Goal: Task Accomplishment & Management: Use online tool/utility

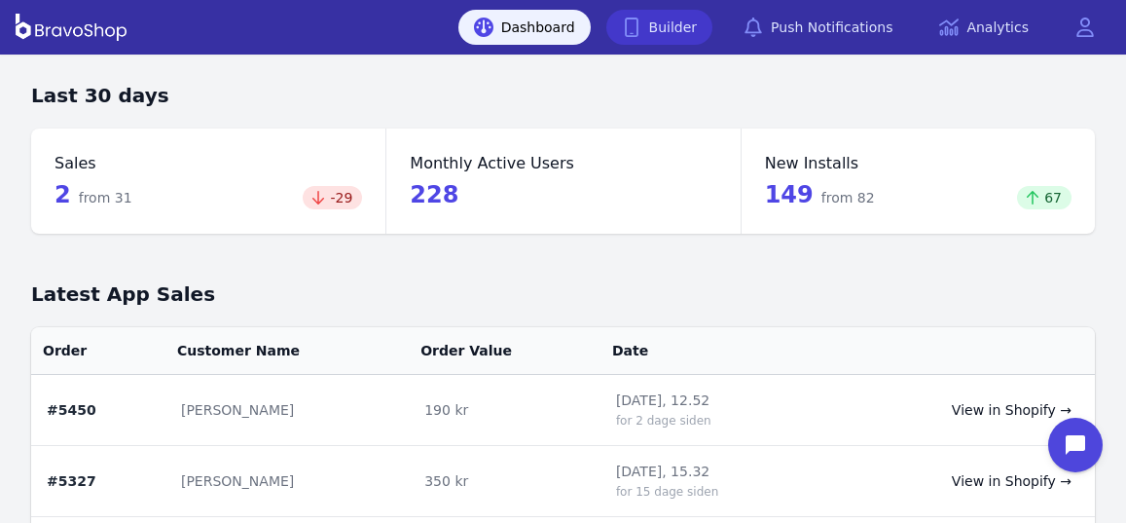
click at [685, 31] on link "Builder" at bounding box center [659, 27] width 107 height 35
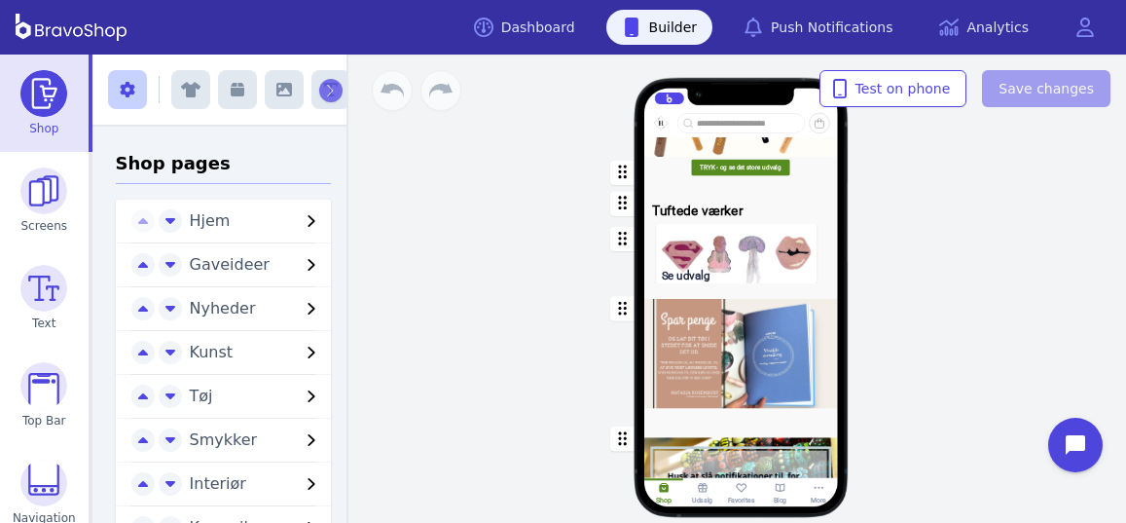
scroll to position [1574, 0]
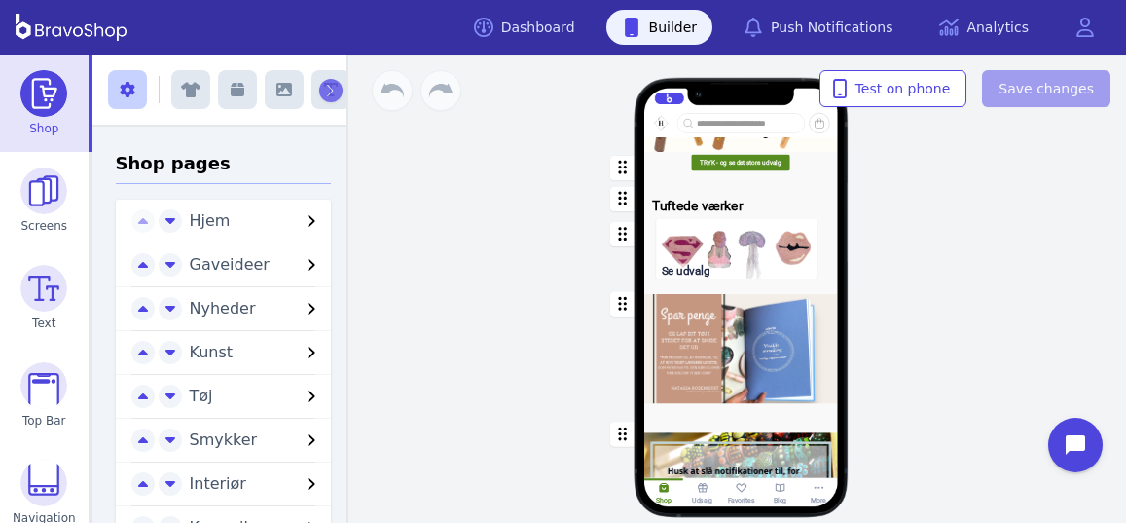
click at [750, 268] on div "button" at bounding box center [741, 249] width 194 height 70
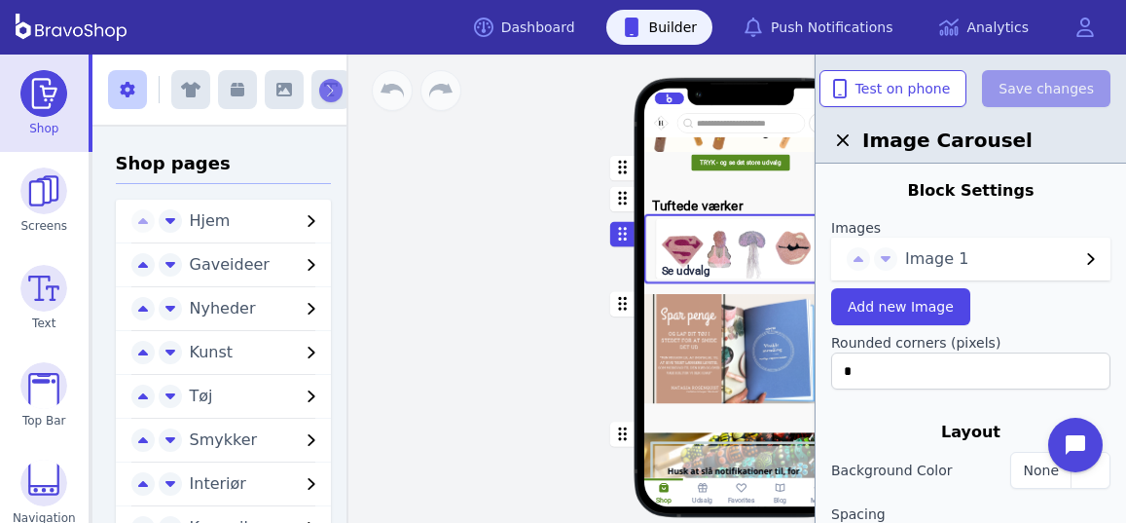
click at [1016, 255] on span "Image 1" at bounding box center [992, 258] width 174 height 23
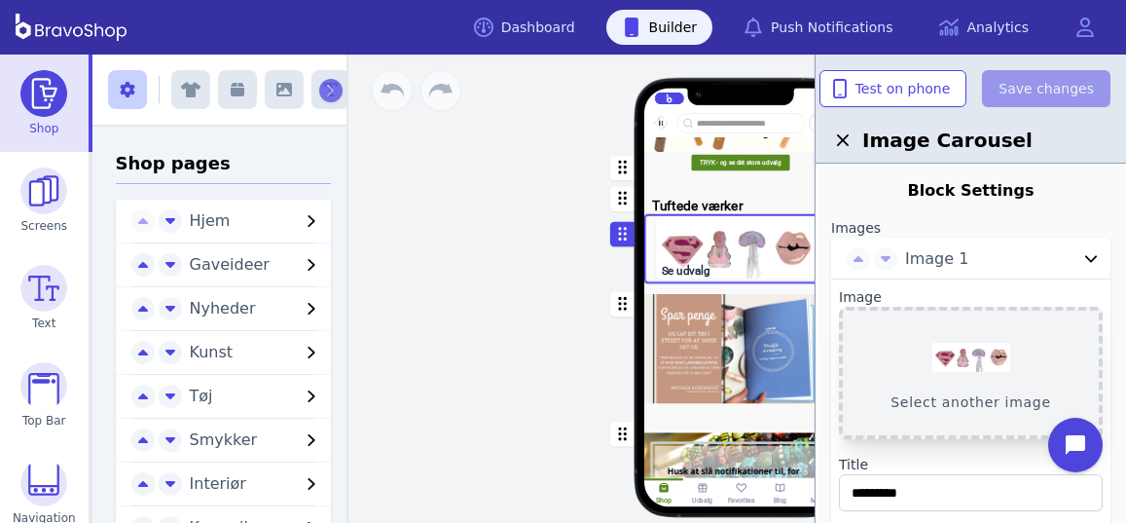
click at [969, 365] on button "Select another image" at bounding box center [971, 373] width 264 height 132
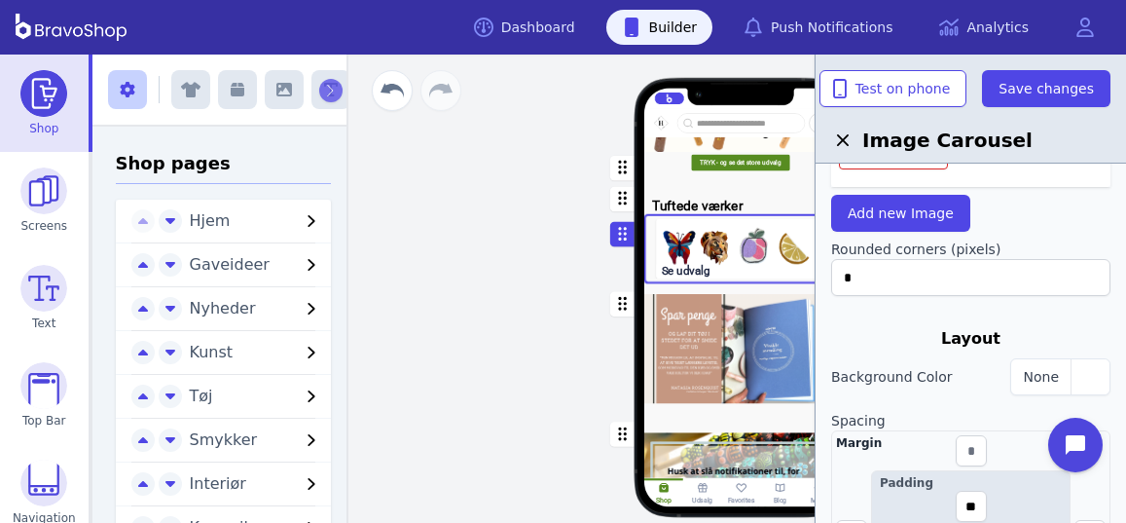
scroll to position [438, 0]
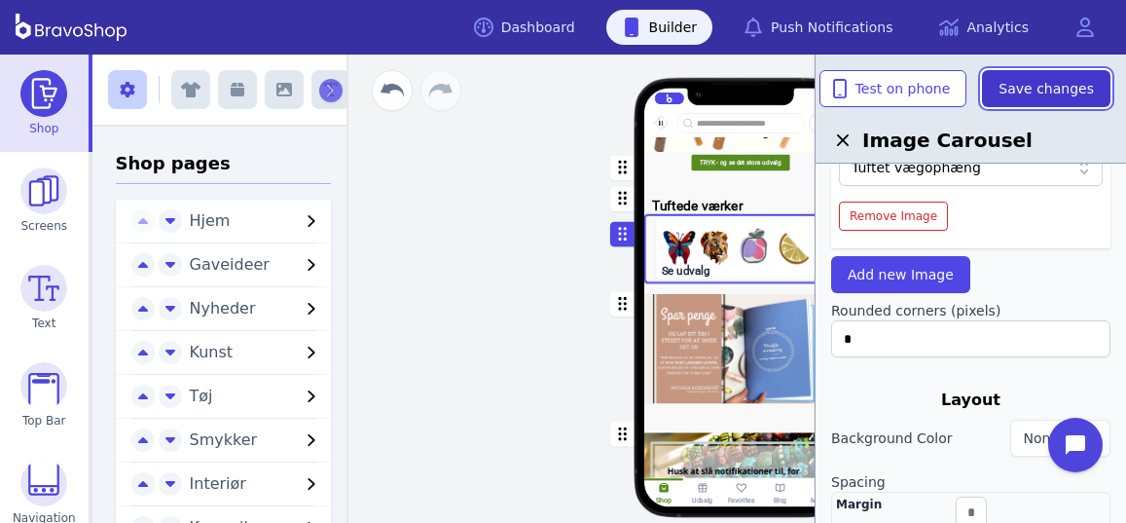
click at [1062, 94] on span "Save changes" at bounding box center [1046, 88] width 95 height 19
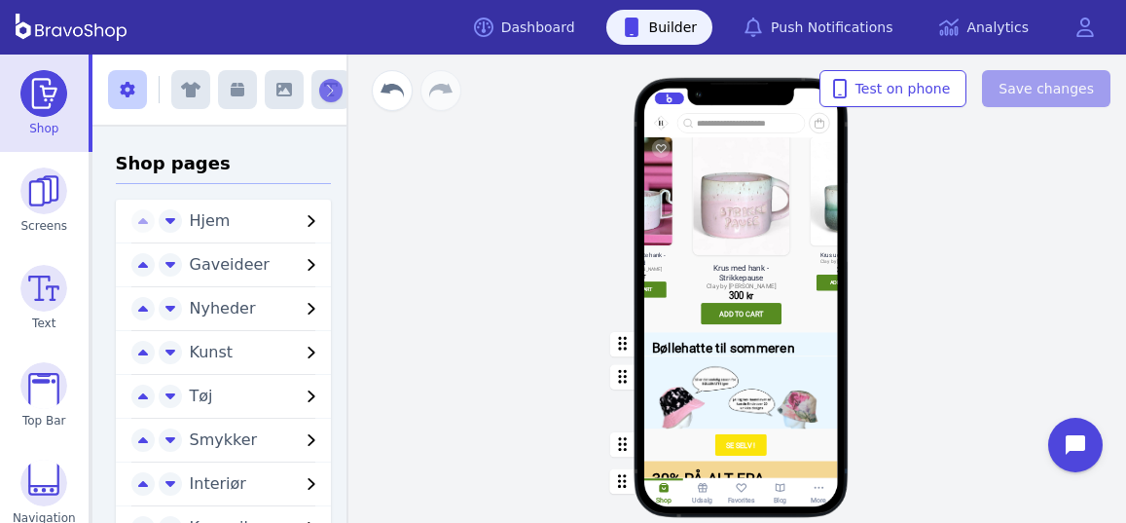
scroll to position [0, 0]
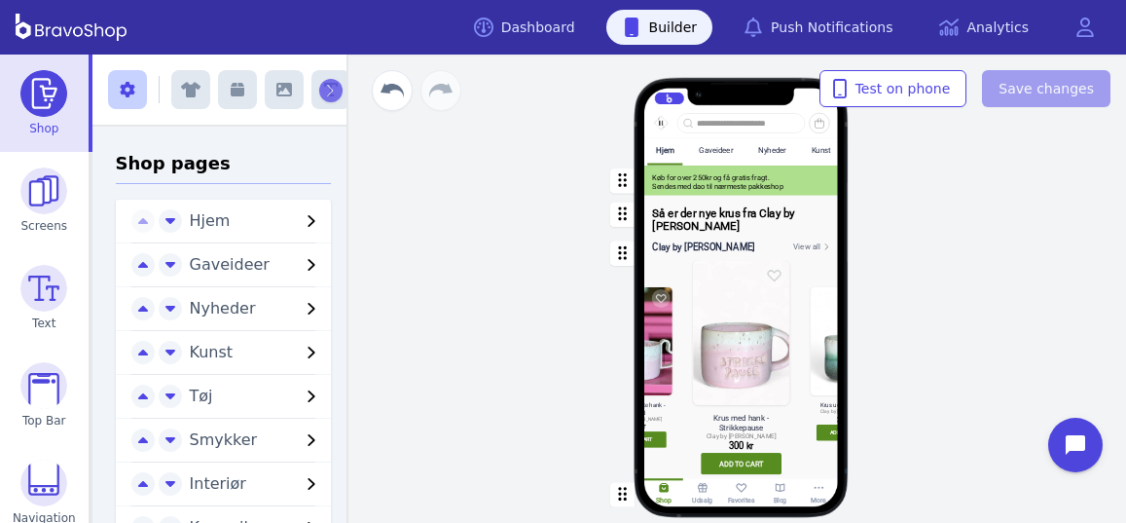
click at [814, 151] on div "Kunst" at bounding box center [821, 151] width 19 height 10
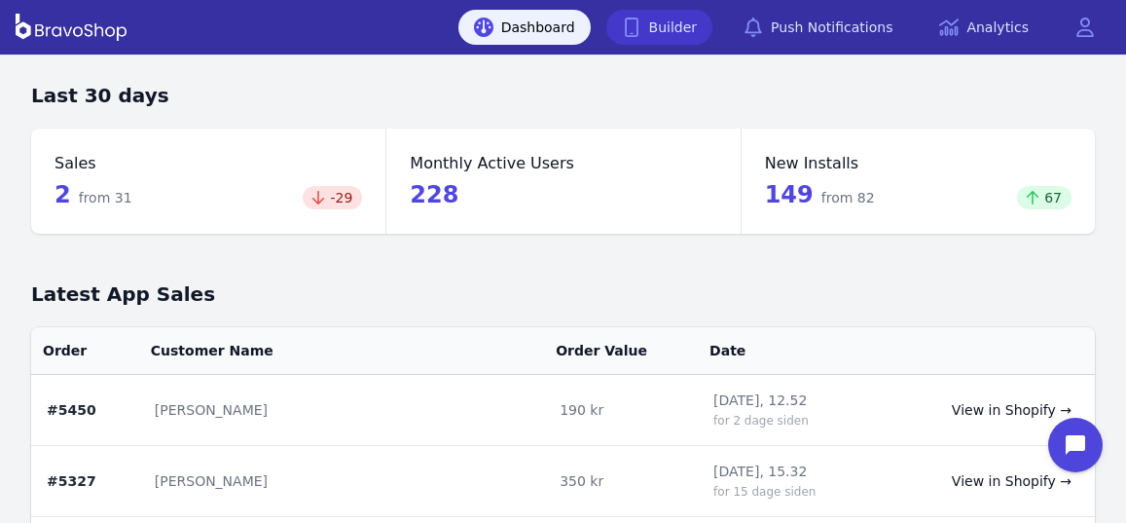
click at [691, 35] on link "Builder" at bounding box center [659, 27] width 107 height 35
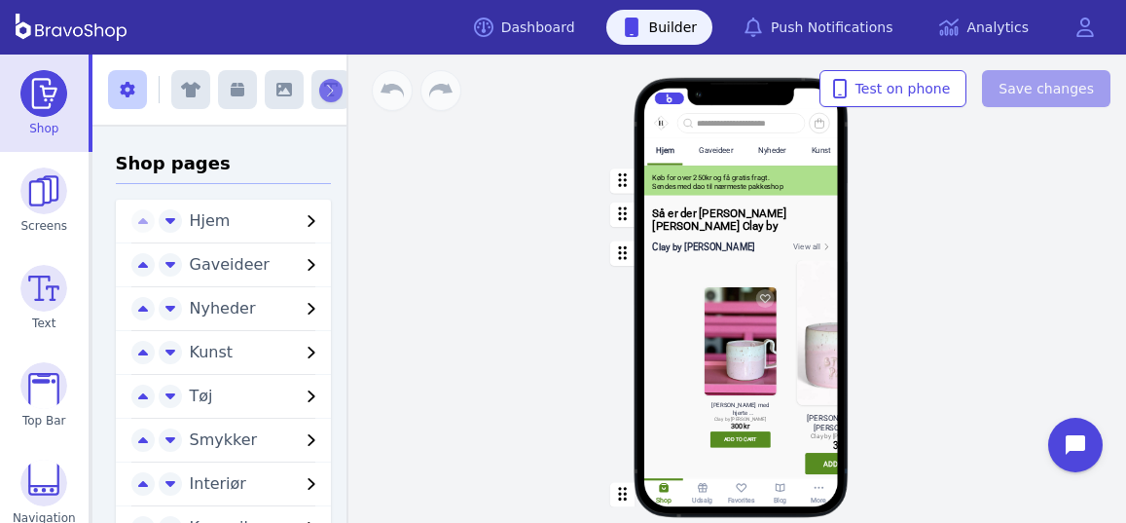
scroll to position [0, 197]
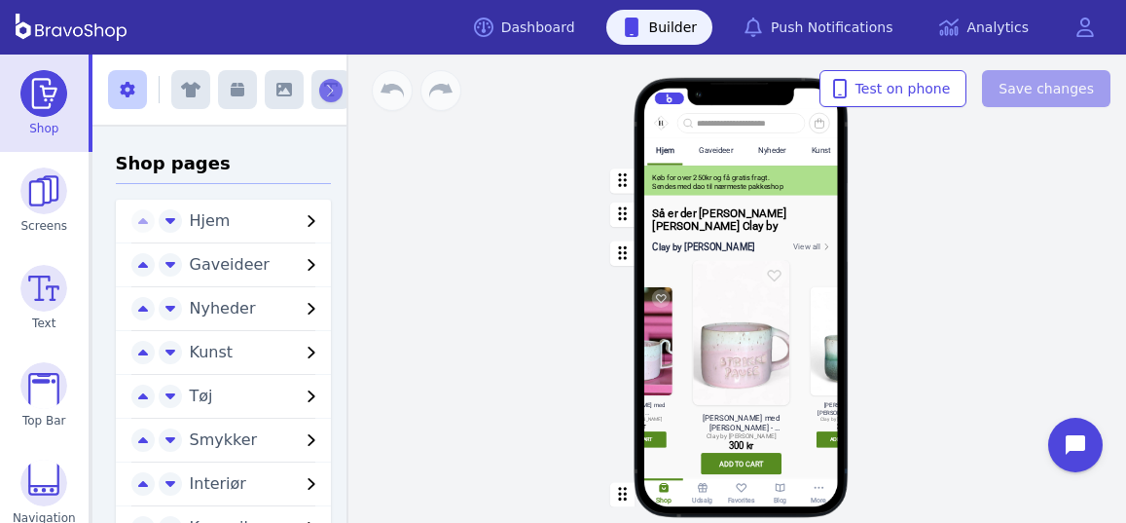
click at [819, 150] on div "Kunst" at bounding box center [821, 151] width 19 height 10
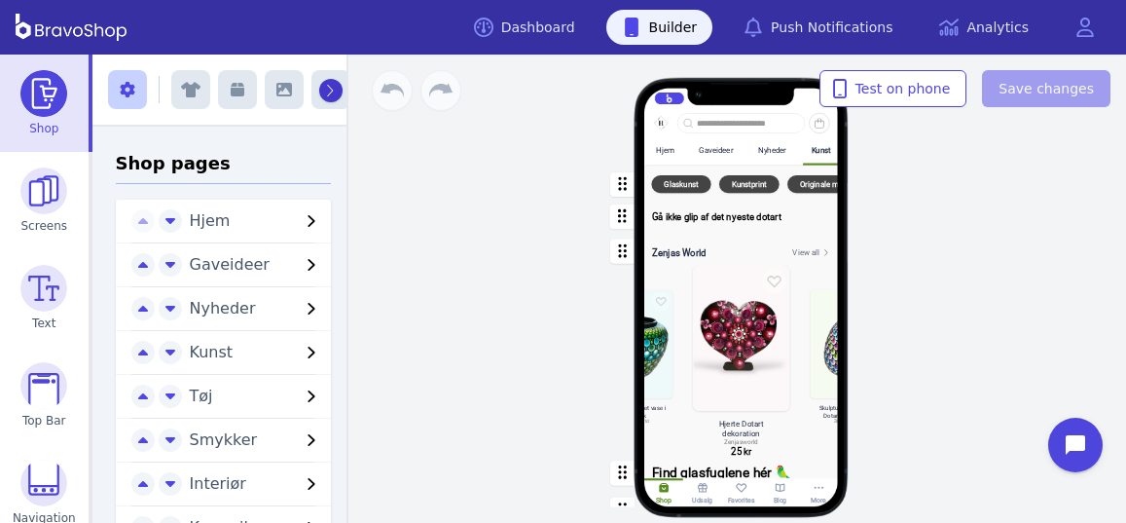
click at [327, 91] on icon "button" at bounding box center [329, 91] width 9 height 14
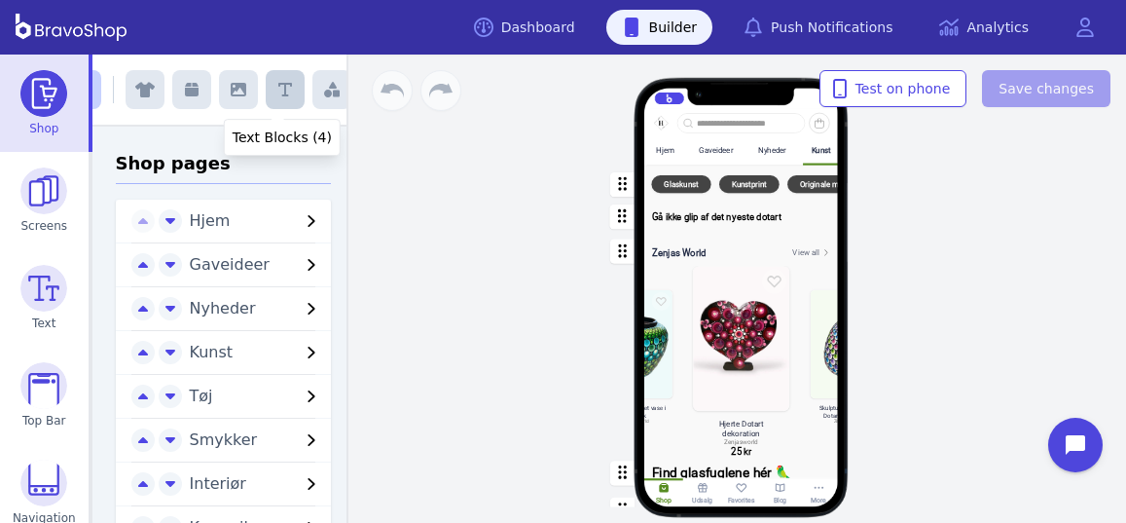
click at [281, 91] on icon "button" at bounding box center [285, 90] width 14 height 16
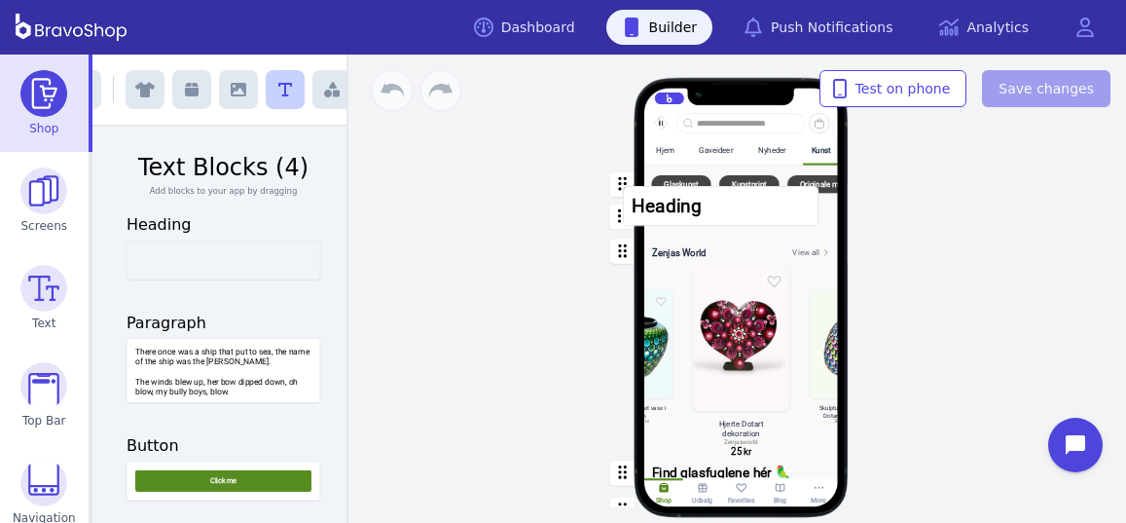
drag, startPoint x: 206, startPoint y: 262, endPoint x: 714, endPoint y: 207, distance: 510.1
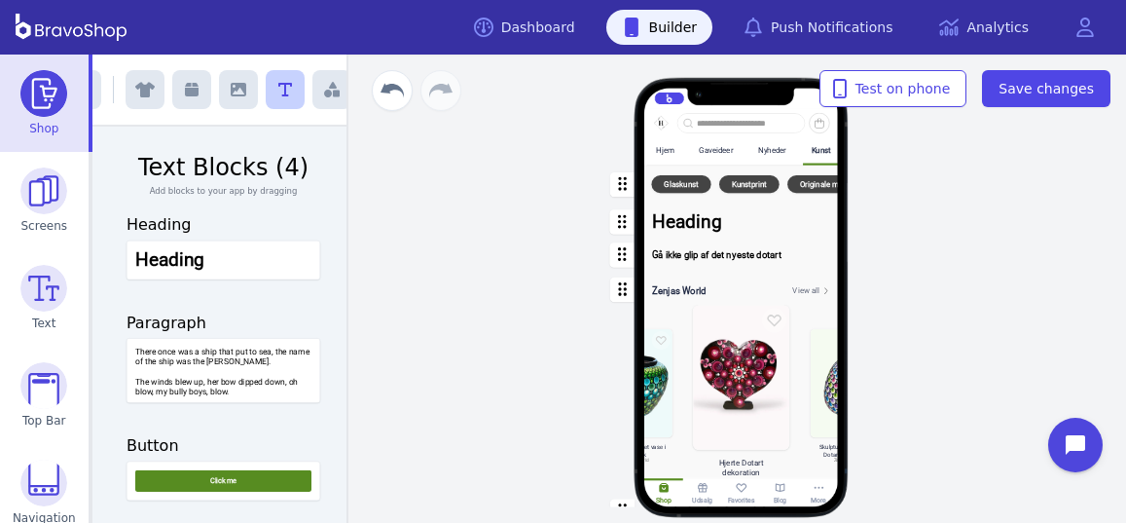
click at [696, 224] on div "button" at bounding box center [741, 222] width 194 height 38
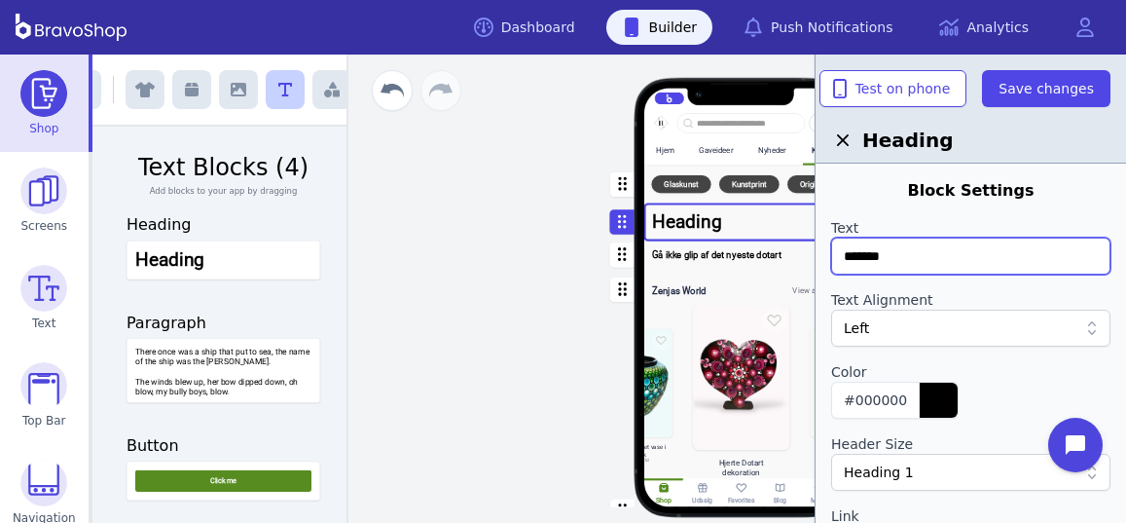
click at [902, 258] on input "*******" at bounding box center [970, 256] width 279 height 37
type input "*"
type input "**********"
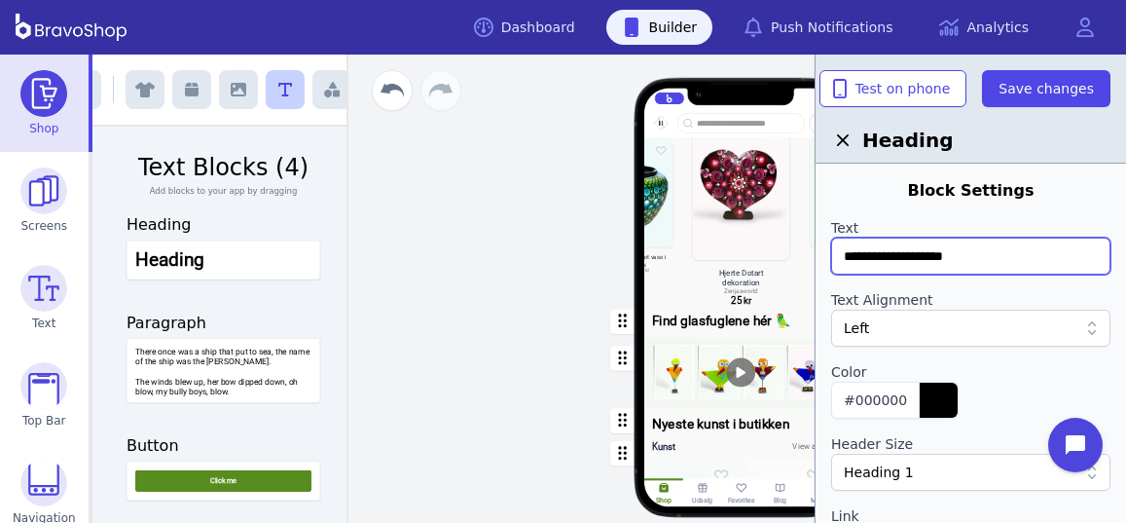
scroll to position [356, 0]
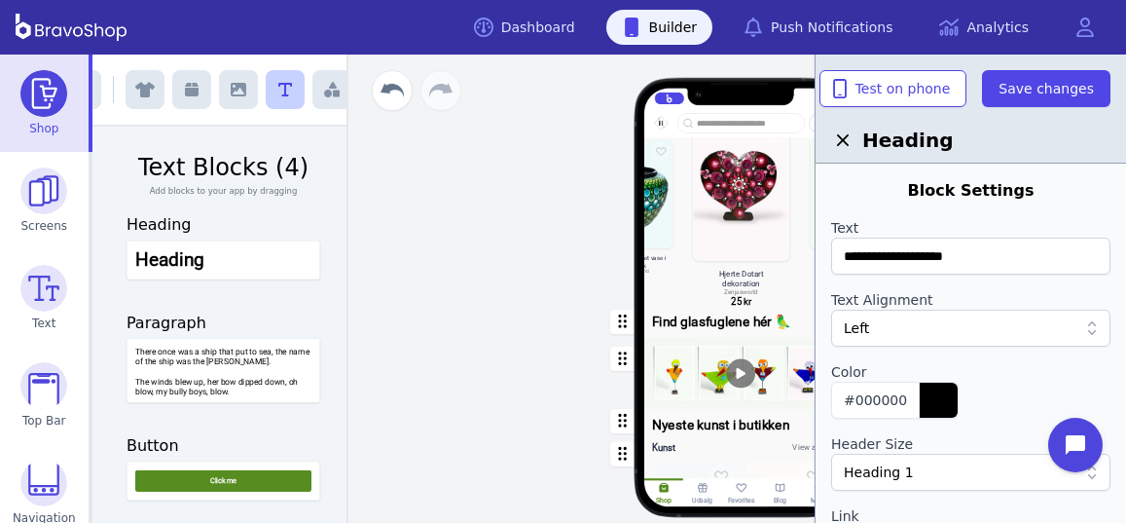
click at [738, 322] on div "button" at bounding box center [741, 322] width 194 height 32
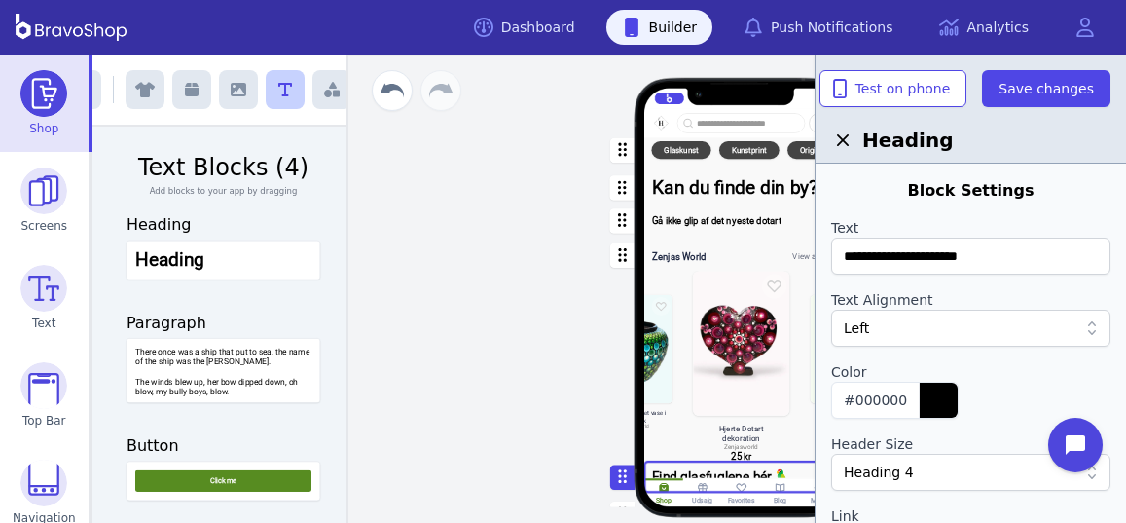
scroll to position [0, 0]
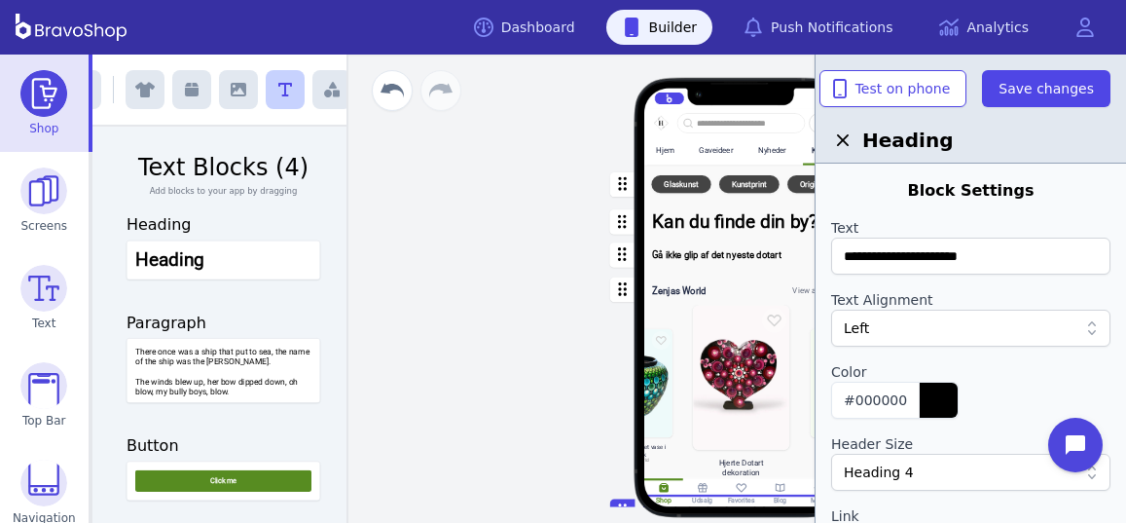
click at [709, 216] on div "button" at bounding box center [741, 222] width 194 height 38
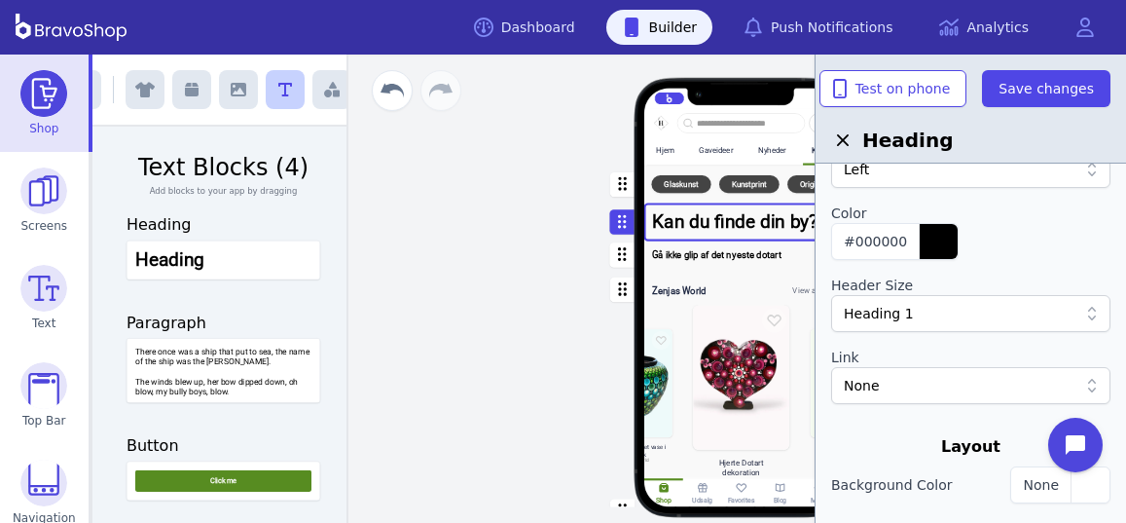
scroll to position [160, 0]
click at [986, 312] on div "Heading 1" at bounding box center [961, 312] width 234 height 19
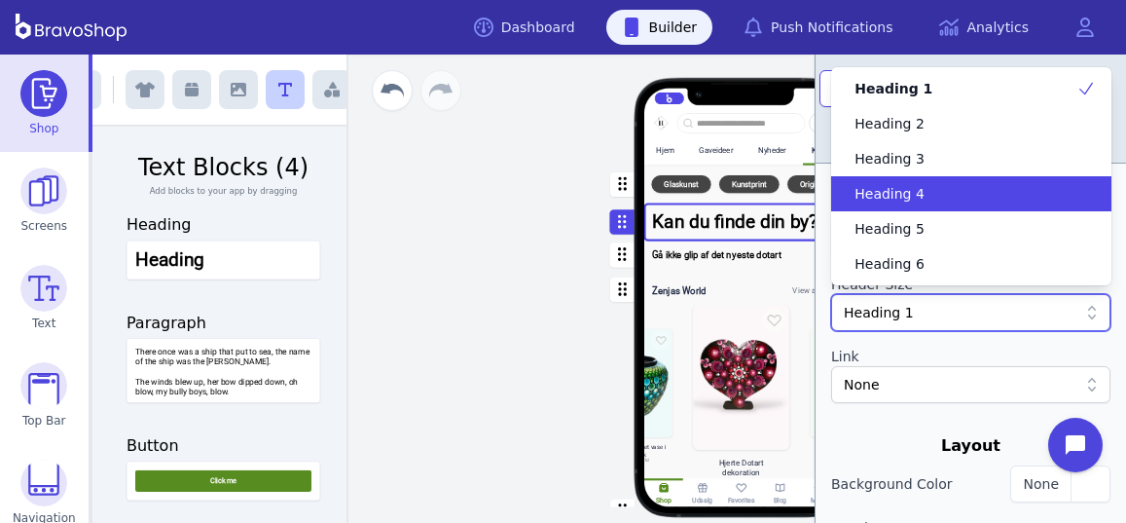
click at [889, 194] on span "Heading 4" at bounding box center [890, 193] width 70 height 19
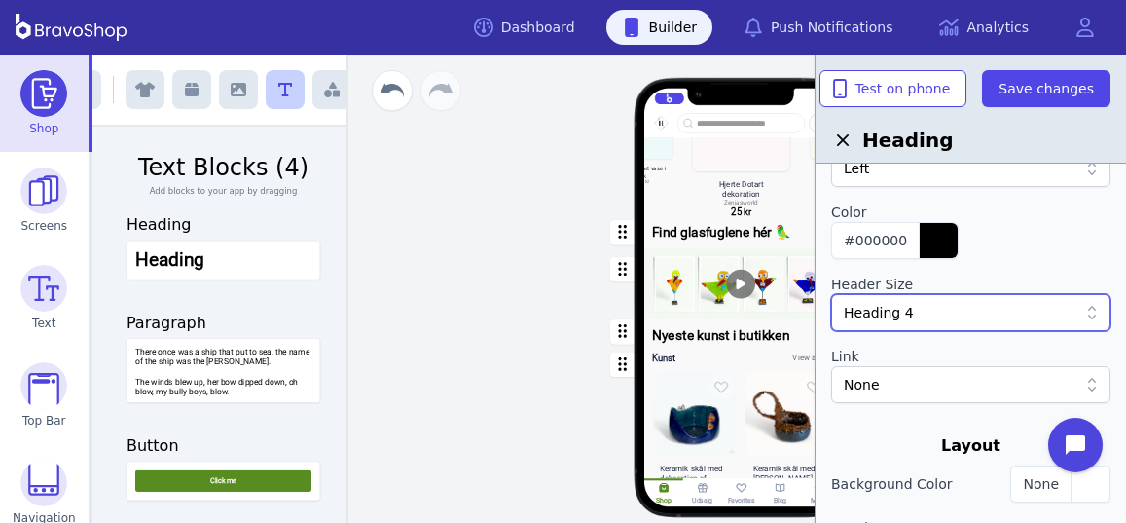
scroll to position [511, 0]
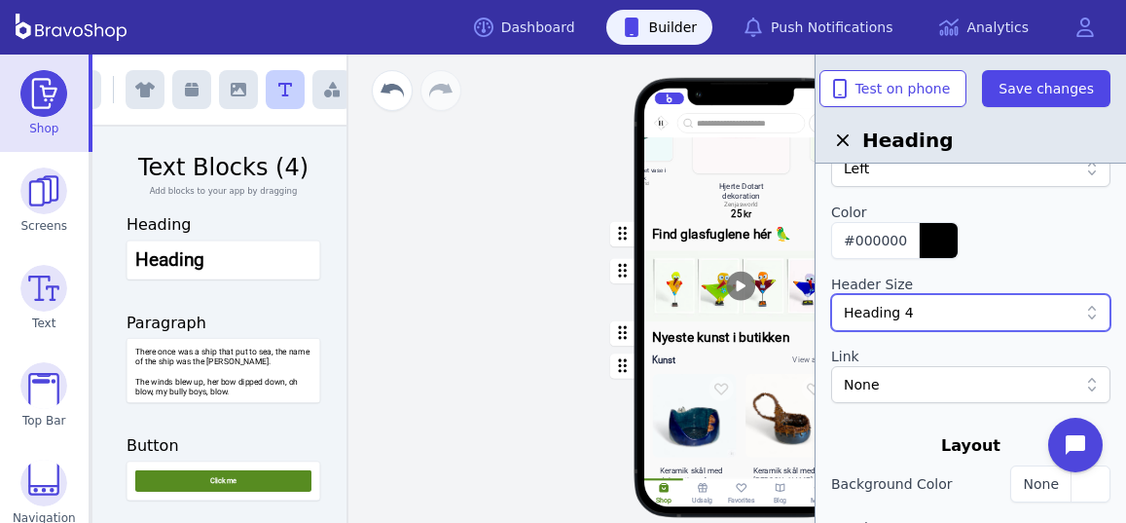
click at [718, 236] on div "button" at bounding box center [741, 234] width 194 height 32
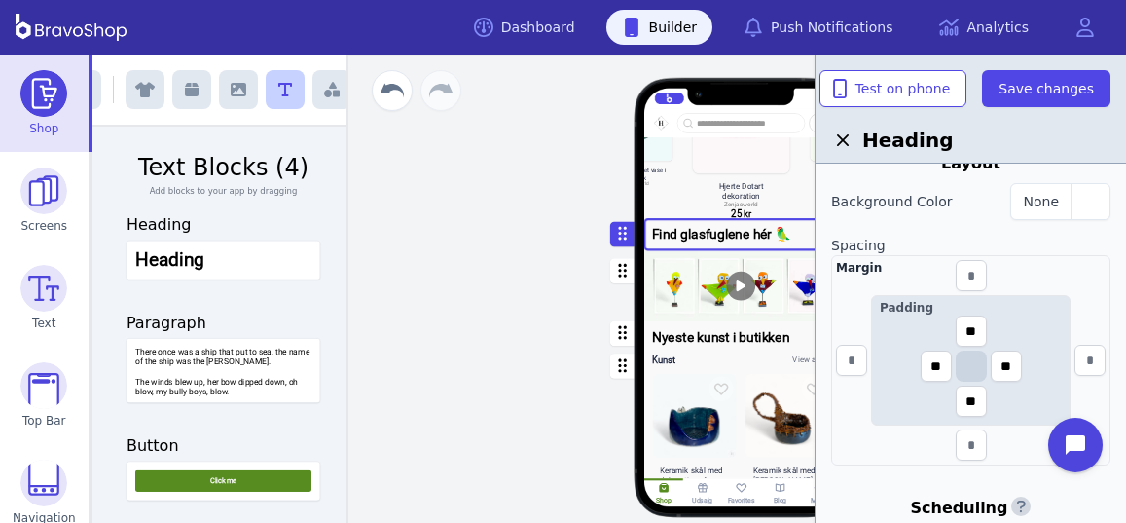
scroll to position [484, 0]
click at [726, 339] on div "button" at bounding box center [741, 332] width 194 height 23
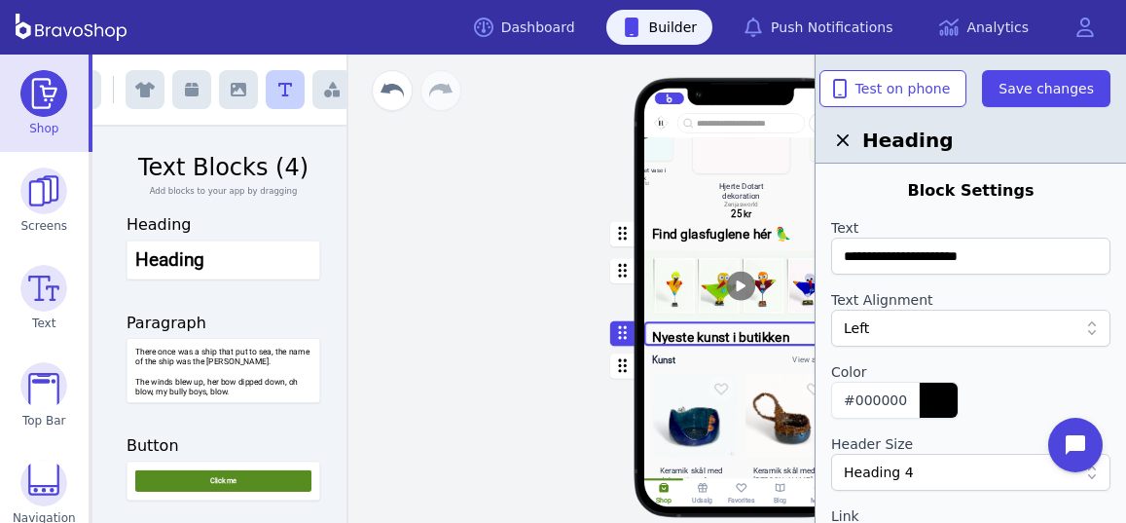
scroll to position [0, 0]
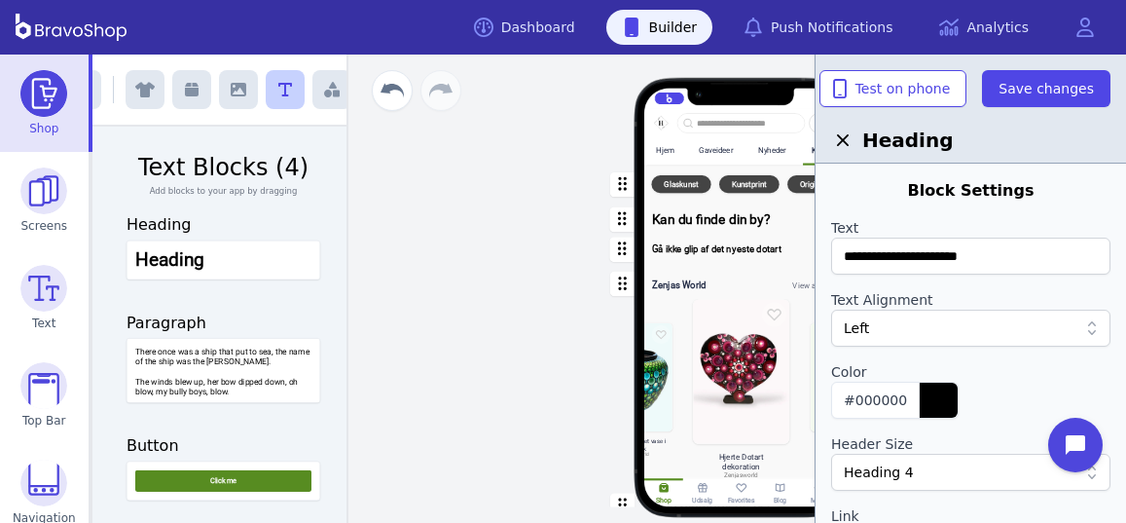
click at [704, 224] on div "button" at bounding box center [741, 219] width 194 height 32
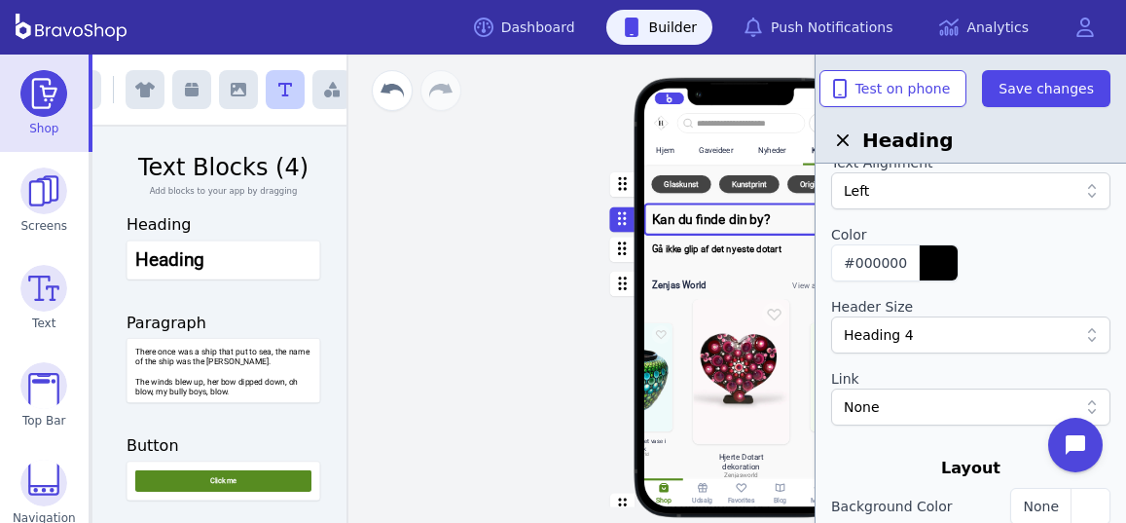
scroll to position [149, 0]
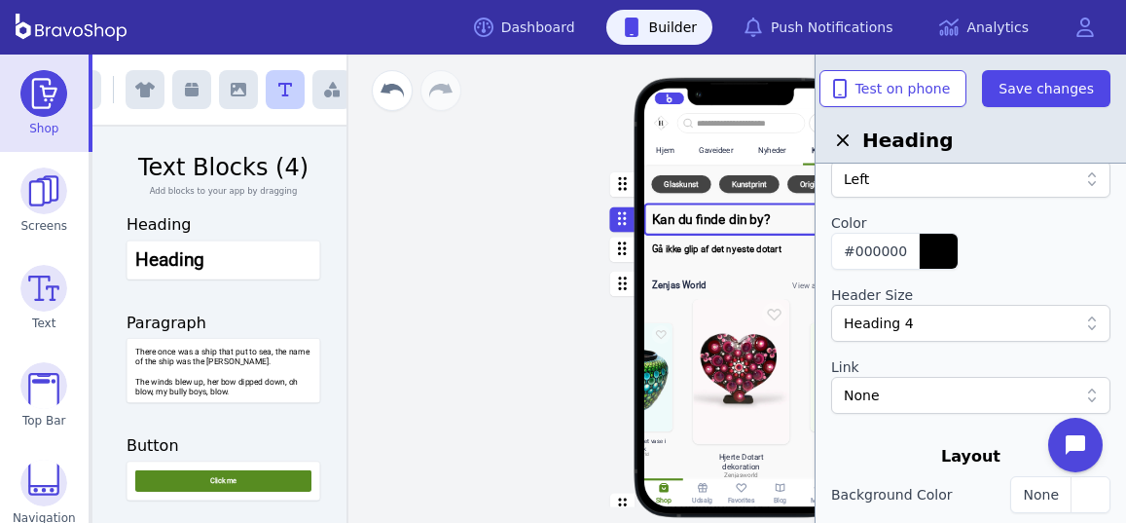
click at [944, 391] on div "None" at bounding box center [961, 394] width 234 height 19
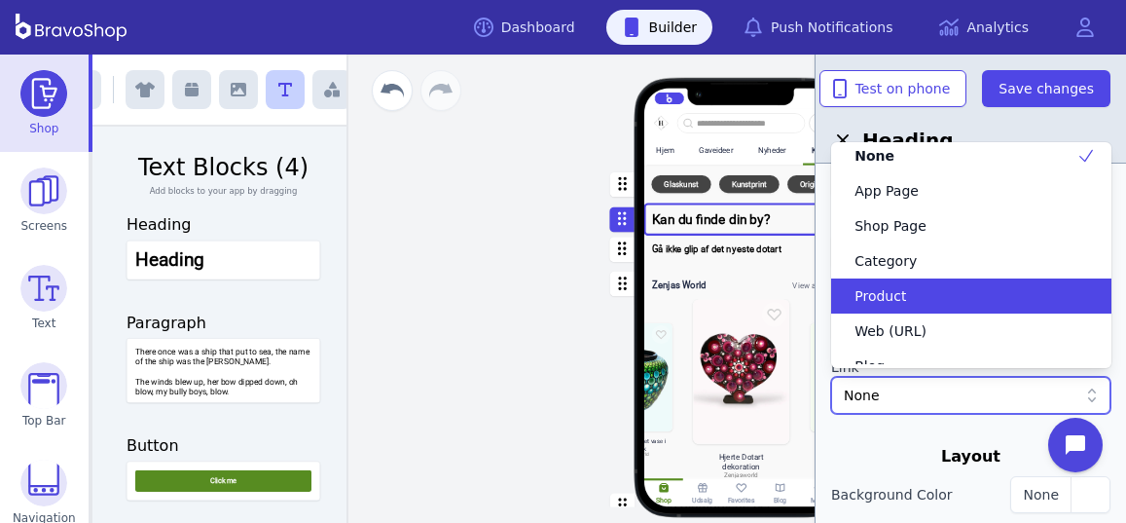
scroll to position [5, 0]
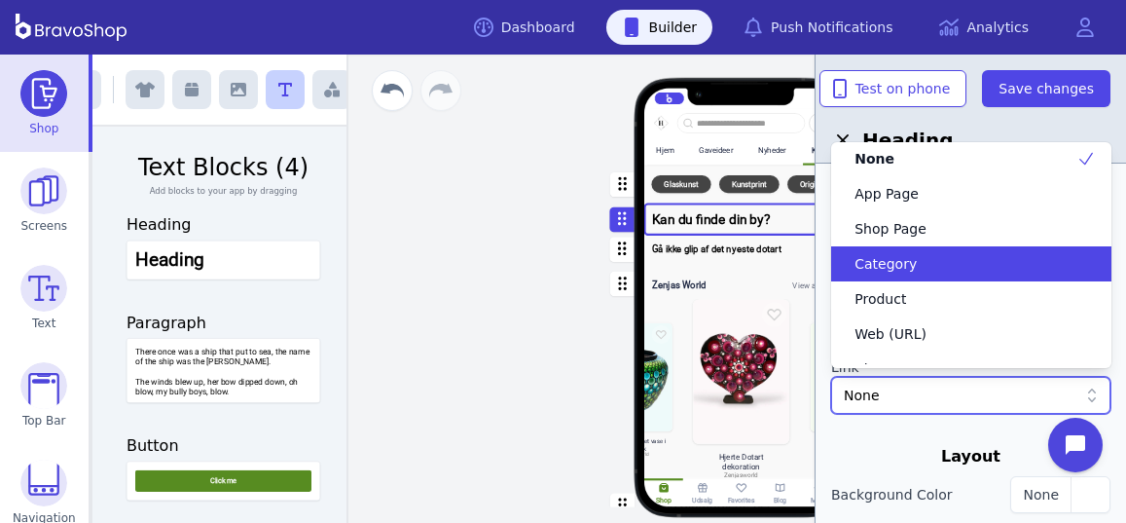
click at [893, 264] on span "Category" at bounding box center [886, 263] width 62 height 19
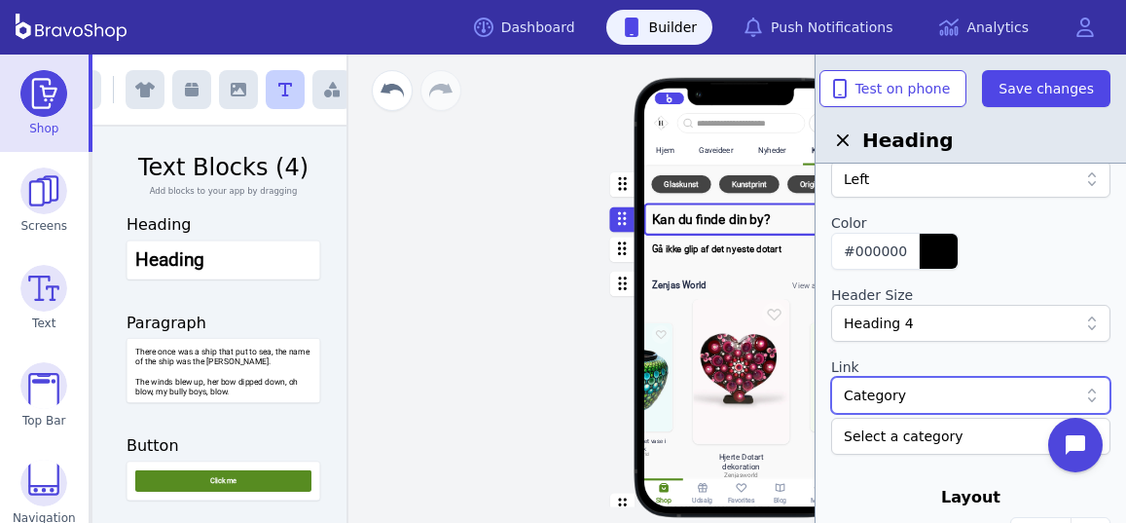
click at [911, 428] on div at bounding box center [961, 435] width 234 height 19
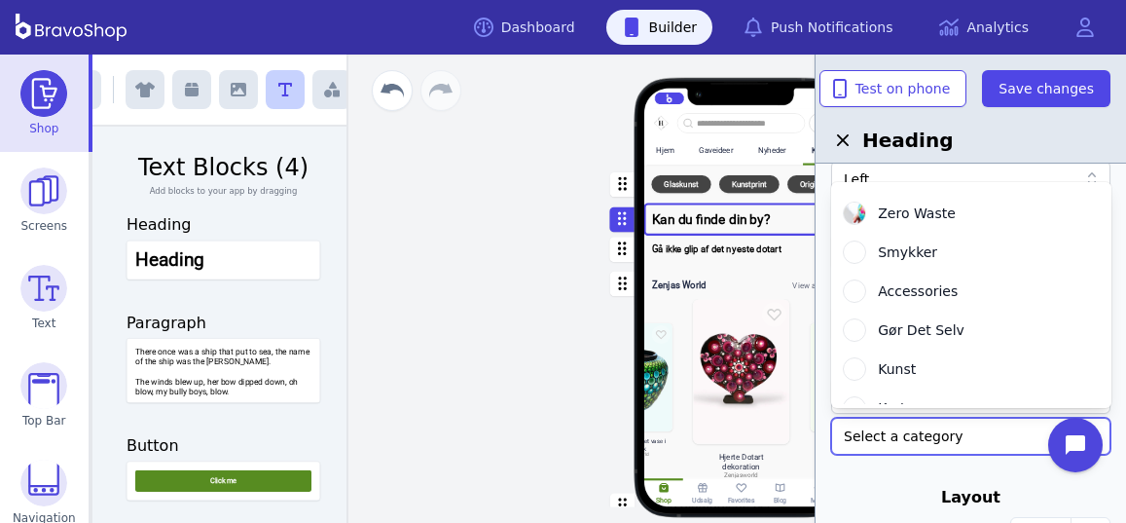
scroll to position [0, 0]
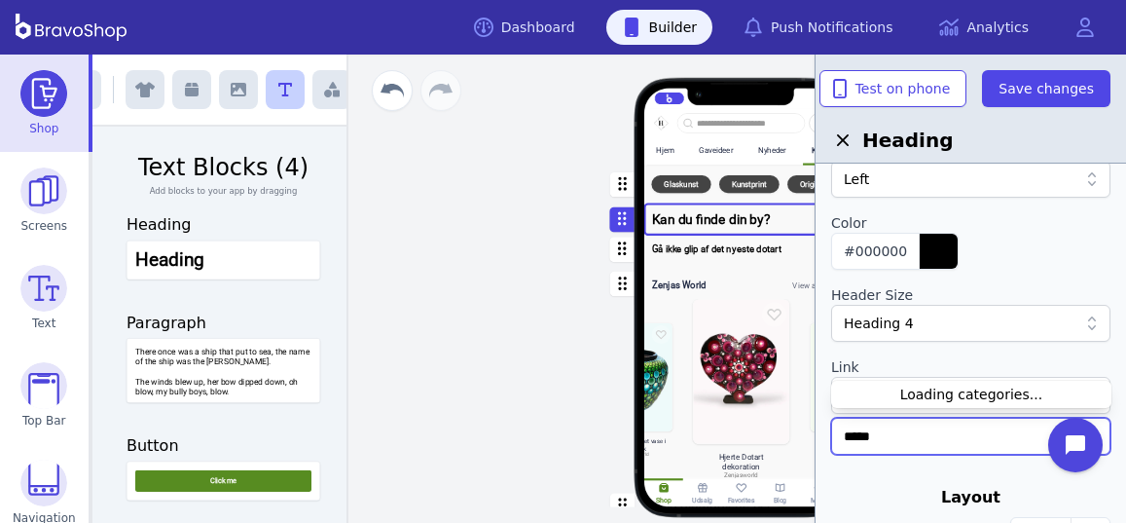
type input "******"
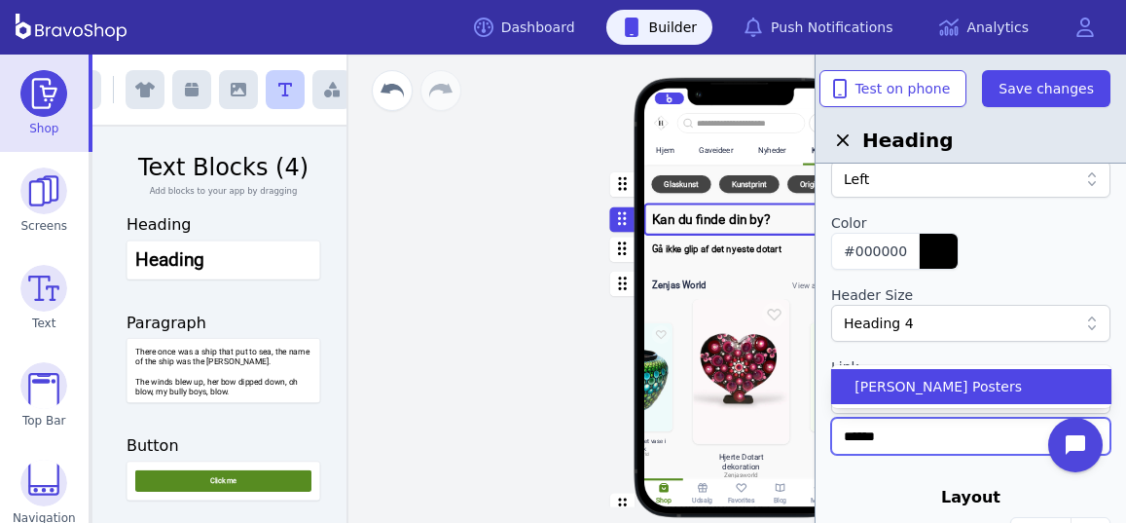
click at [924, 381] on span "[PERSON_NAME] Posters" at bounding box center [938, 386] width 167 height 19
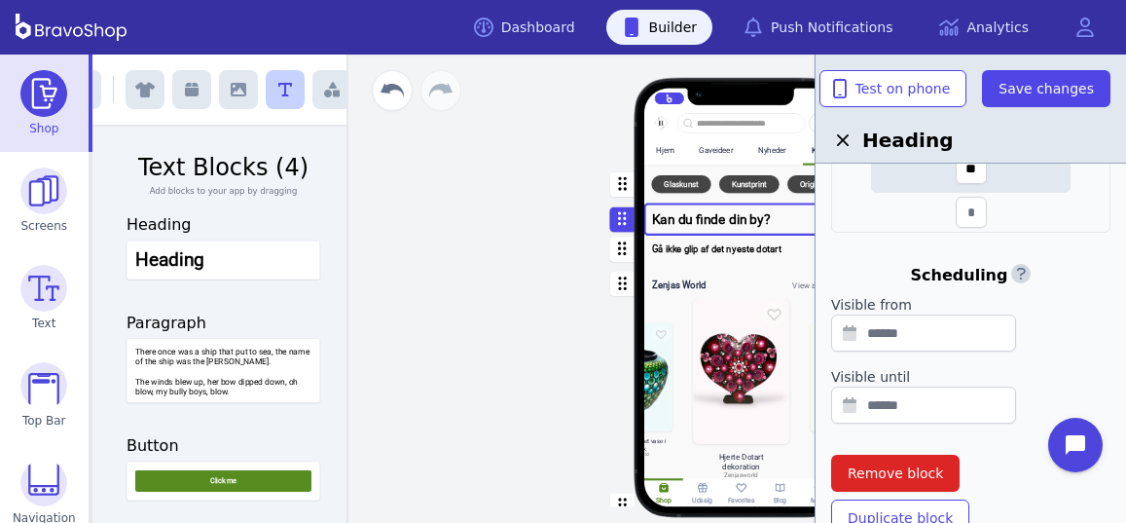
scroll to position [807, 0]
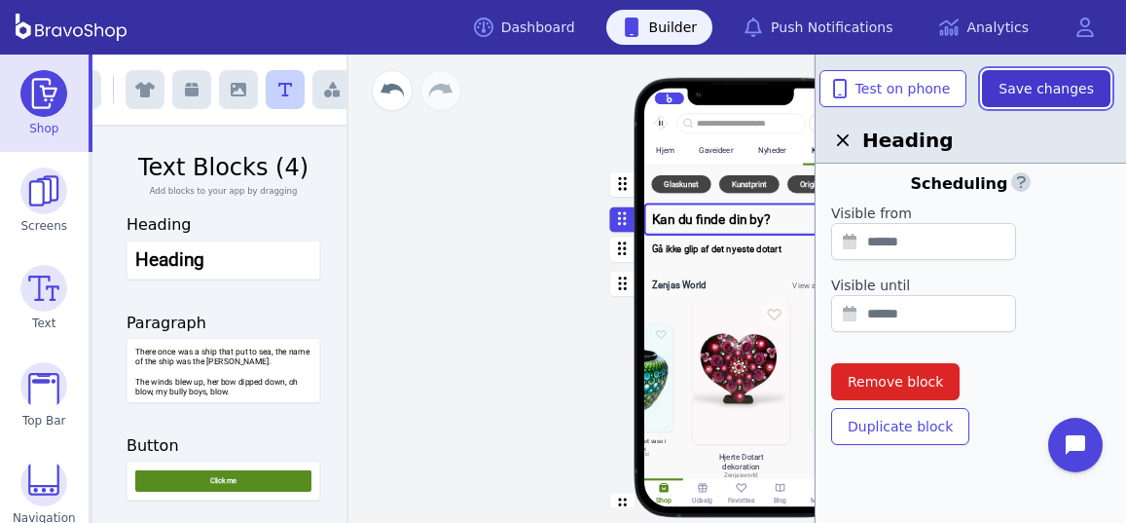
click at [1041, 92] on span "Save changes" at bounding box center [1046, 88] width 95 height 19
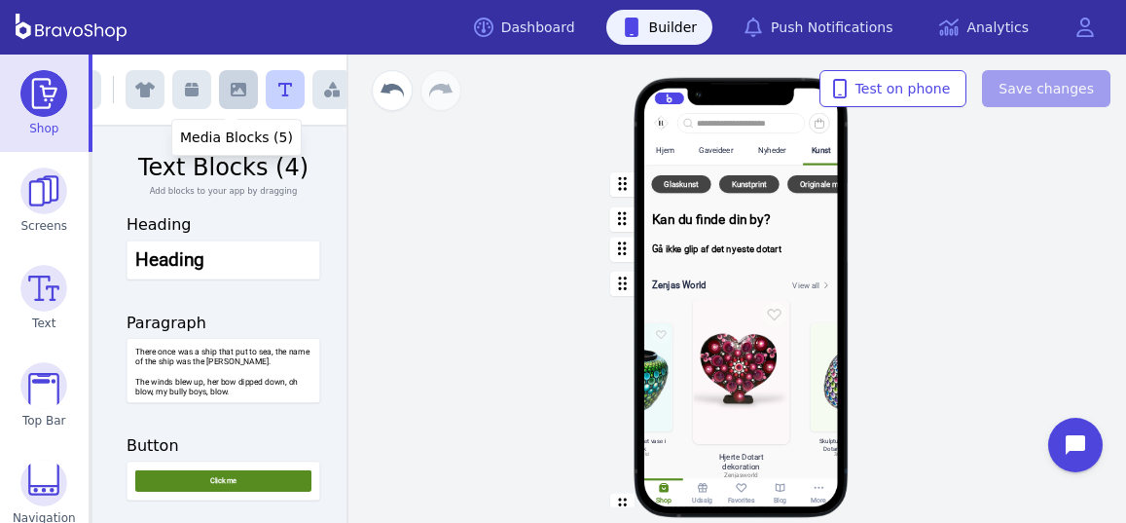
click at [237, 93] on icon "button" at bounding box center [239, 90] width 16 height 14
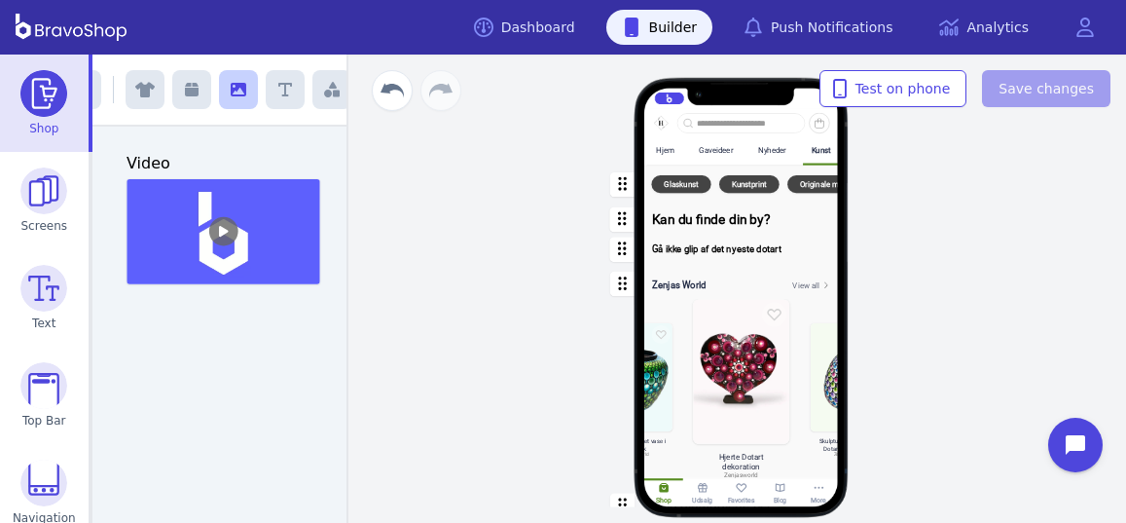
scroll to position [749, 0]
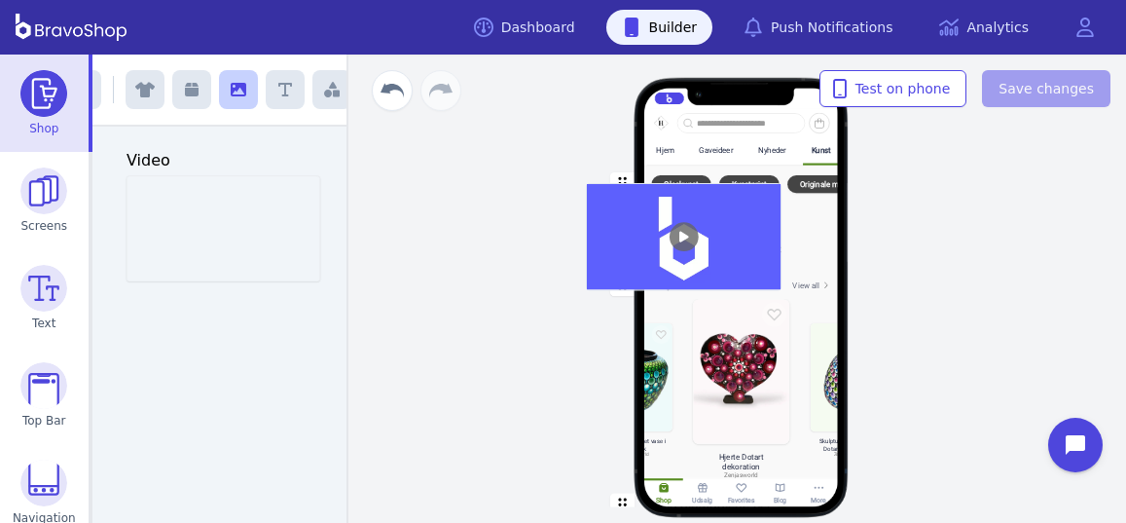
drag, startPoint x: 264, startPoint y: 222, endPoint x: 737, endPoint y: 233, distance: 473.2
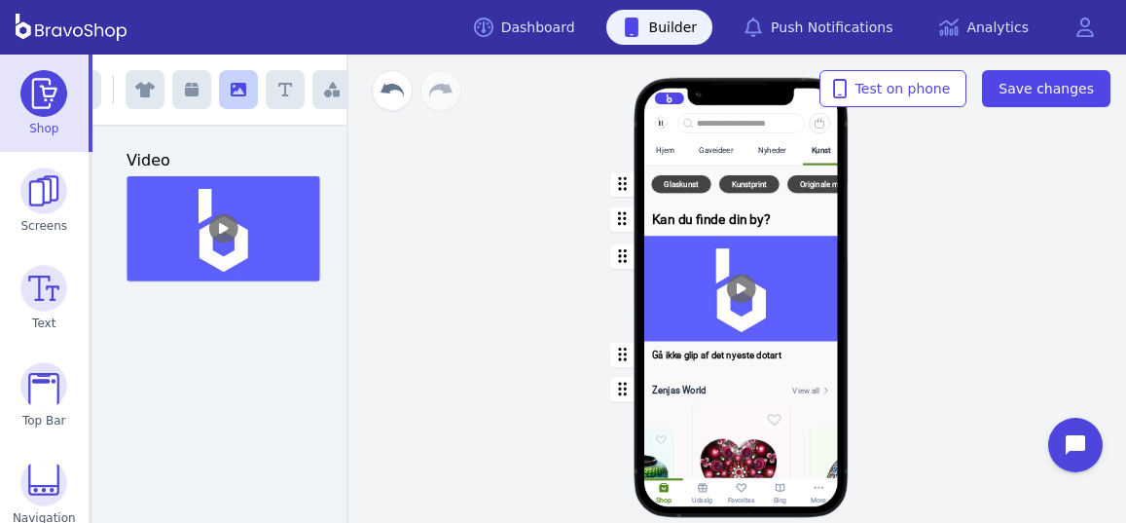
click at [781, 276] on div "button" at bounding box center [741, 288] width 194 height 105
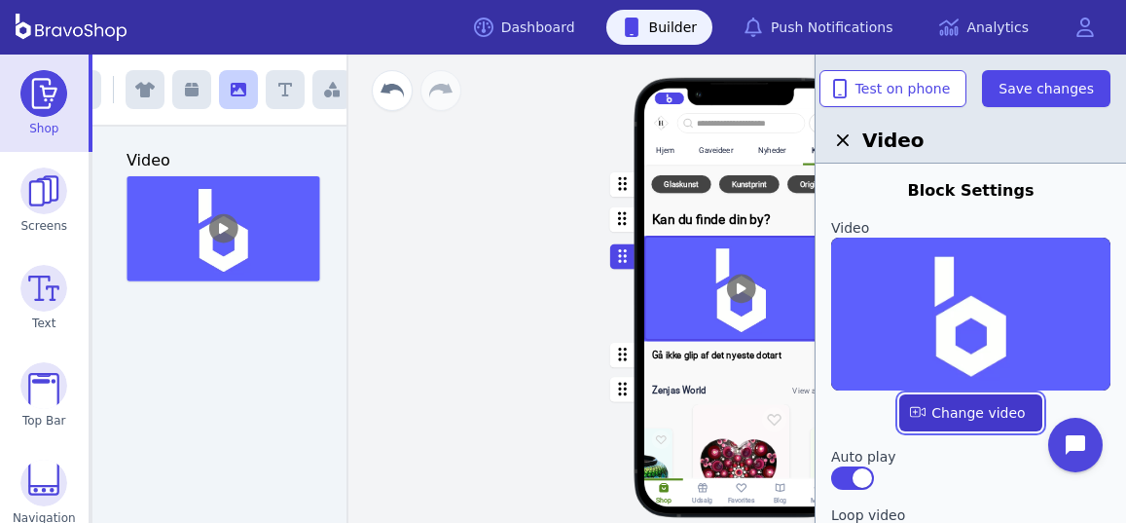
click at [968, 413] on label "button" at bounding box center [970, 412] width 142 height 37
click at [0, 0] on input "file" at bounding box center [0, 0] width 0 height 0
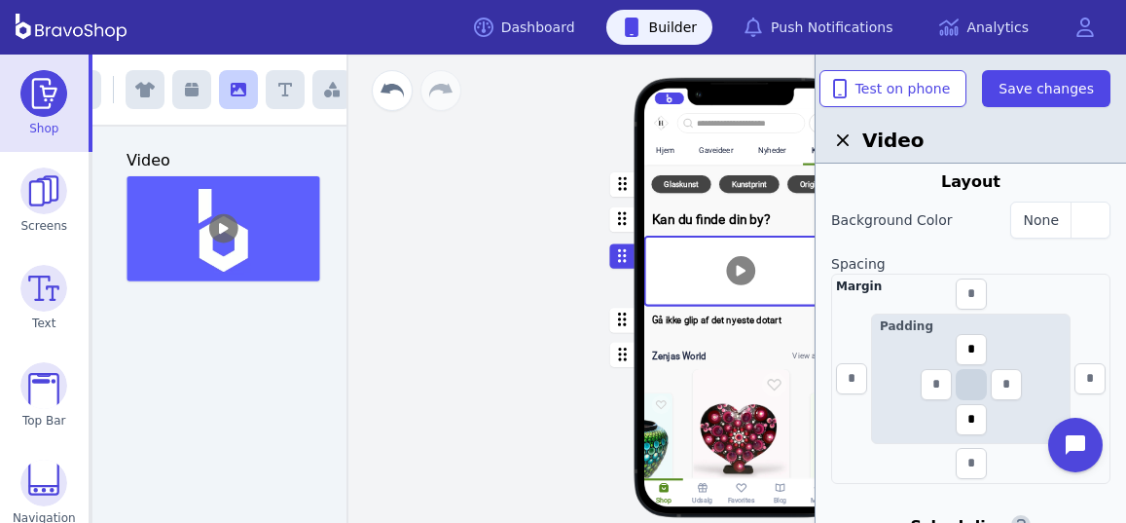
scroll to position [421, 0]
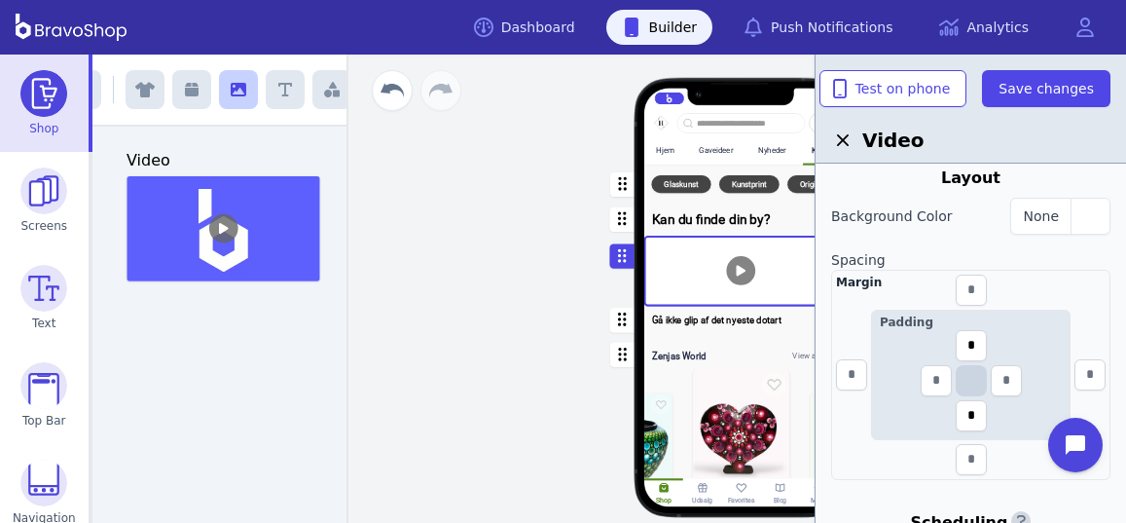
click at [720, 421] on div "button" at bounding box center [741, 447] width 194 height 227
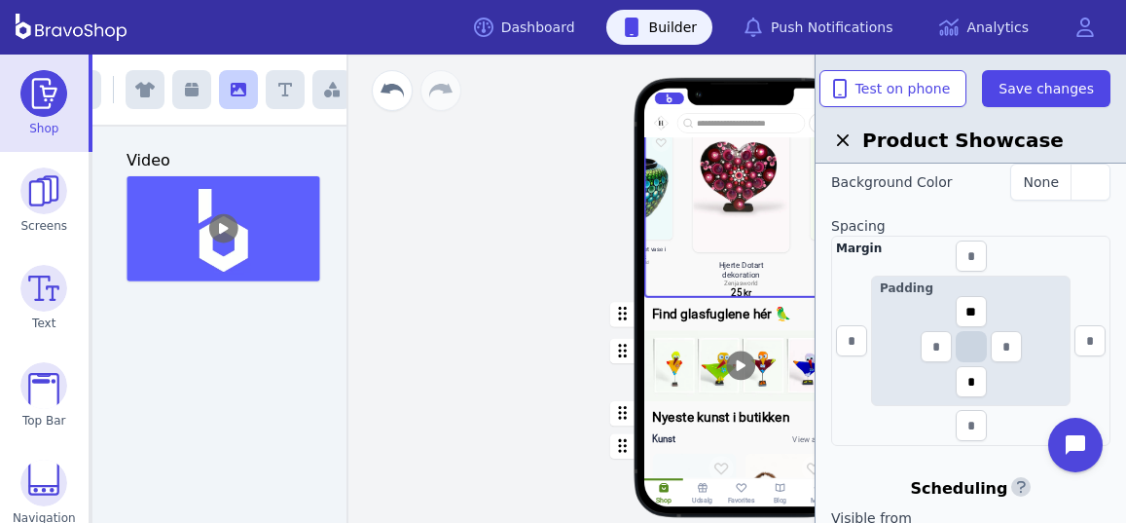
scroll to position [499, 0]
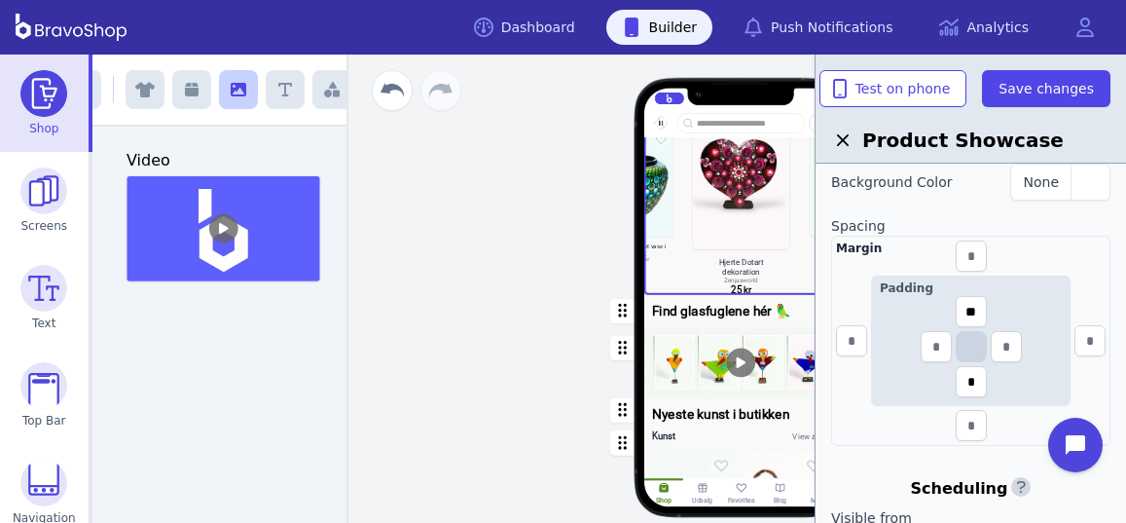
click at [691, 364] on div "button" at bounding box center [741, 362] width 194 height 71
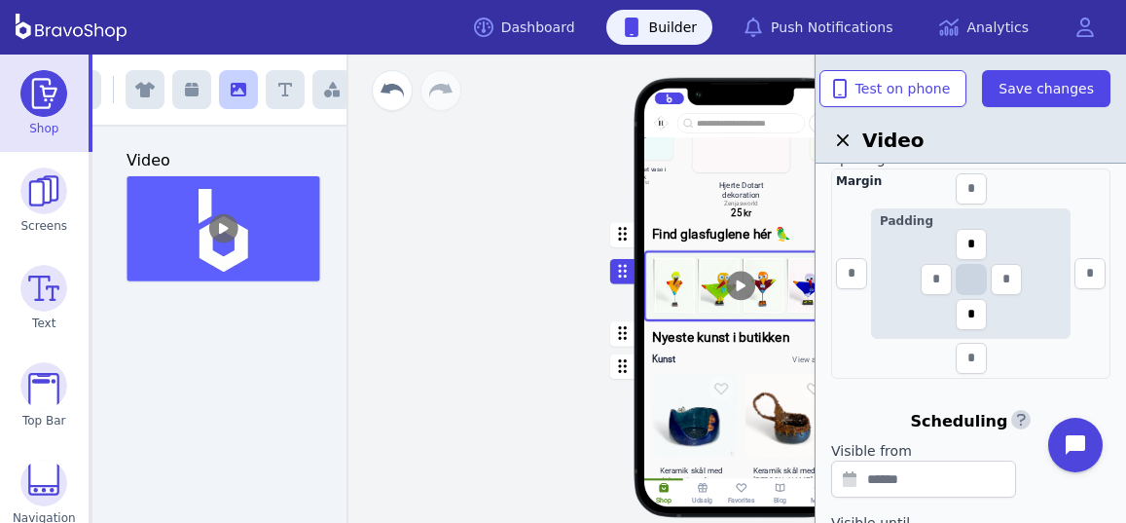
scroll to position [648, 0]
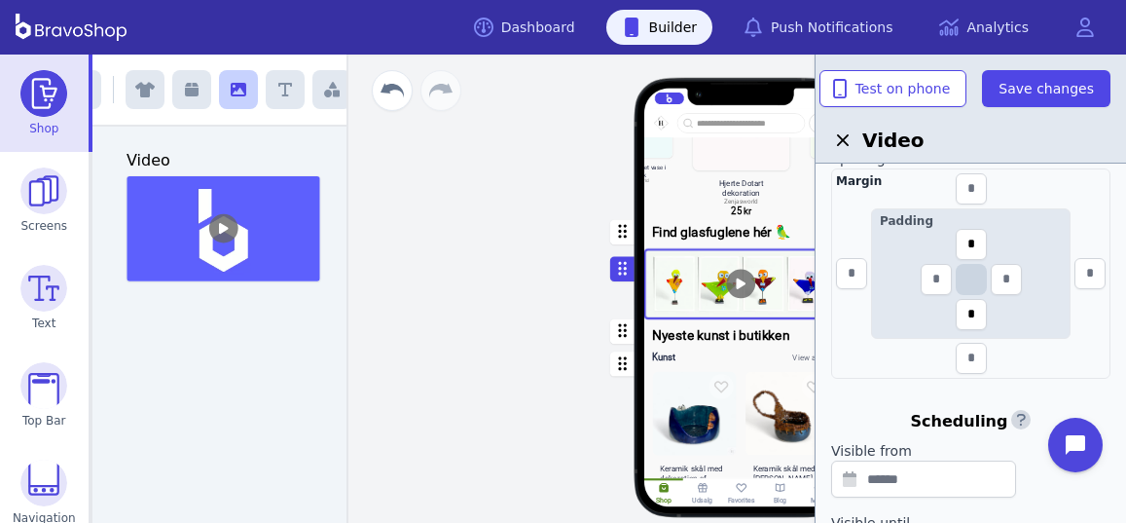
click at [726, 397] on div "button" at bounding box center [741, 517] width 194 height 346
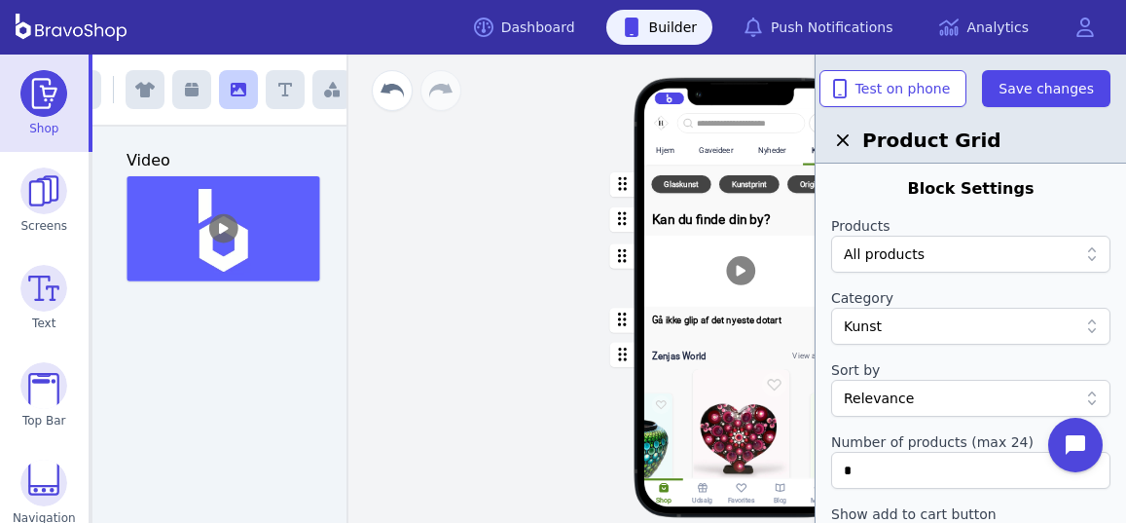
scroll to position [0, 0]
click at [951, 242] on div "All products" at bounding box center [970, 256] width 279 height 37
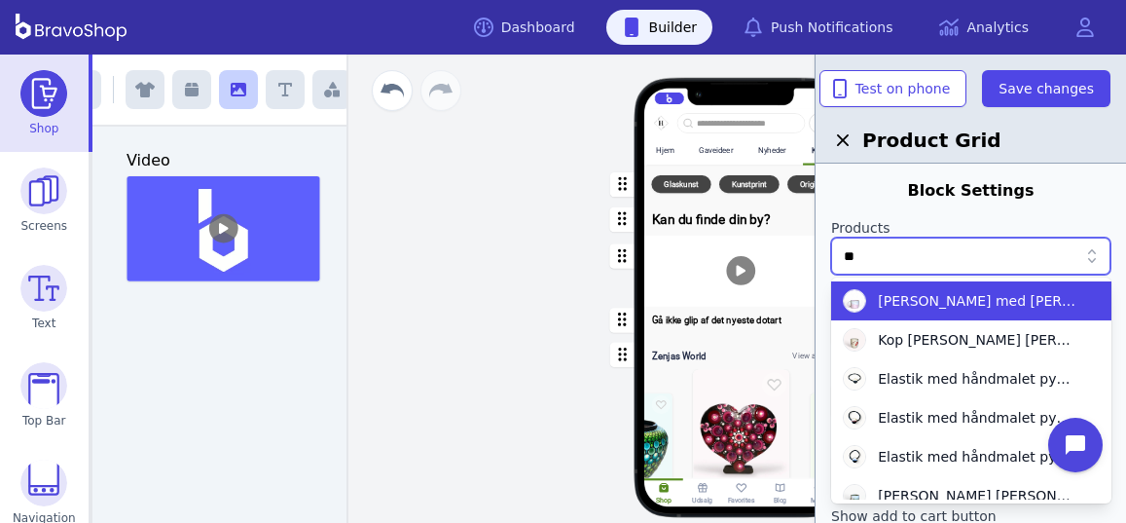
type input "*"
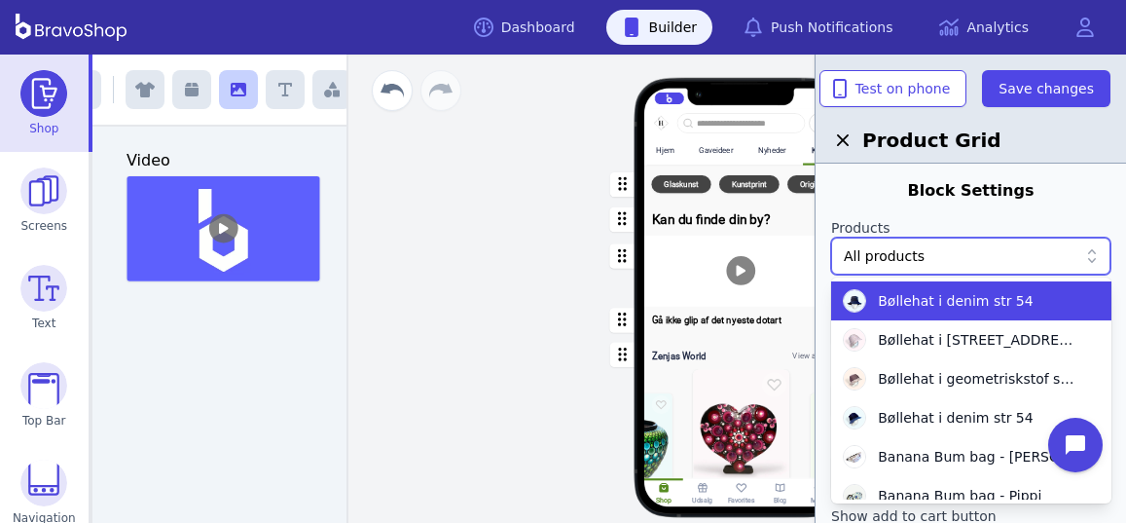
click at [1005, 222] on label "Products" at bounding box center [970, 227] width 279 height 19
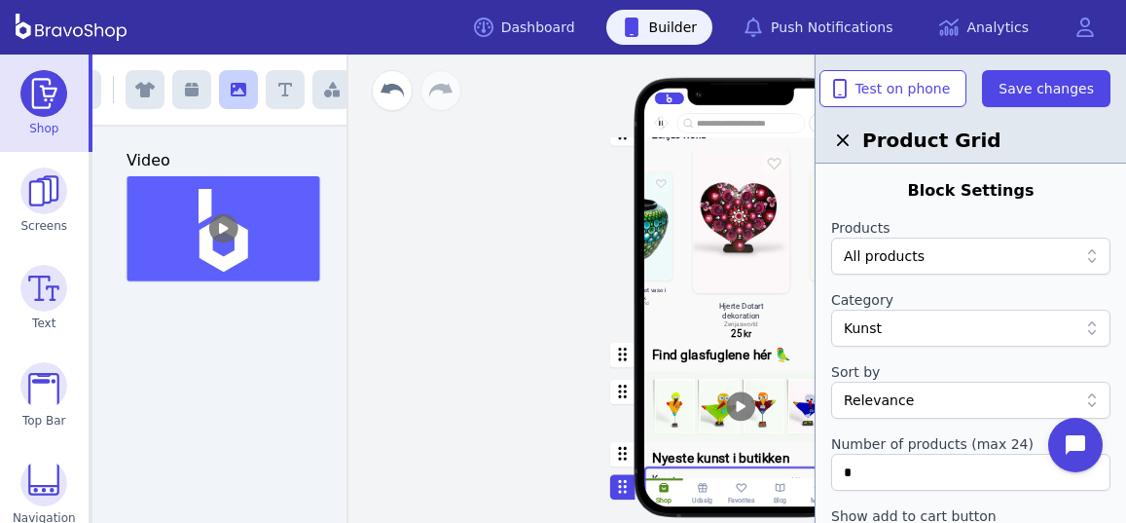
scroll to position [418, 0]
click at [675, 371] on div "button" at bounding box center [741, 406] width 194 height 71
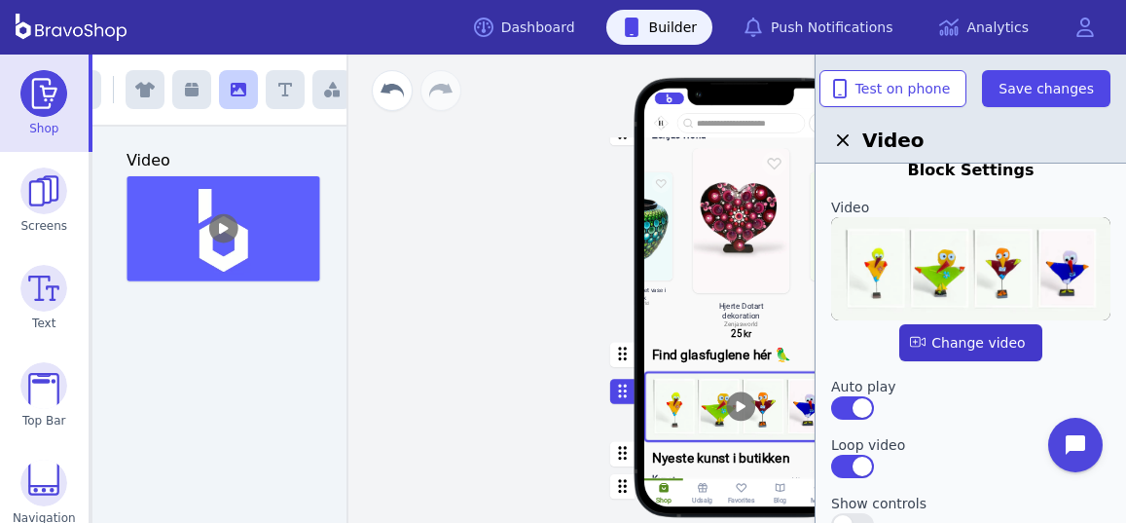
scroll to position [0, 0]
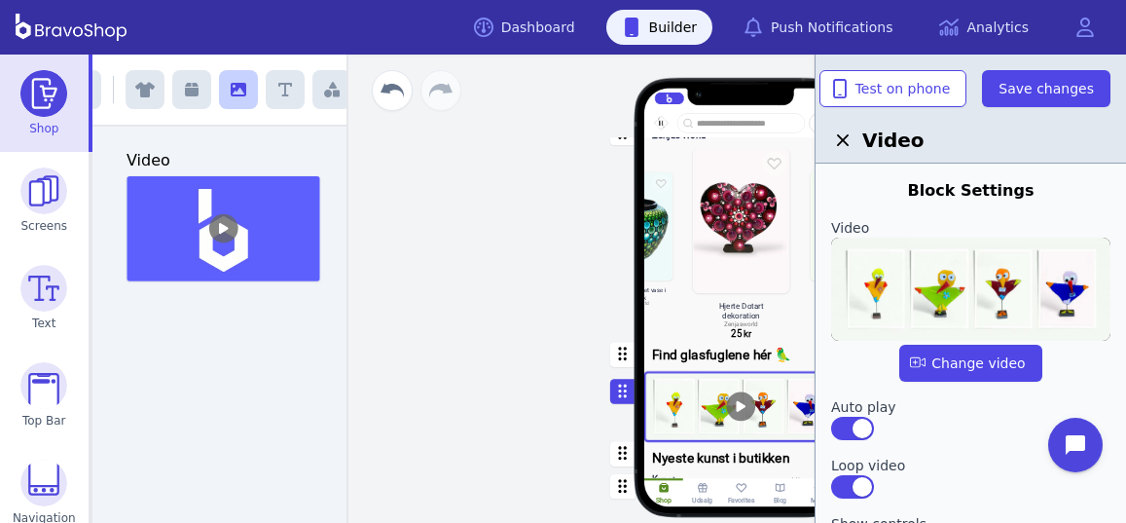
click at [841, 143] on icon "button" at bounding box center [842, 139] width 23 height 23
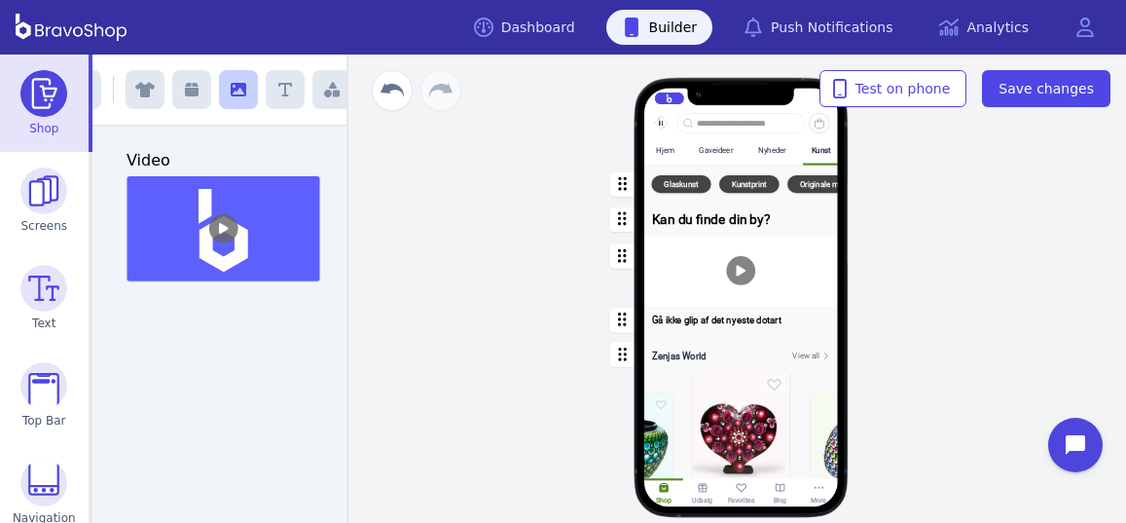
click at [793, 255] on div "button" at bounding box center [741, 271] width 194 height 71
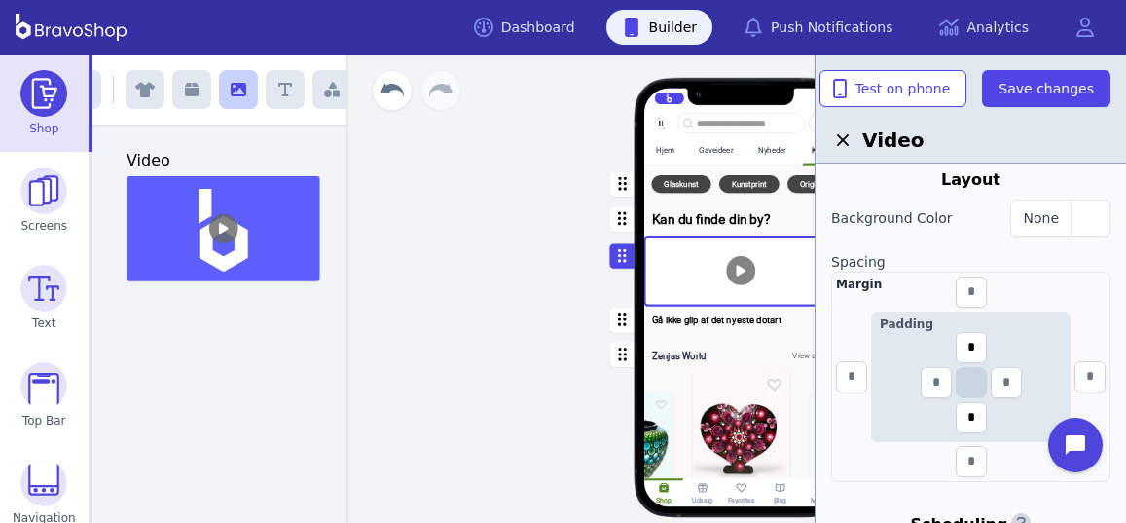
scroll to position [408, 0]
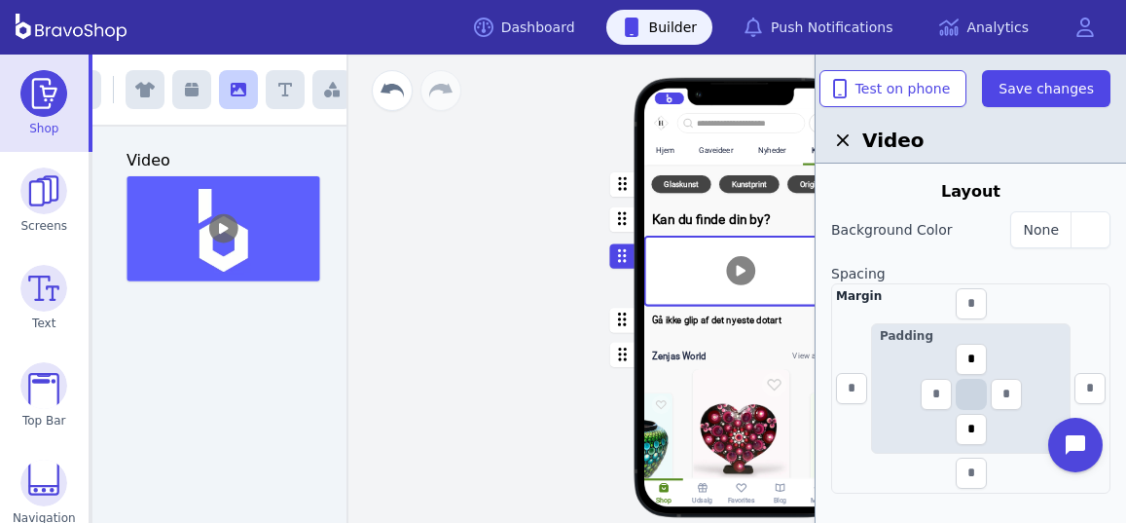
click at [702, 222] on div "button" at bounding box center [741, 219] width 194 height 32
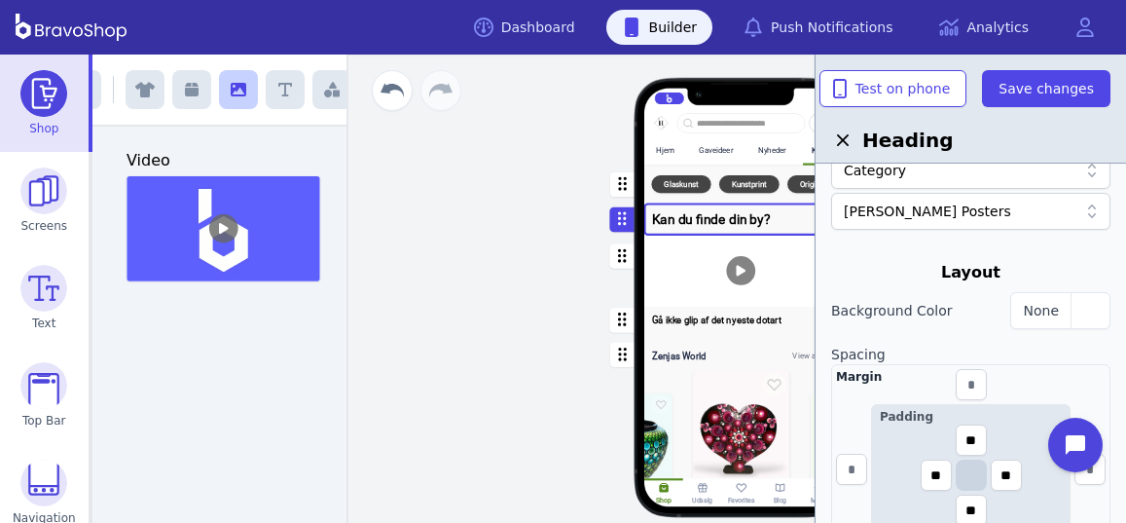
scroll to position [465, 0]
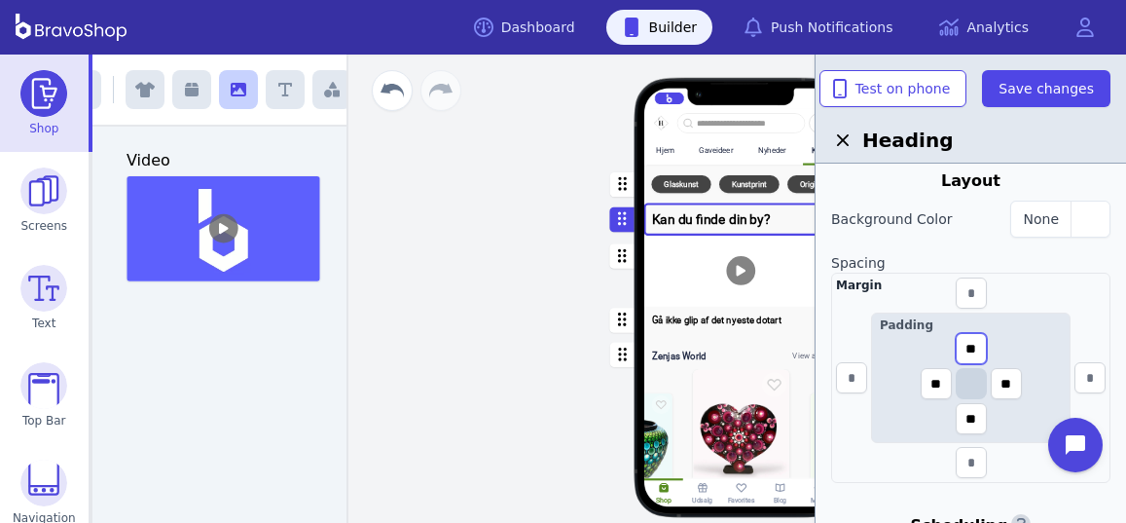
click at [976, 346] on input "**" at bounding box center [971, 348] width 31 height 31
type input "*"
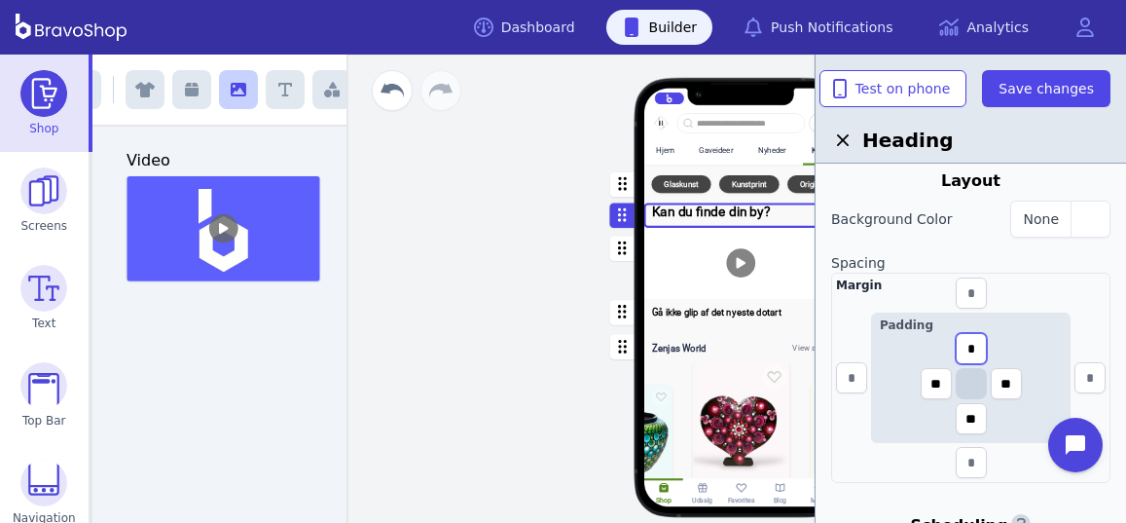
type input "**"
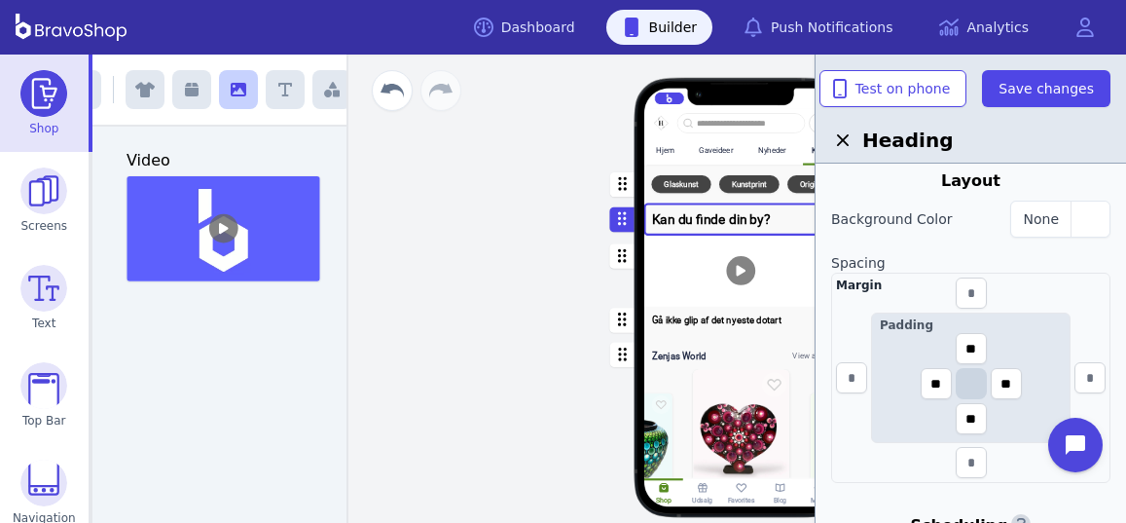
click at [690, 274] on div "button" at bounding box center [741, 271] width 194 height 71
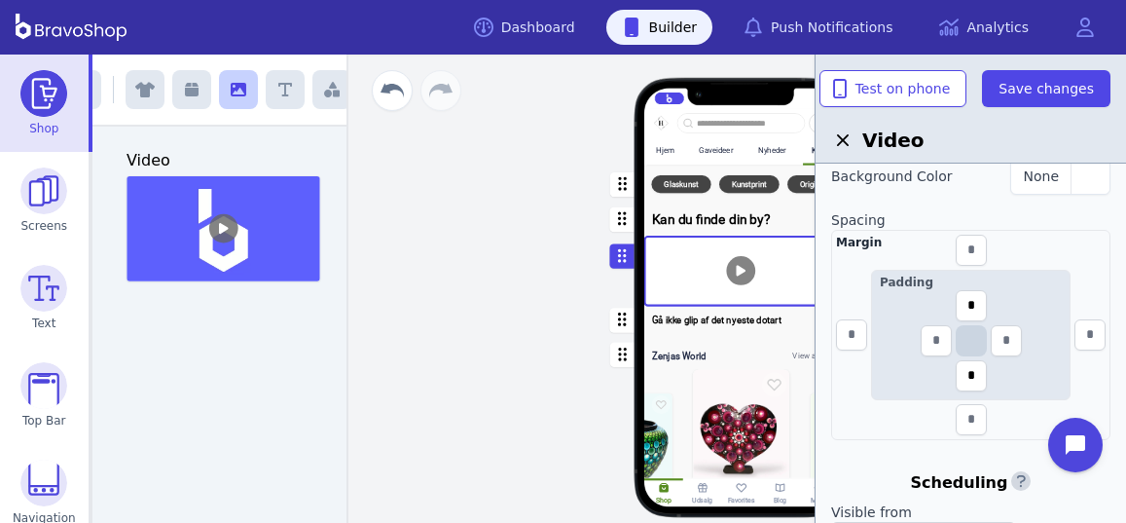
scroll to position [461, 0]
click at [976, 424] on input "text" at bounding box center [971, 419] width 31 height 31
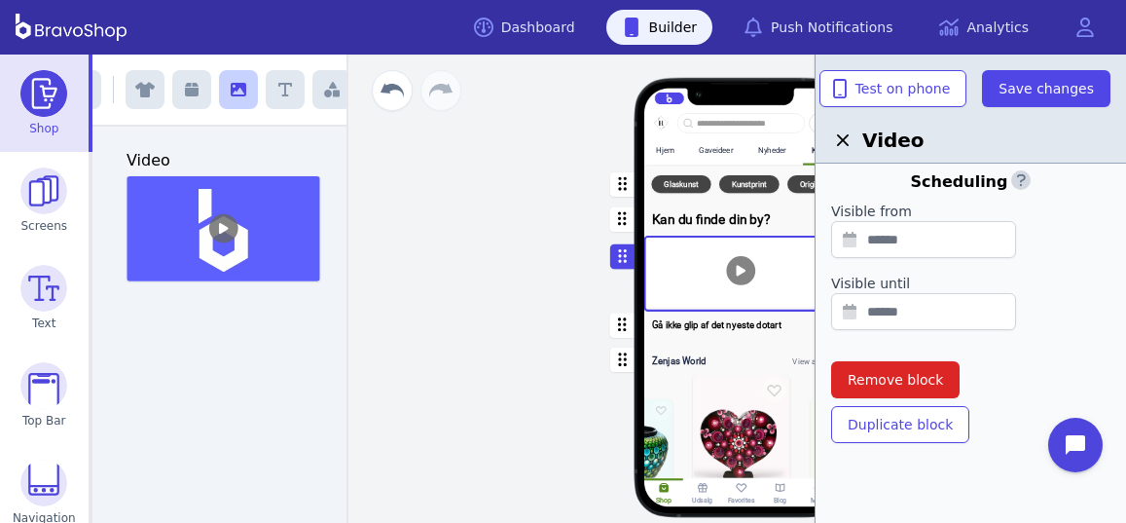
scroll to position [0, 0]
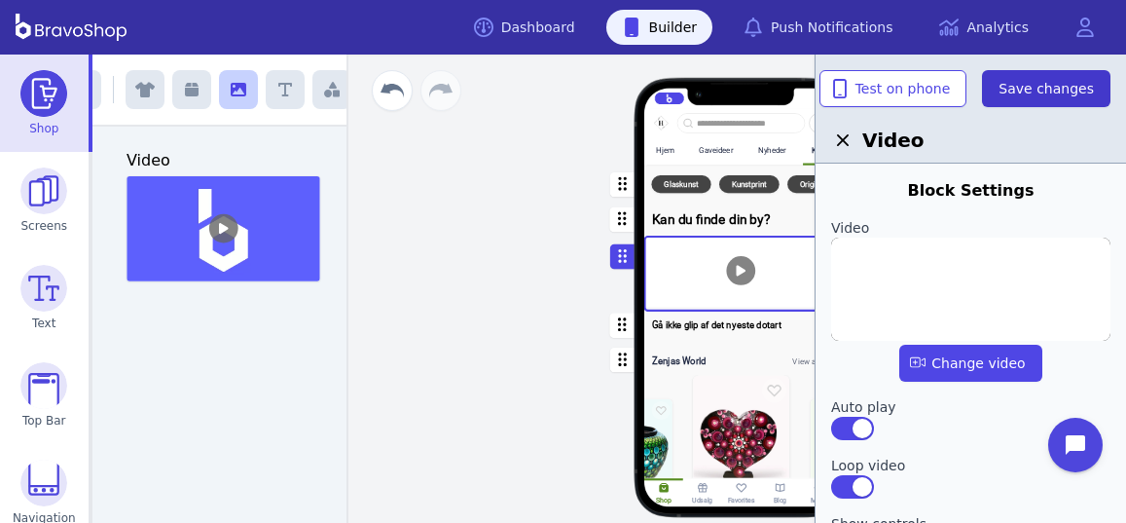
type input "**"
click at [1039, 89] on span "Save changes" at bounding box center [1046, 88] width 95 height 19
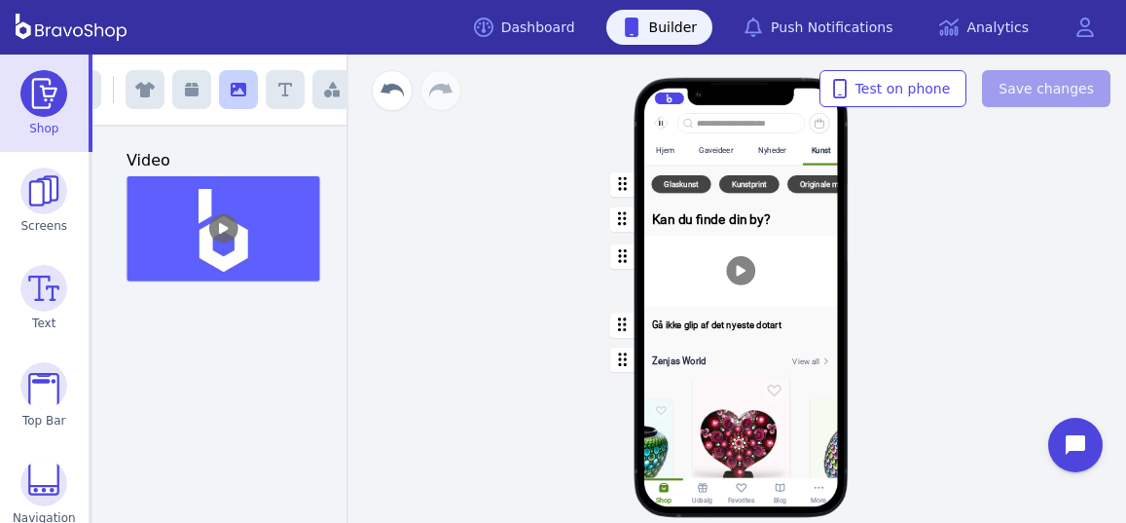
click at [740, 275] on div "button" at bounding box center [741, 274] width 194 height 76
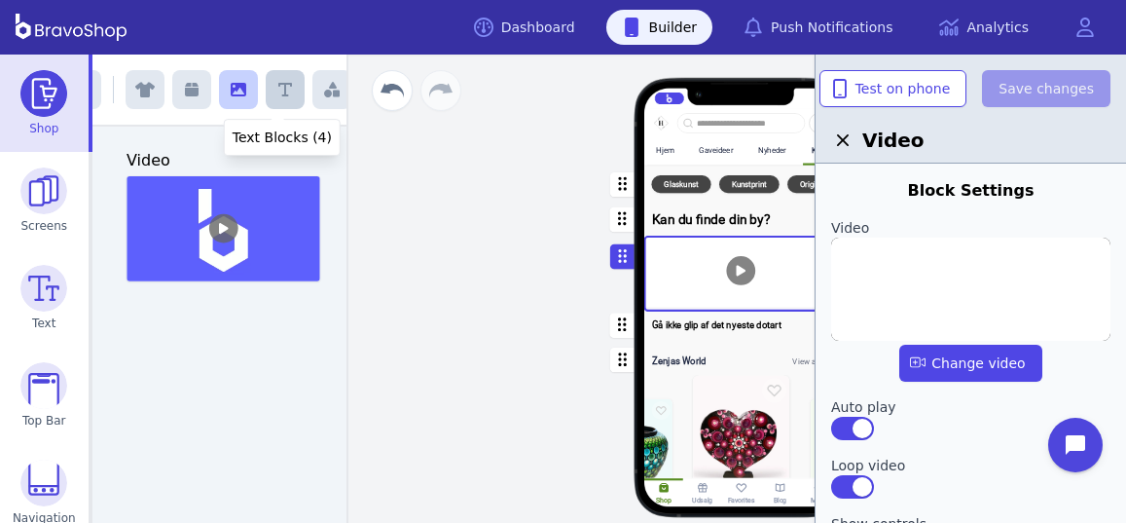
click at [280, 89] on icon "button" at bounding box center [285, 90] width 14 height 16
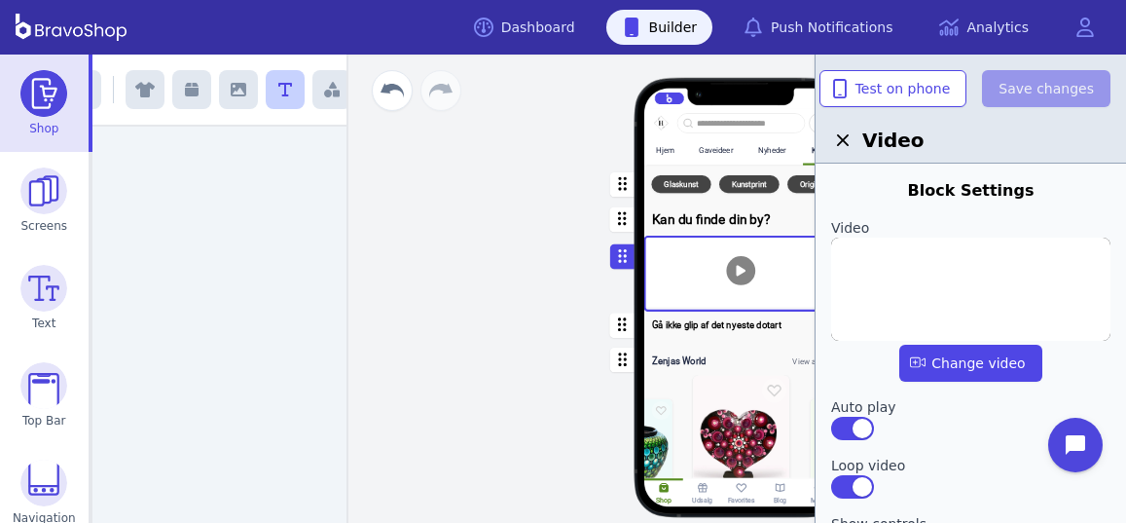
scroll to position [586, 0]
click at [278, 91] on icon "button" at bounding box center [285, 90] width 14 height 16
click at [457, 280] on div "Hjem Gaveideer Nyheder Kunst Tøj Smykker Interiør Keramik Accessories Gør det s…" at bounding box center [741, 289] width 770 height 468
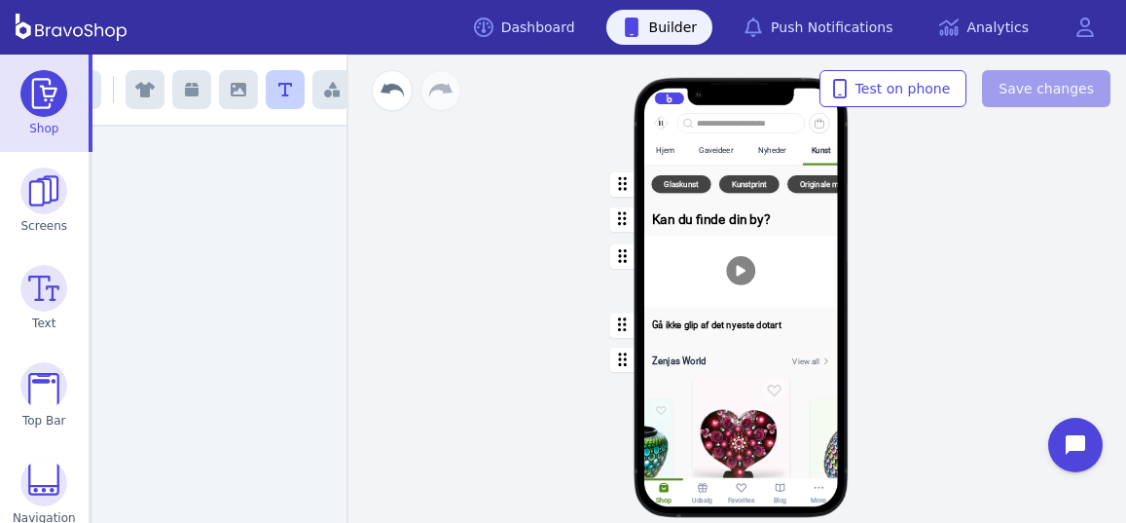
click at [278, 87] on icon "button" at bounding box center [285, 90] width 14 height 16
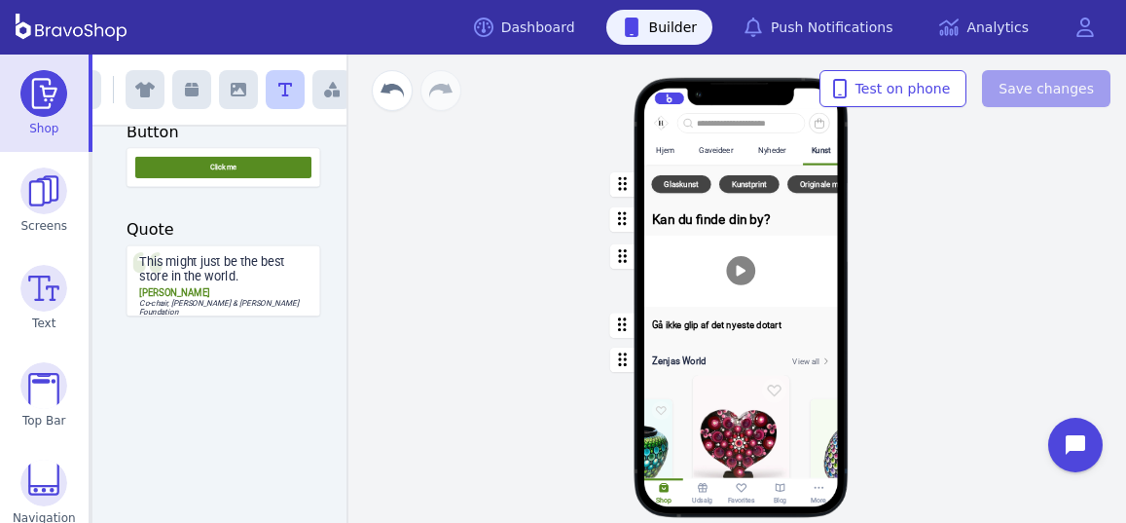
scroll to position [0, 0]
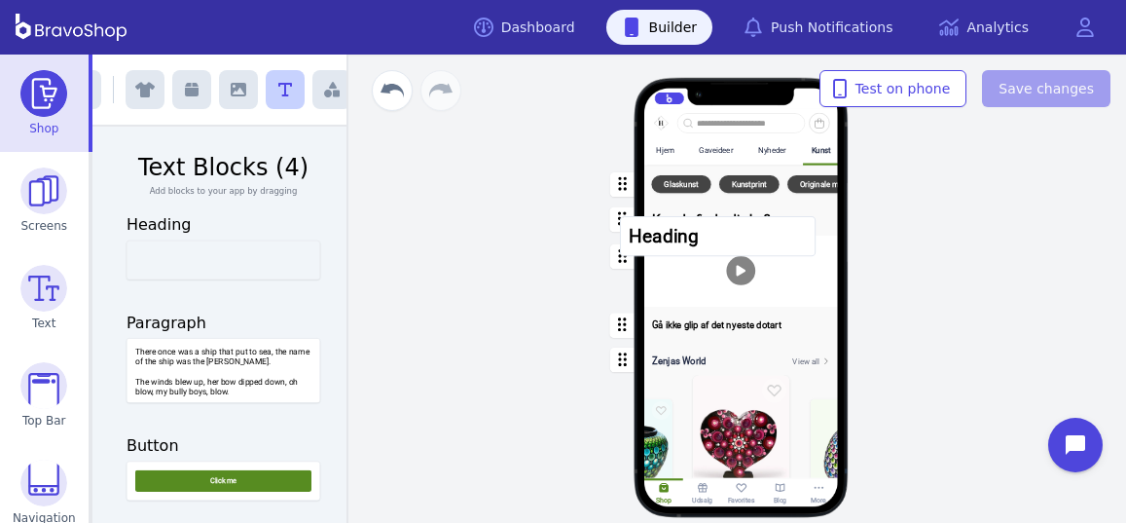
drag, startPoint x: 245, startPoint y: 259, endPoint x: 750, endPoint y: 236, distance: 504.8
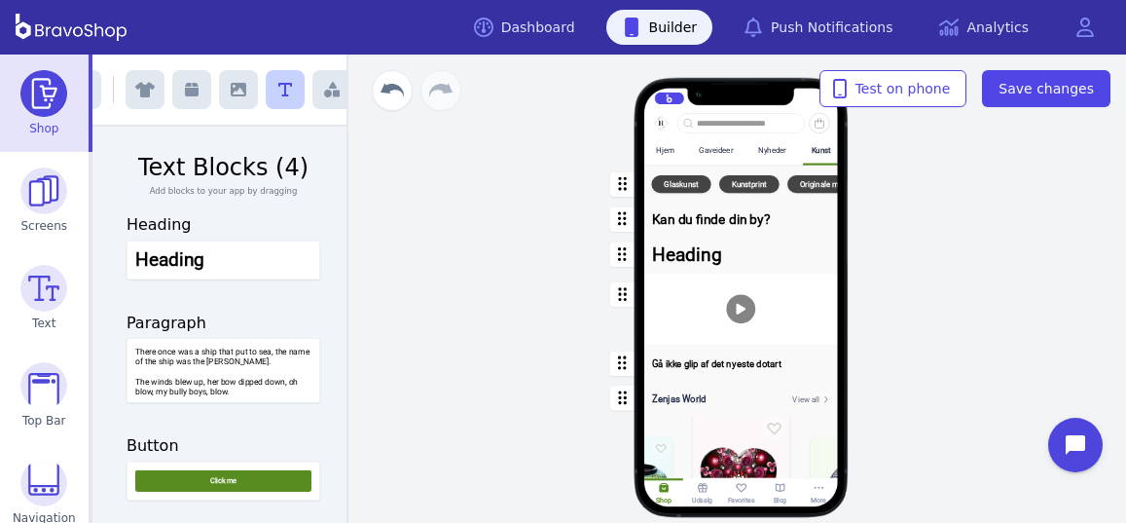
click at [693, 257] on div "button" at bounding box center [741, 255] width 194 height 38
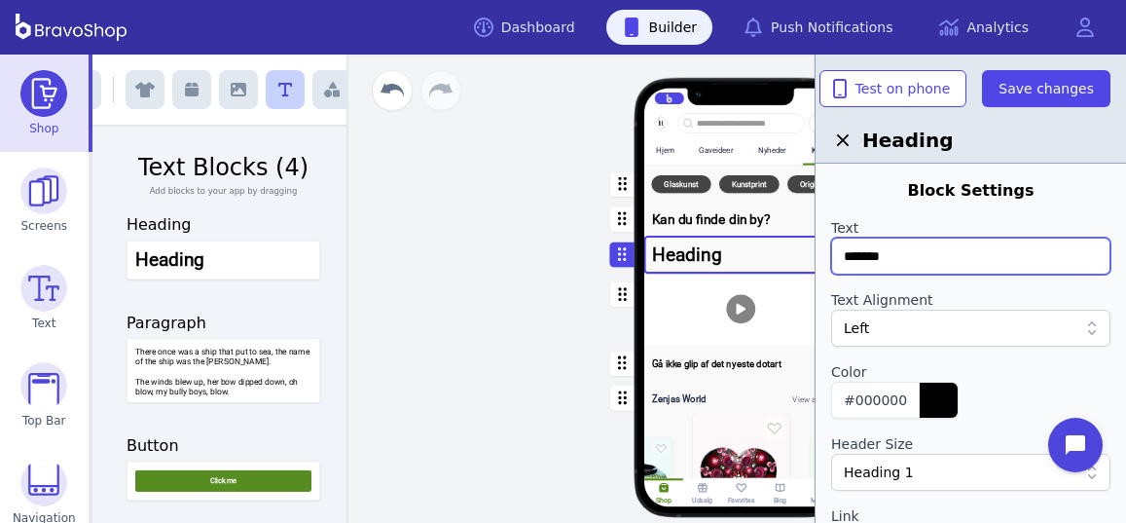
click at [906, 254] on input "*******" at bounding box center [970, 256] width 279 height 37
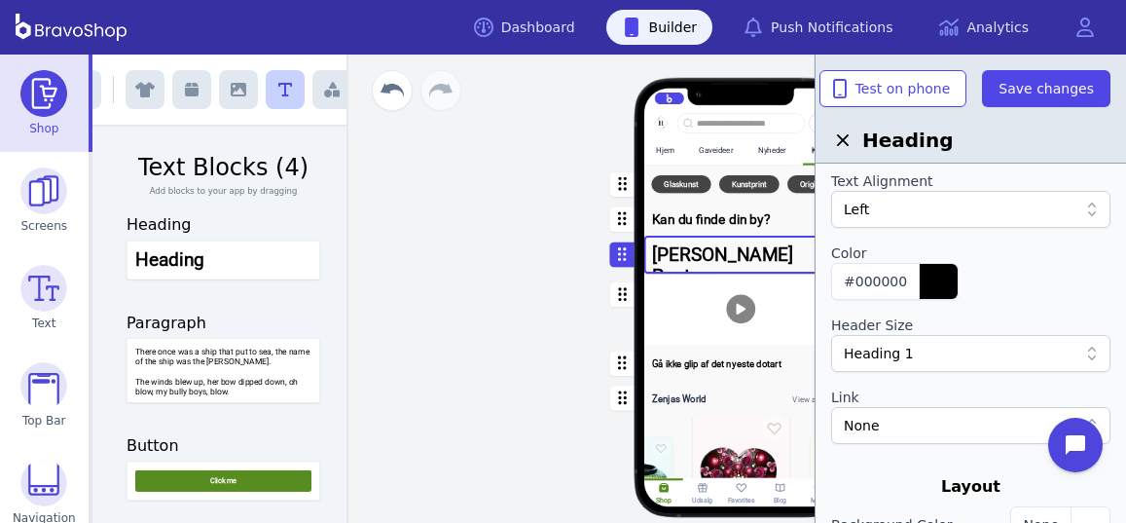
scroll to position [122, 0]
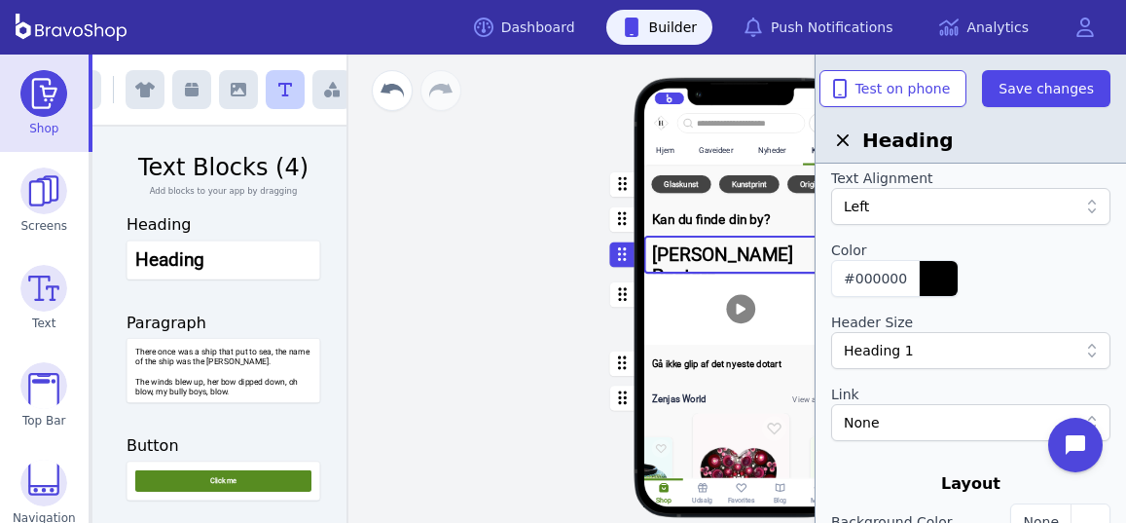
type input "**********"
click at [994, 355] on div "Heading 1" at bounding box center [961, 350] width 234 height 19
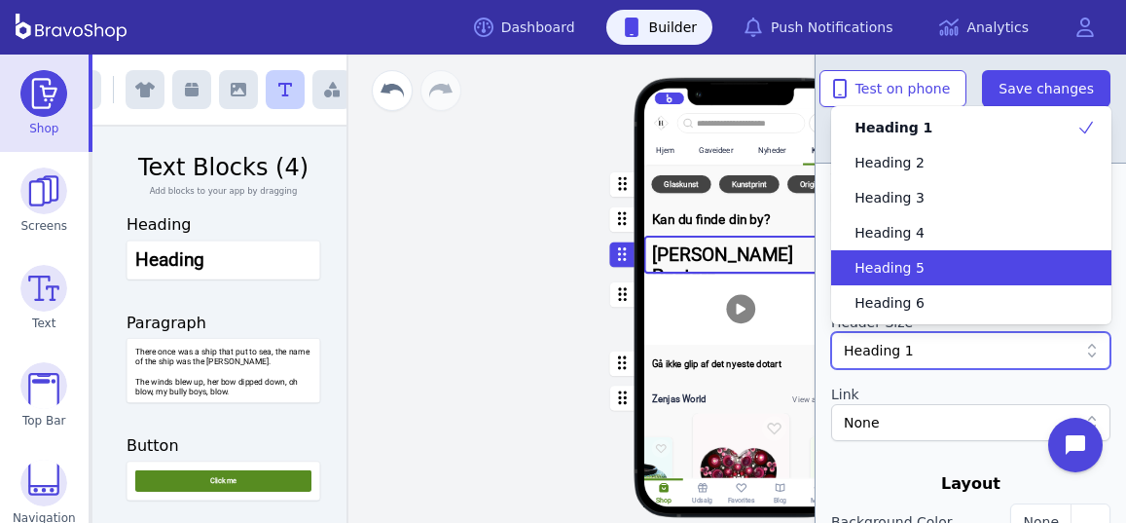
click at [902, 271] on span "Heading 5" at bounding box center [890, 267] width 70 height 19
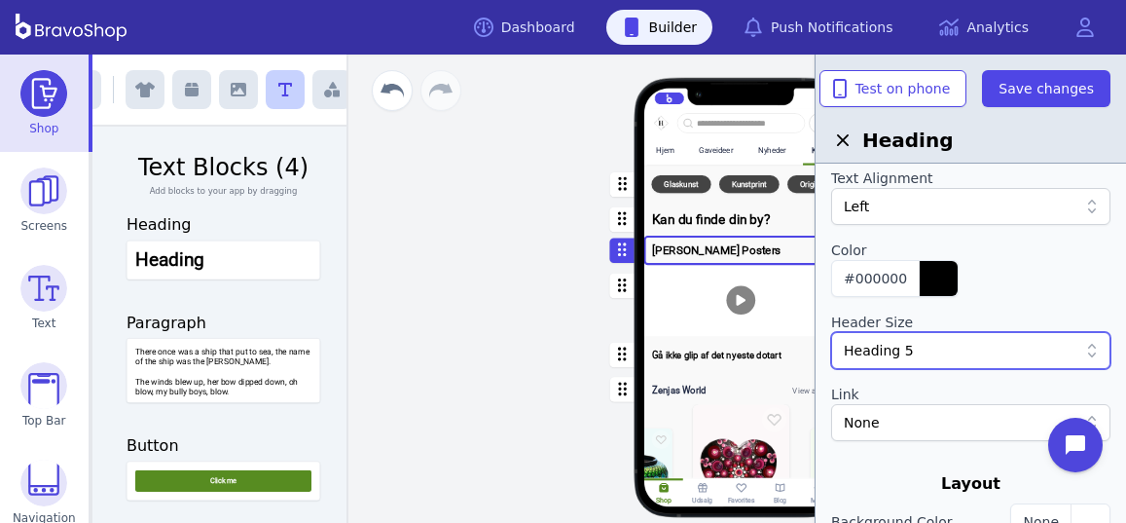
click at [956, 349] on div "Heading 5" at bounding box center [961, 350] width 234 height 19
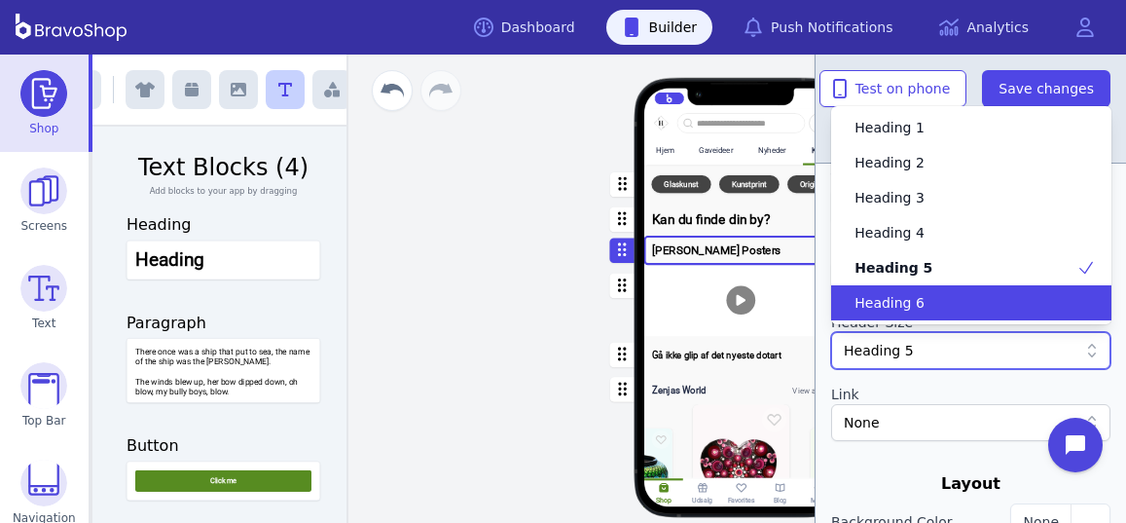
click at [894, 297] on span "Heading 6" at bounding box center [890, 302] width 70 height 19
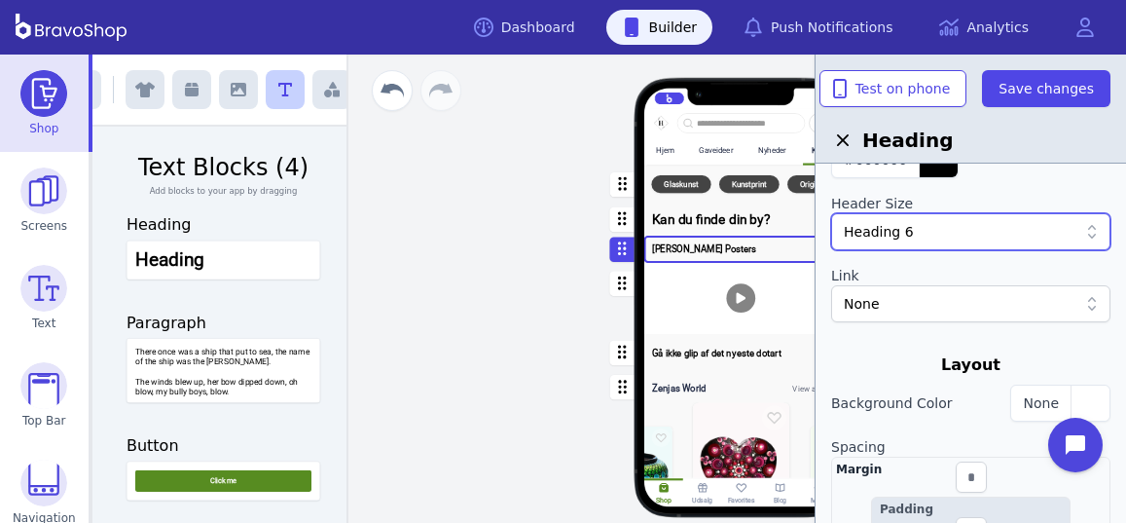
scroll to position [242, 0]
click at [967, 304] on div "None" at bounding box center [961, 301] width 234 height 19
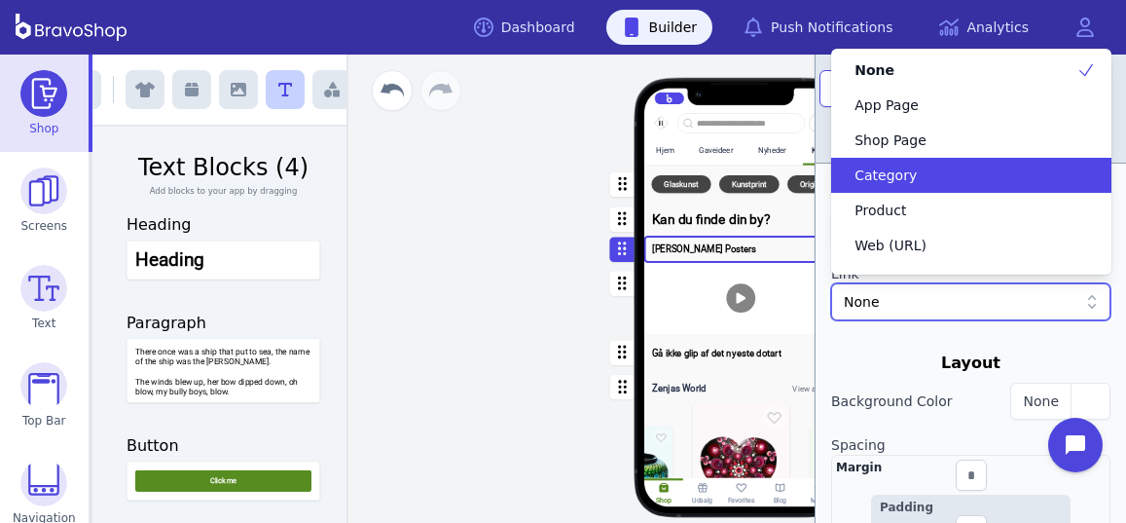
click at [902, 176] on span "Category" at bounding box center [886, 174] width 62 height 19
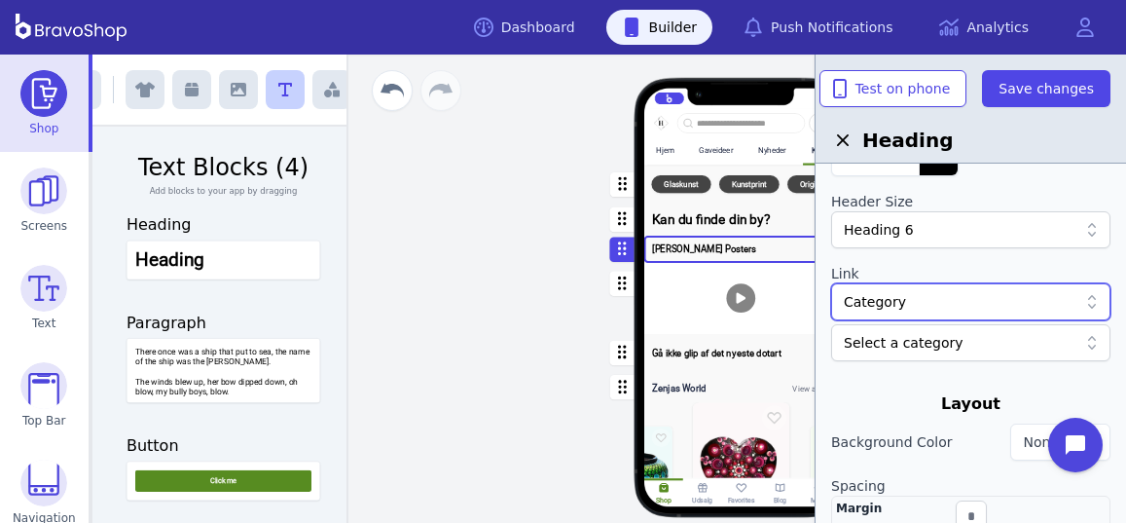
click at [882, 345] on div at bounding box center [961, 342] width 234 height 19
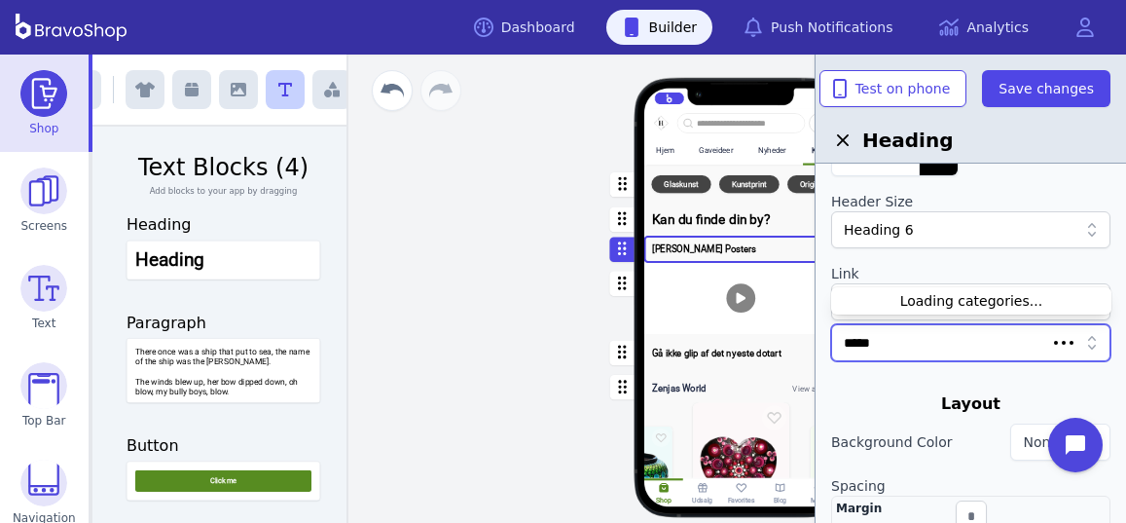
type input "******"
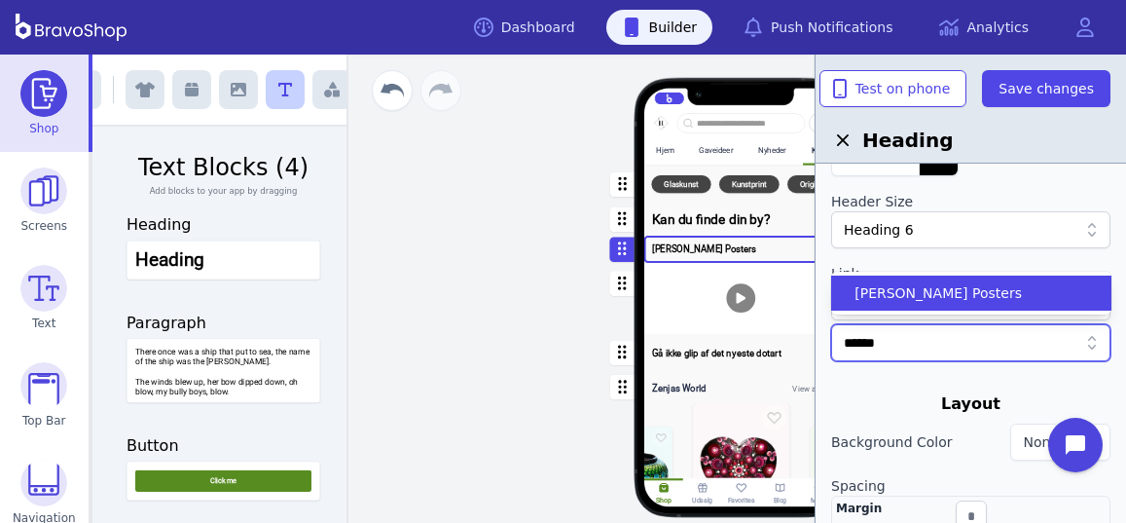
click at [894, 287] on span "[PERSON_NAME] Posters" at bounding box center [938, 292] width 167 height 19
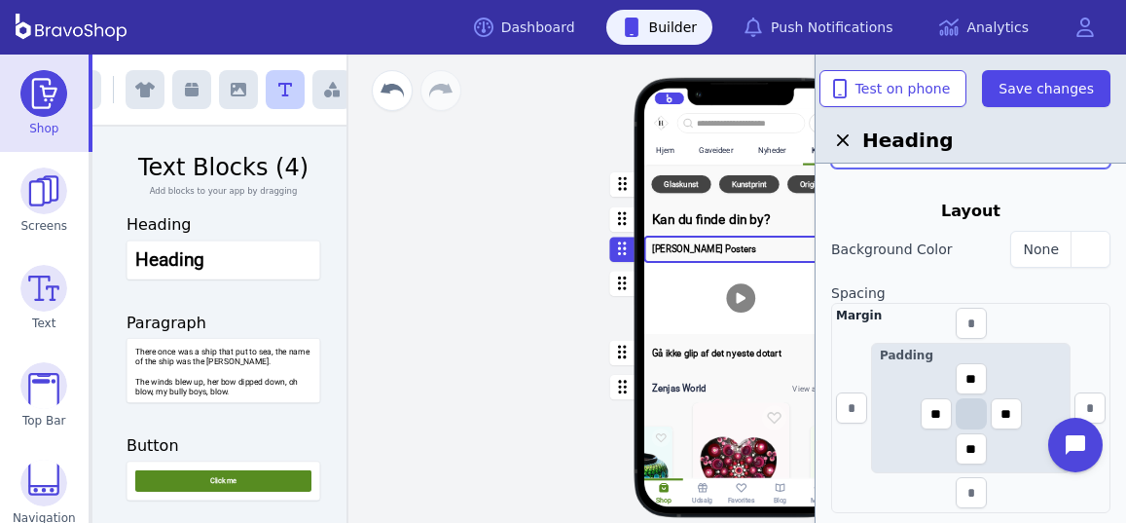
scroll to position [438, 0]
click at [984, 372] on input "**" at bounding box center [971, 375] width 31 height 31
type input "*"
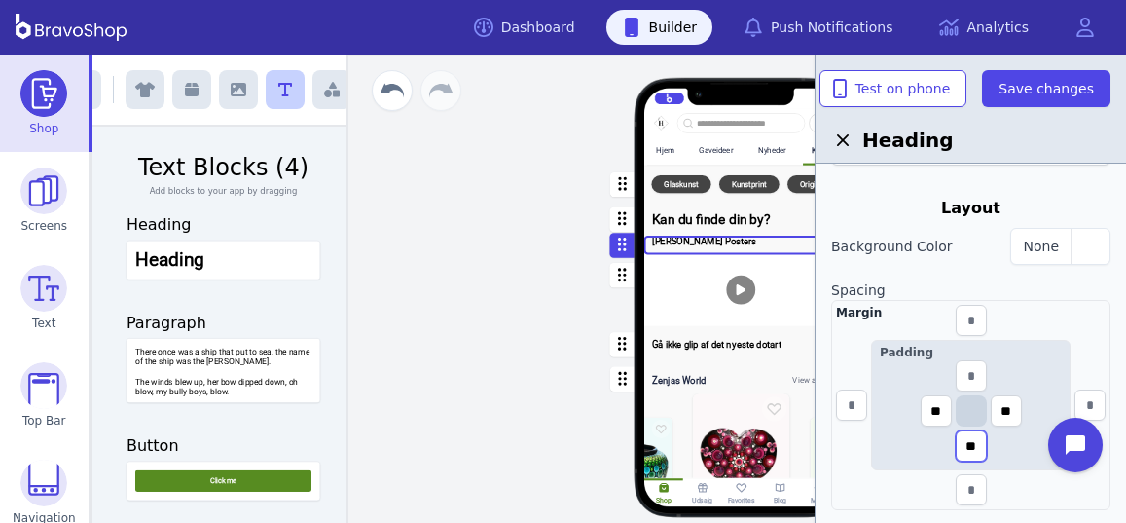
click at [979, 443] on input "**" at bounding box center [971, 445] width 31 height 31
type input "*"
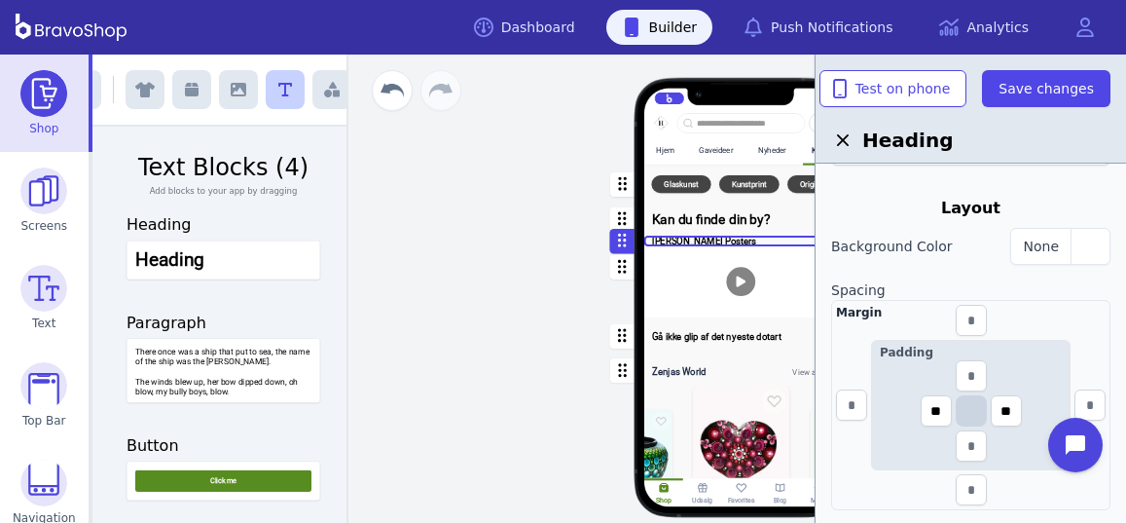
click at [732, 220] on div "button" at bounding box center [741, 219] width 194 height 32
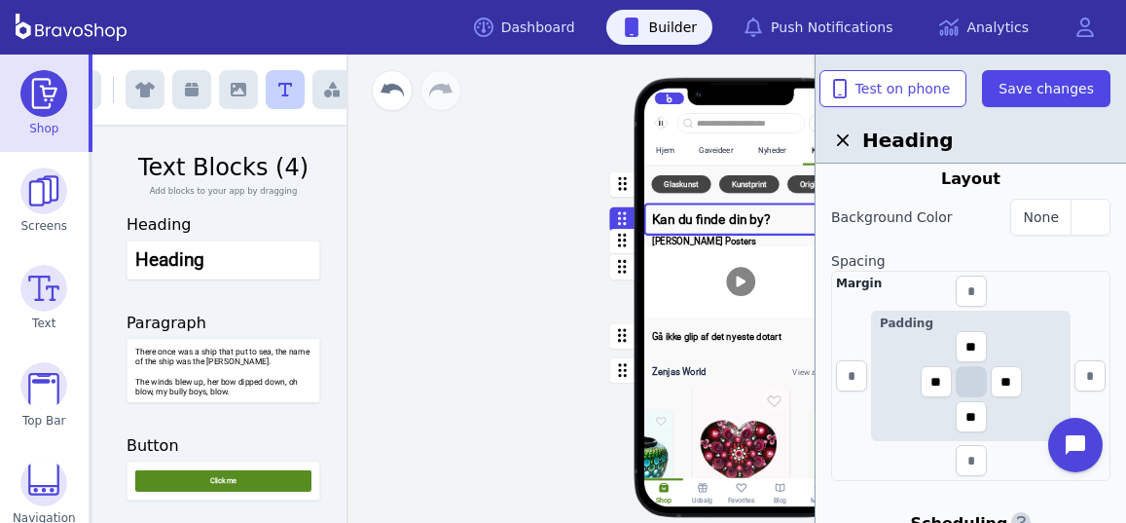
scroll to position [482, 0]
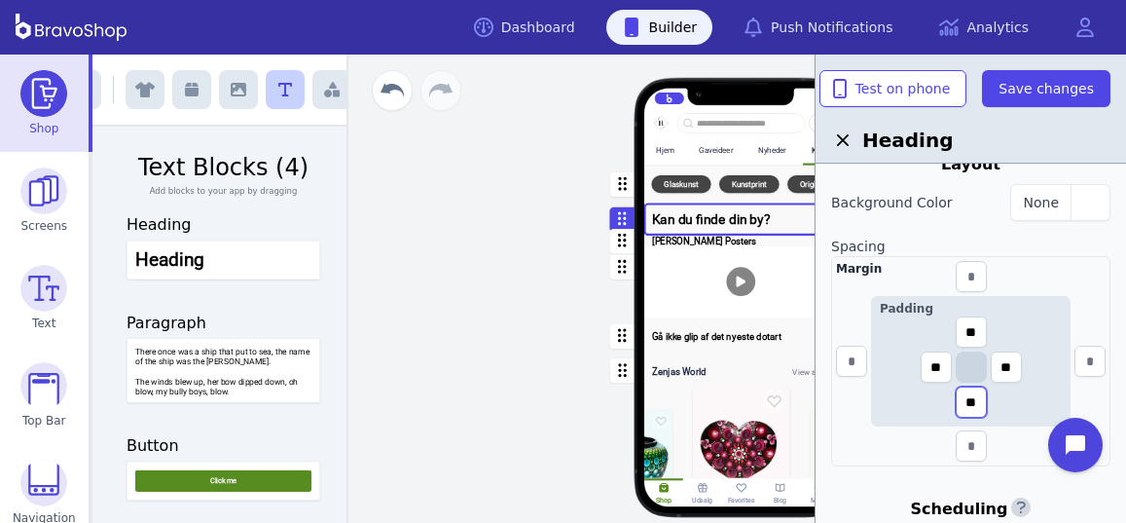
click at [976, 406] on input "**" at bounding box center [971, 401] width 31 height 31
type input "*"
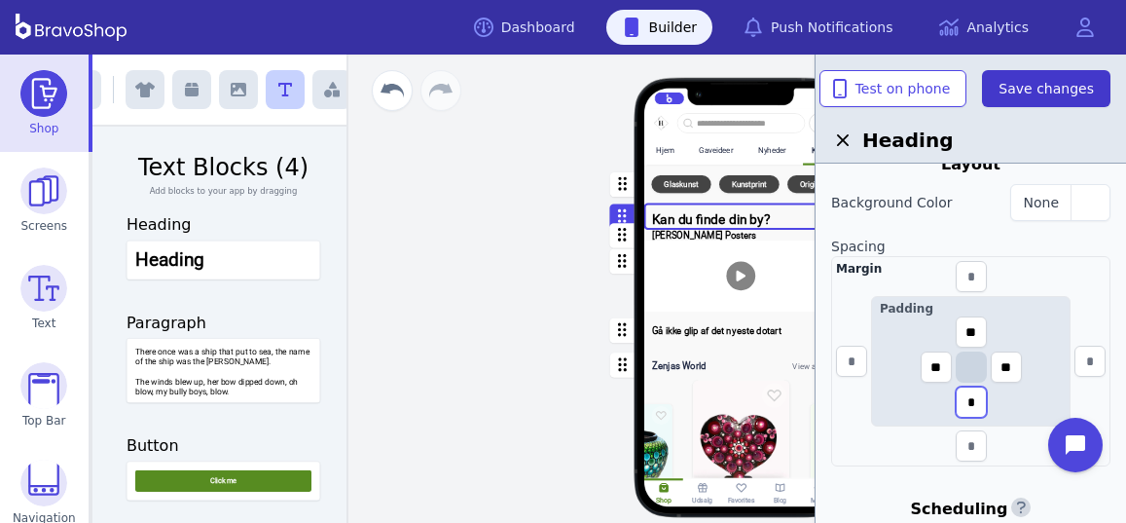
type input "*"
click at [1068, 92] on span "Save changes" at bounding box center [1046, 88] width 95 height 19
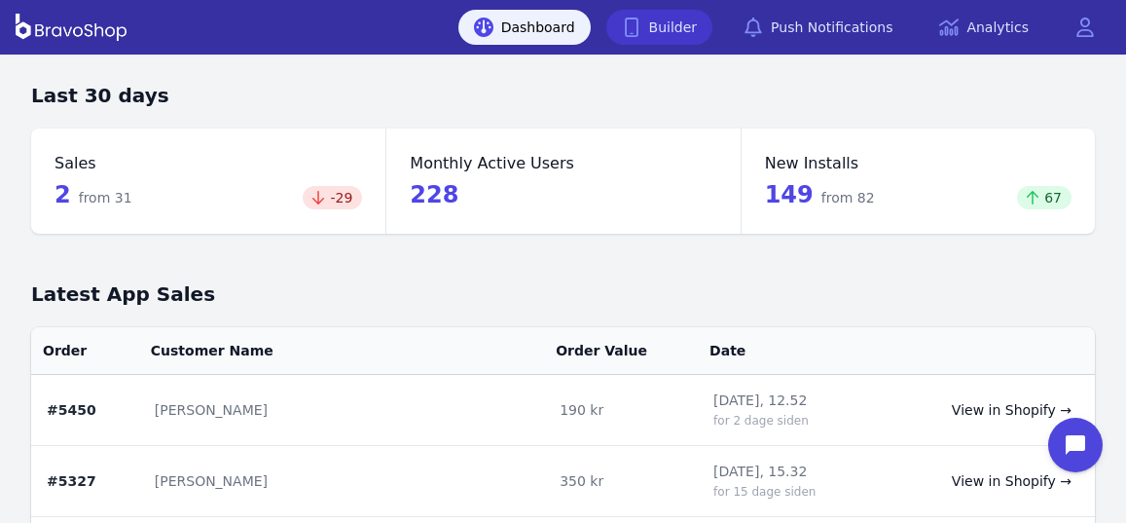
click at [691, 35] on link "Builder" at bounding box center [659, 27] width 107 height 35
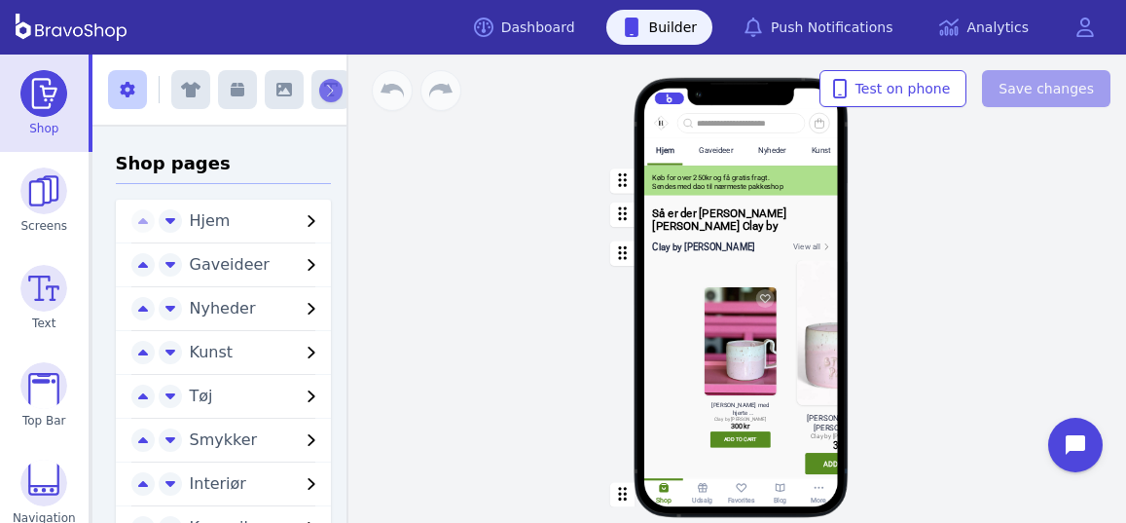
scroll to position [0, 197]
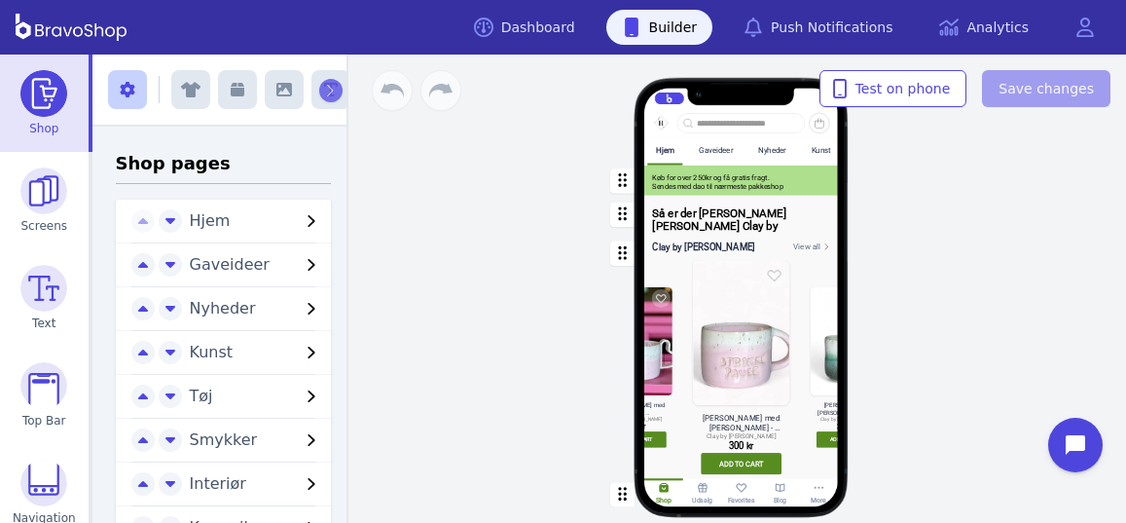
click at [819, 150] on div "Kunst" at bounding box center [821, 151] width 19 height 10
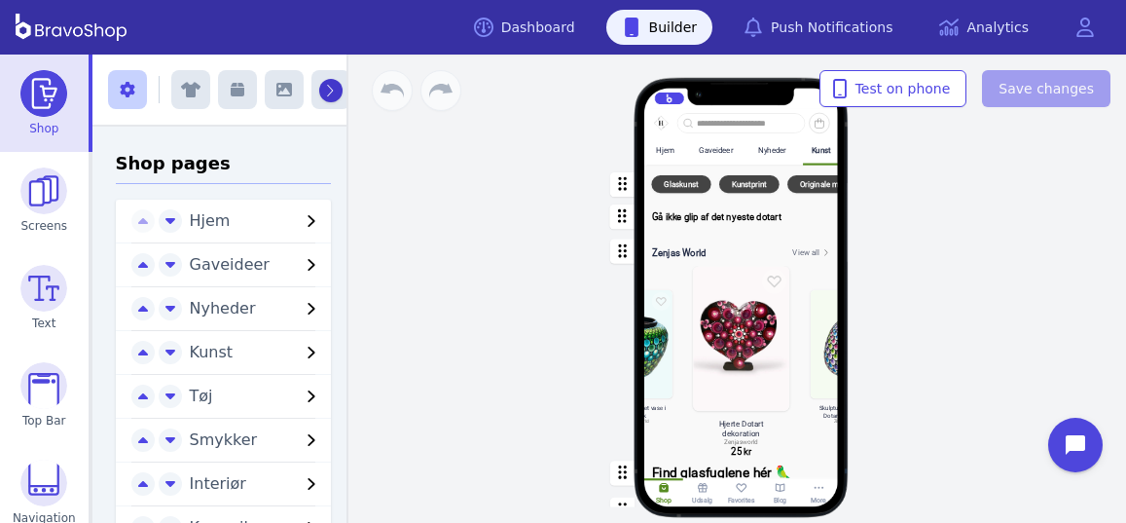
click at [327, 91] on icon "button" at bounding box center [329, 91] width 9 height 14
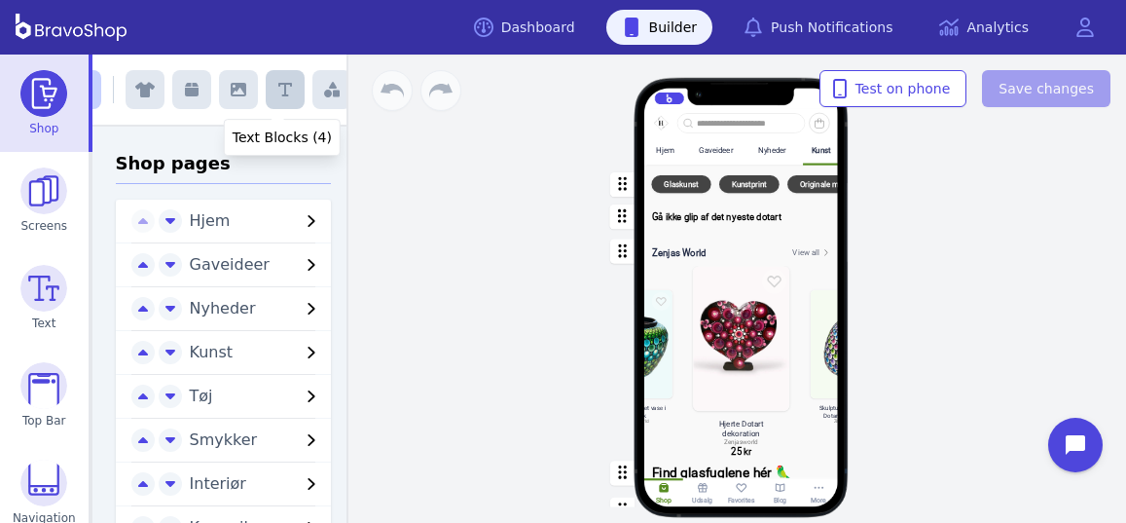
click at [281, 91] on icon "button" at bounding box center [285, 90] width 14 height 16
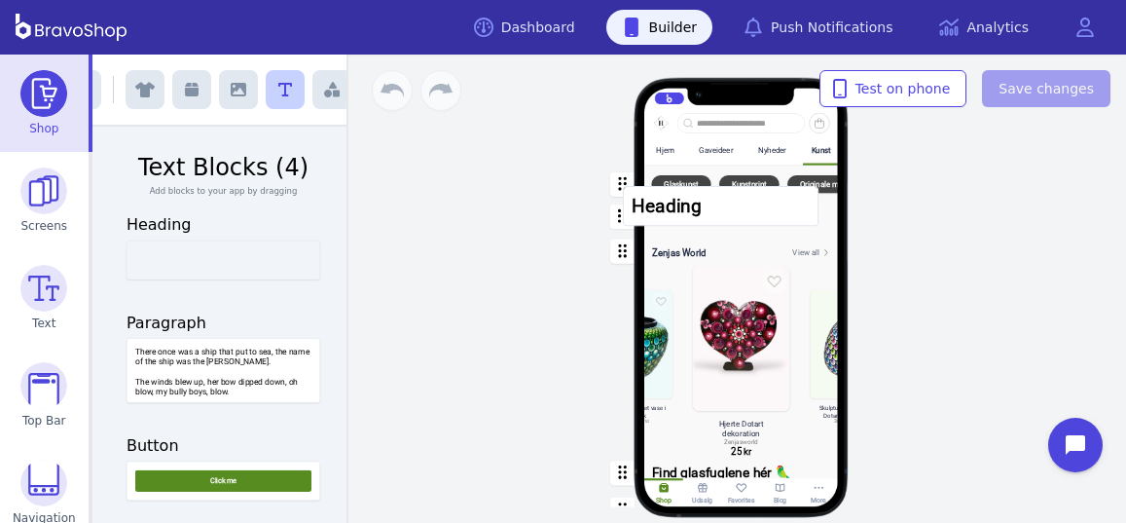
drag, startPoint x: 206, startPoint y: 262, endPoint x: 714, endPoint y: 207, distance: 510.1
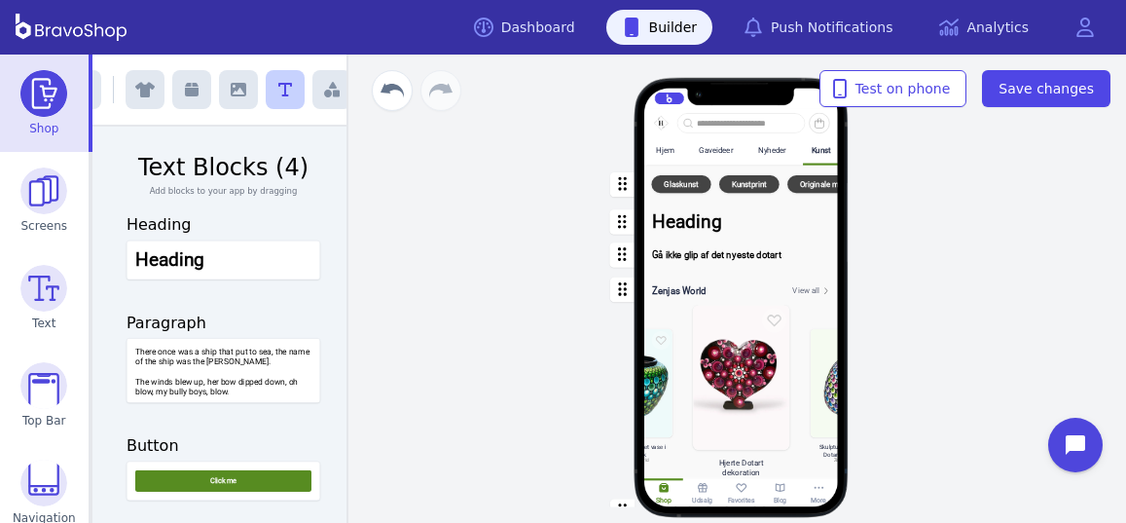
click at [696, 224] on div "button" at bounding box center [741, 222] width 194 height 38
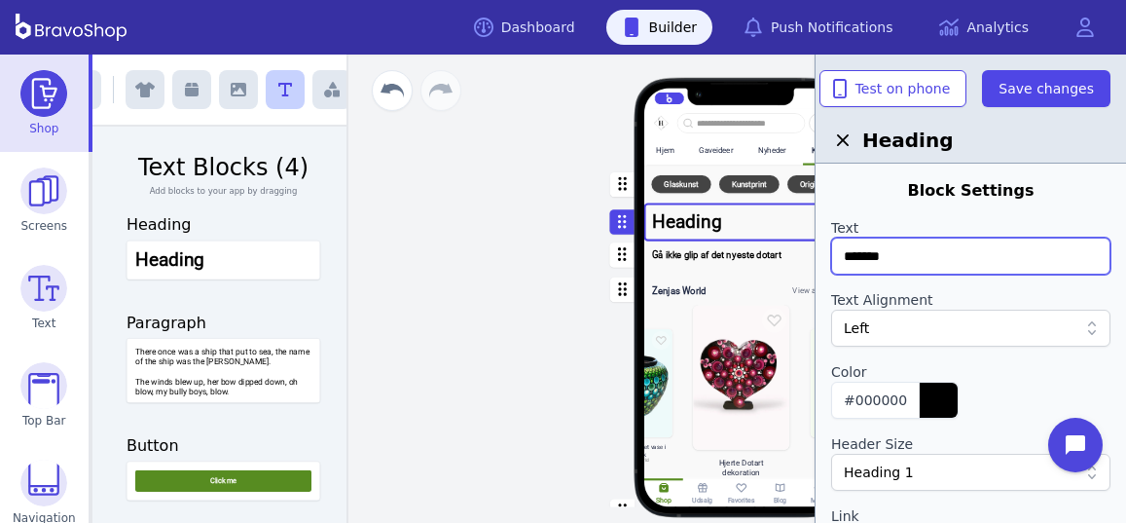
click at [902, 258] on input "*******" at bounding box center [970, 256] width 279 height 37
type input "*"
type input "**********"
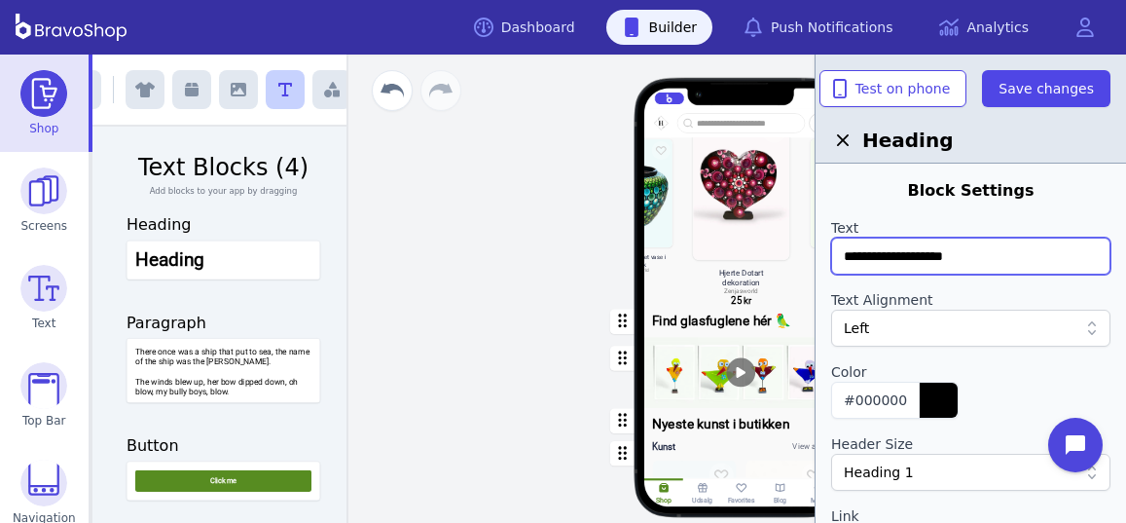
scroll to position [356, 0]
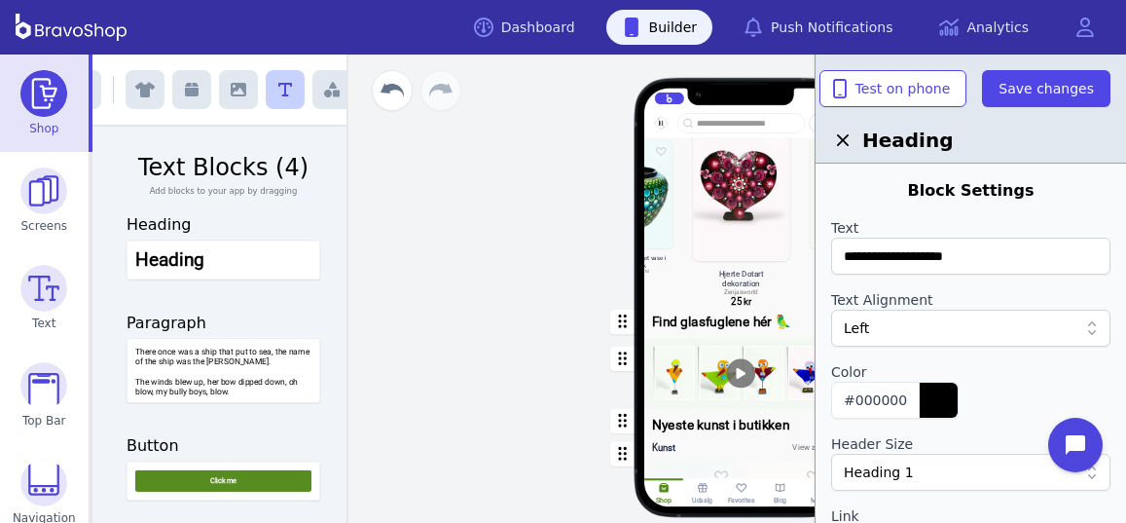
click at [738, 322] on div "button" at bounding box center [741, 322] width 194 height 32
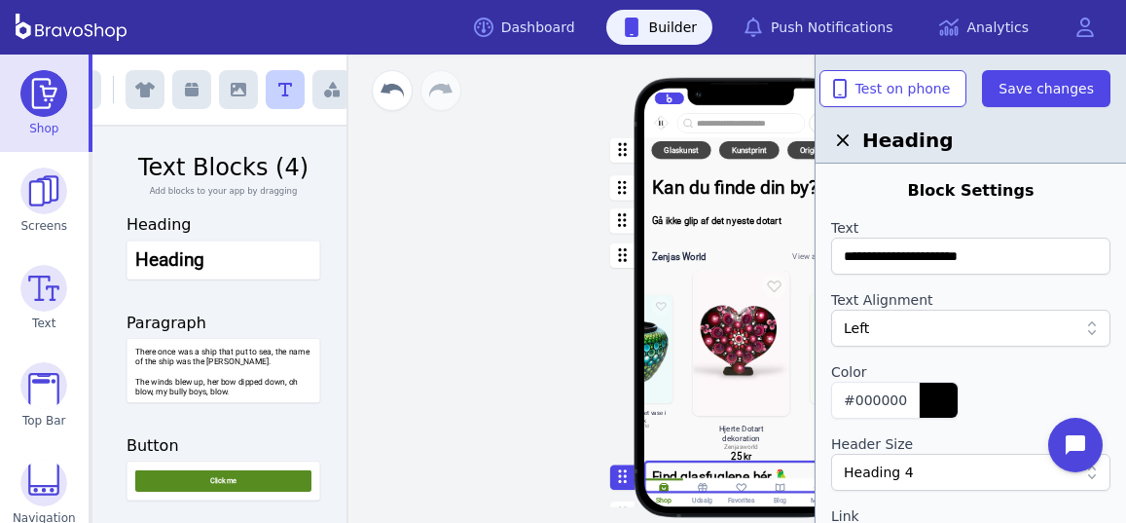
scroll to position [0, 0]
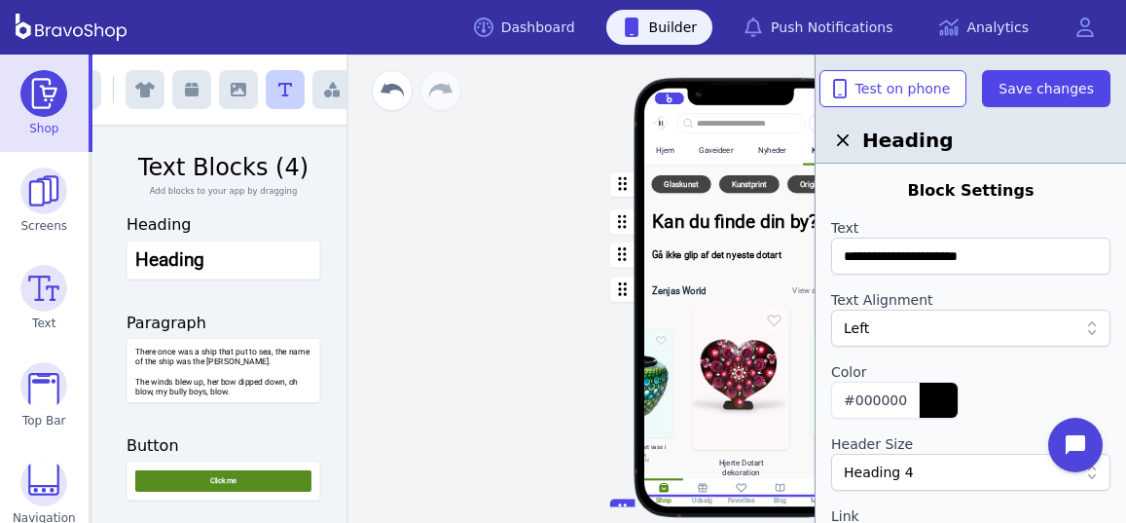
click at [709, 216] on div "button" at bounding box center [741, 222] width 194 height 38
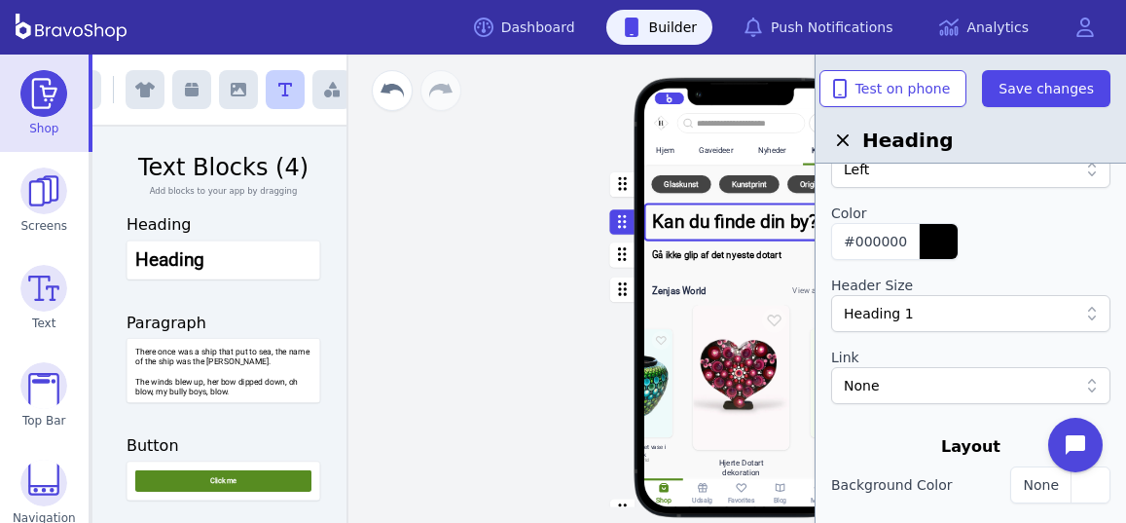
scroll to position [160, 0]
click at [986, 312] on div "Heading 1" at bounding box center [961, 312] width 234 height 19
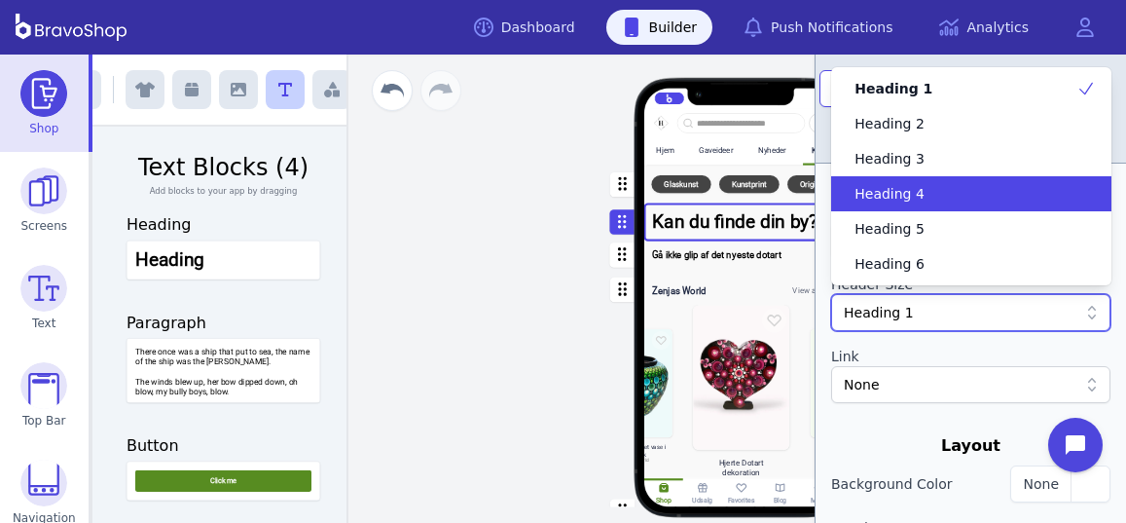
click at [889, 194] on span "Heading 4" at bounding box center [890, 193] width 70 height 19
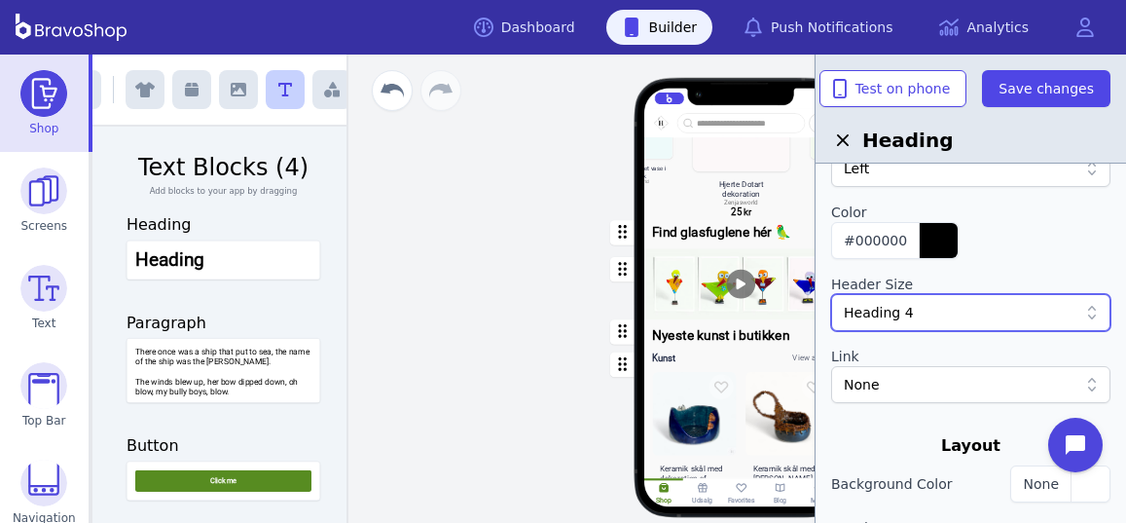
scroll to position [511, 0]
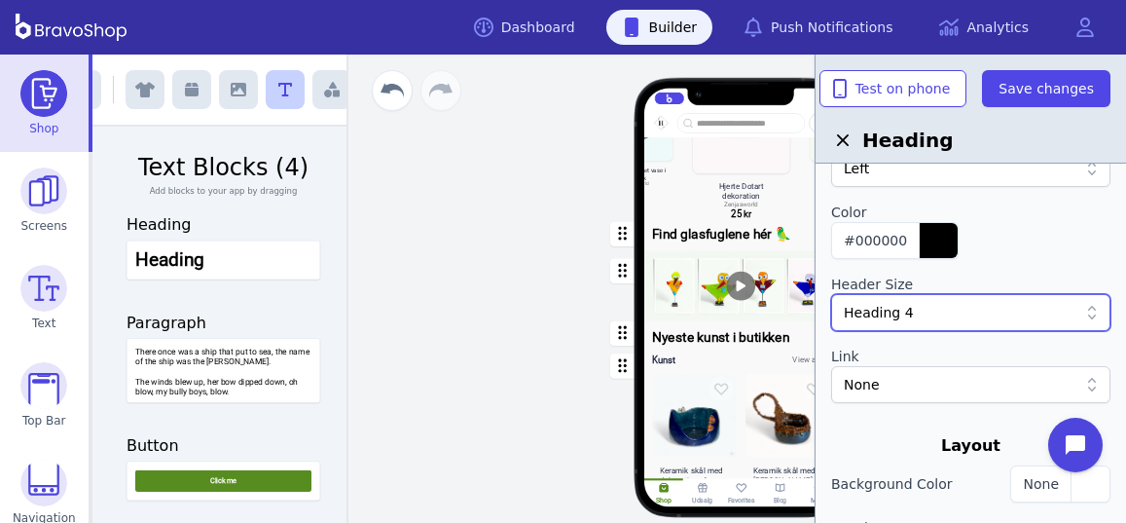
click at [718, 236] on div "button" at bounding box center [741, 234] width 194 height 32
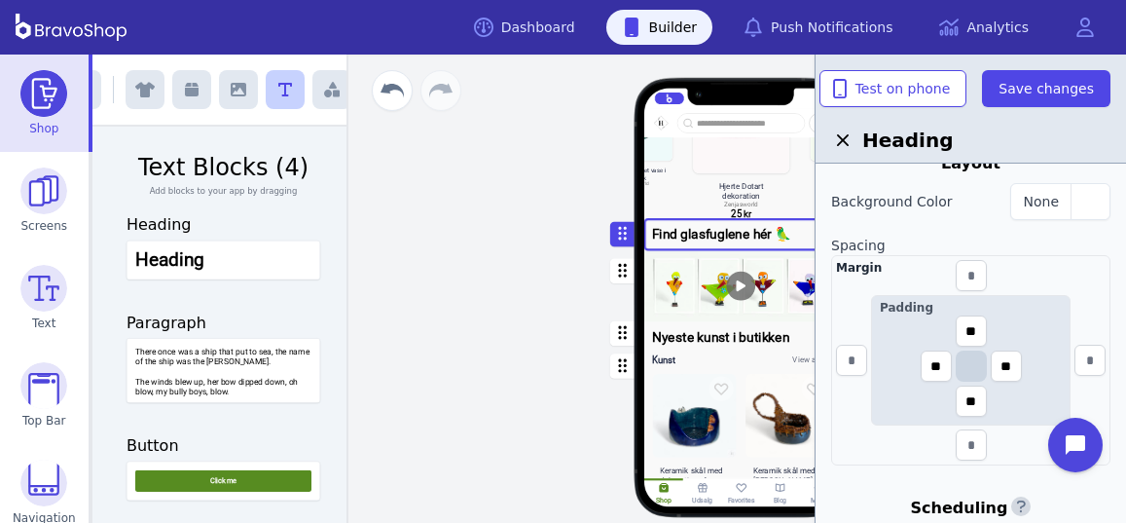
scroll to position [484, 0]
click at [726, 339] on div "button" at bounding box center [741, 332] width 194 height 23
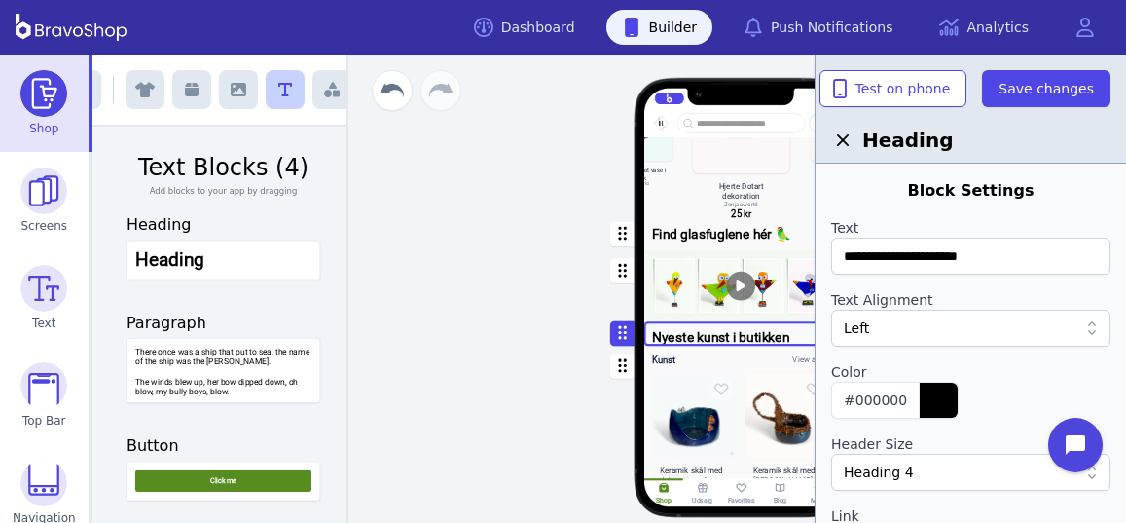
scroll to position [0, 0]
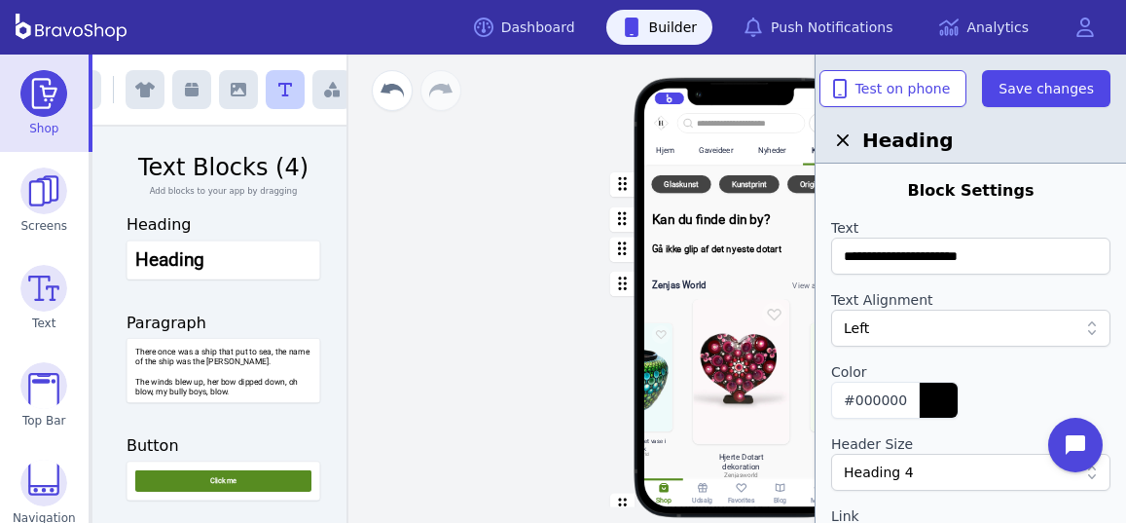
click at [704, 224] on div "button" at bounding box center [741, 219] width 194 height 32
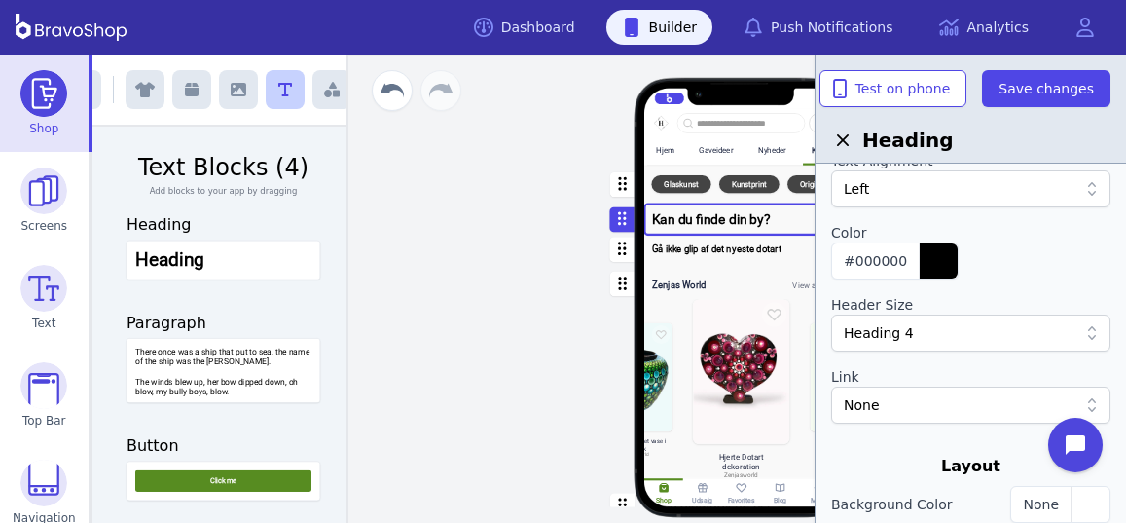
scroll to position [149, 0]
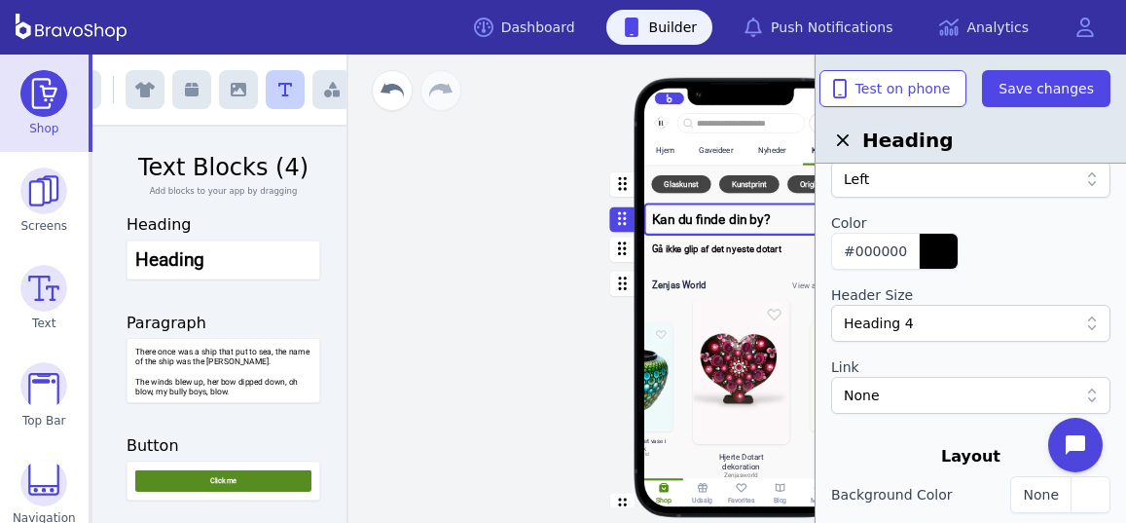
click at [944, 391] on div "None" at bounding box center [961, 394] width 234 height 19
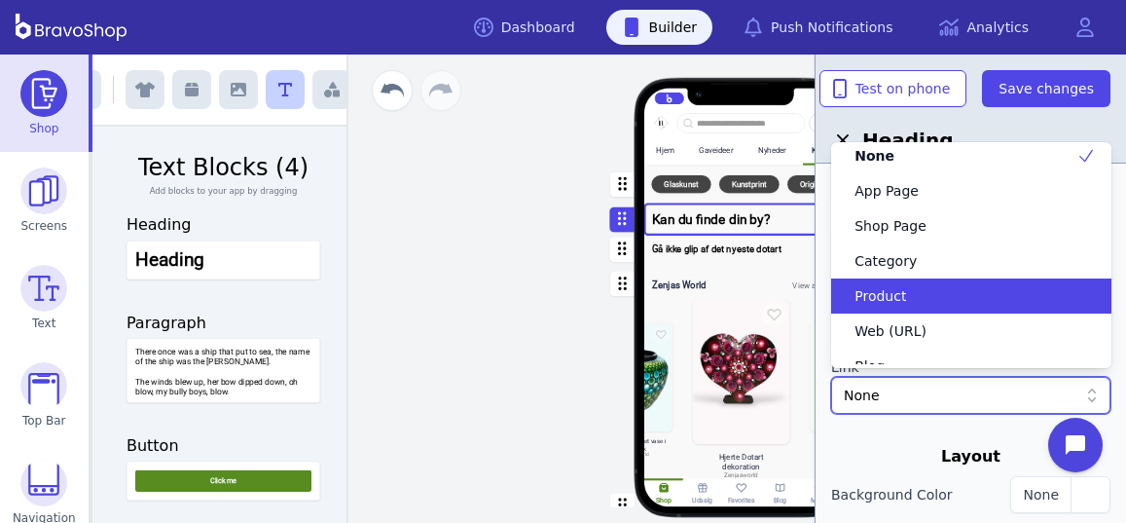
scroll to position [5, 0]
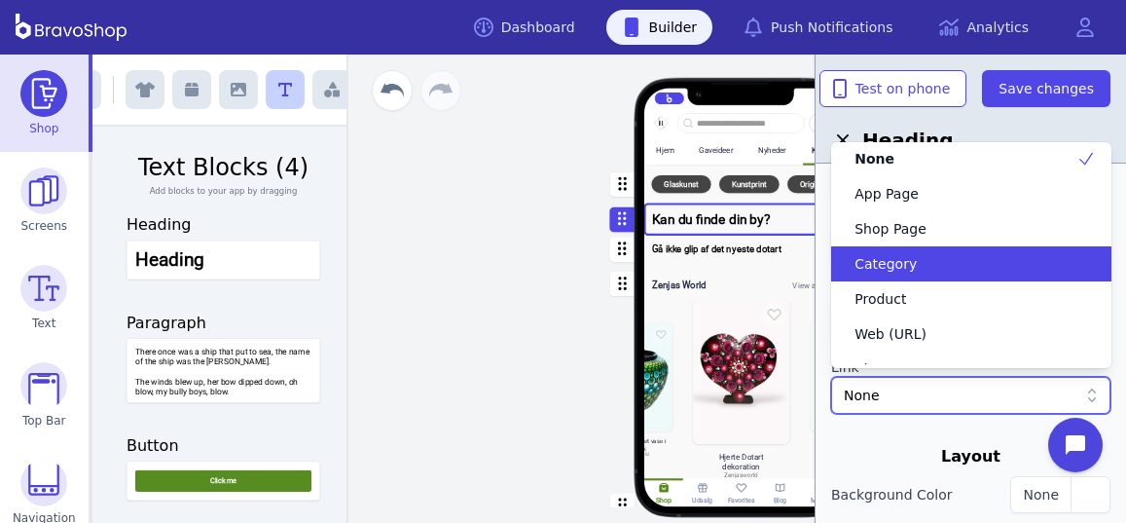
click at [893, 264] on span "Category" at bounding box center [886, 263] width 62 height 19
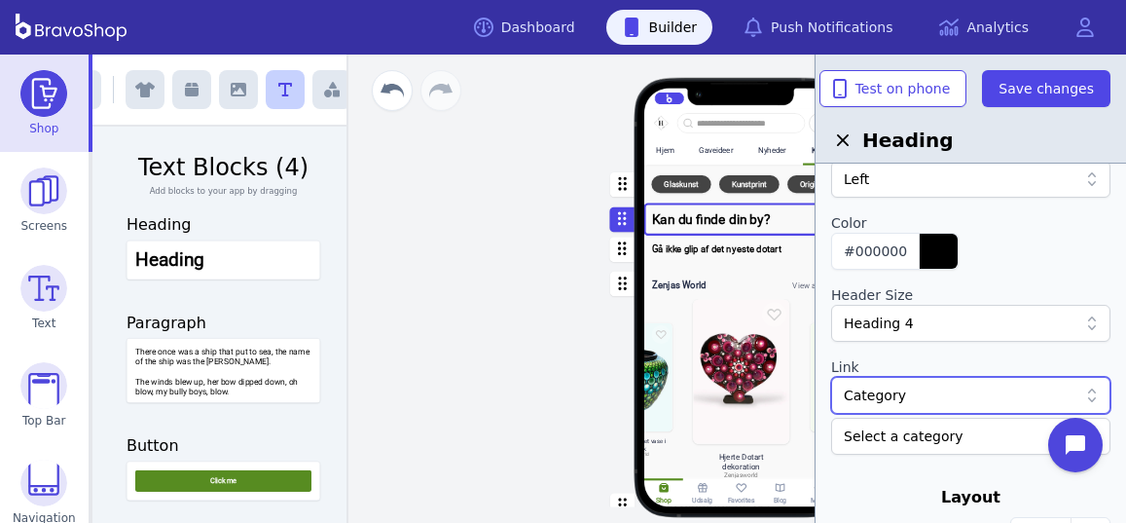
click at [911, 428] on div at bounding box center [961, 435] width 234 height 19
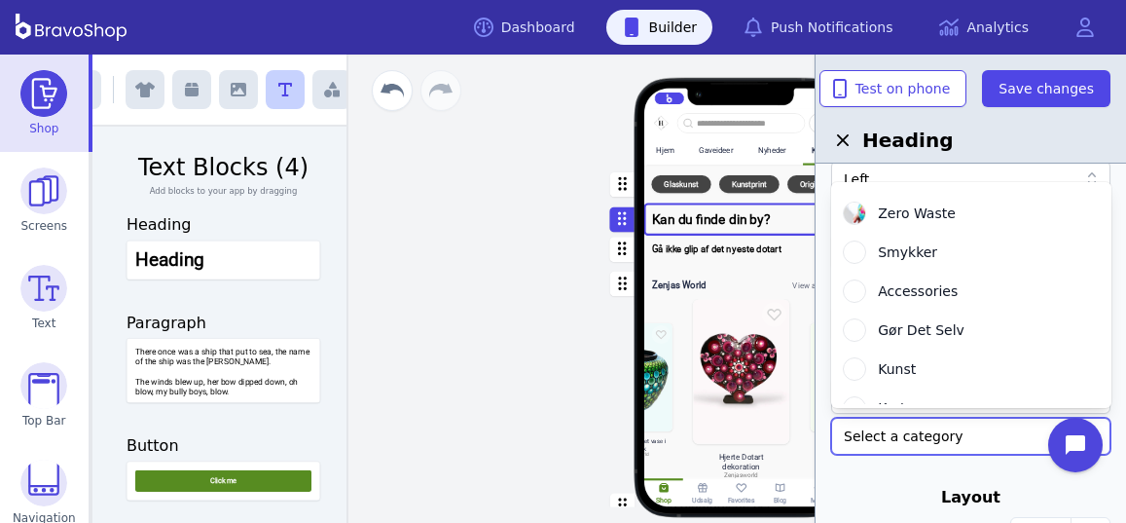
scroll to position [0, 0]
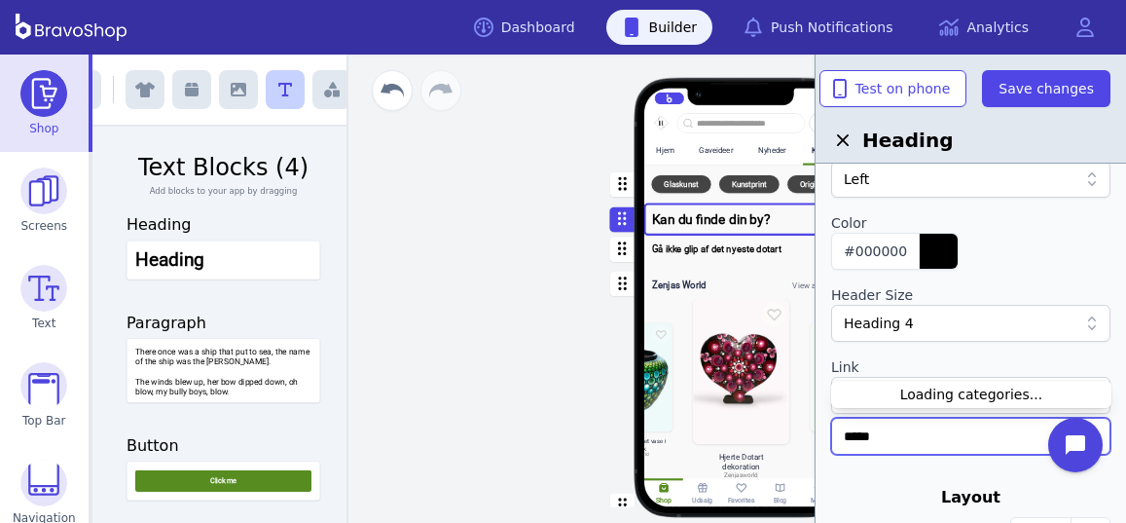
type input "******"
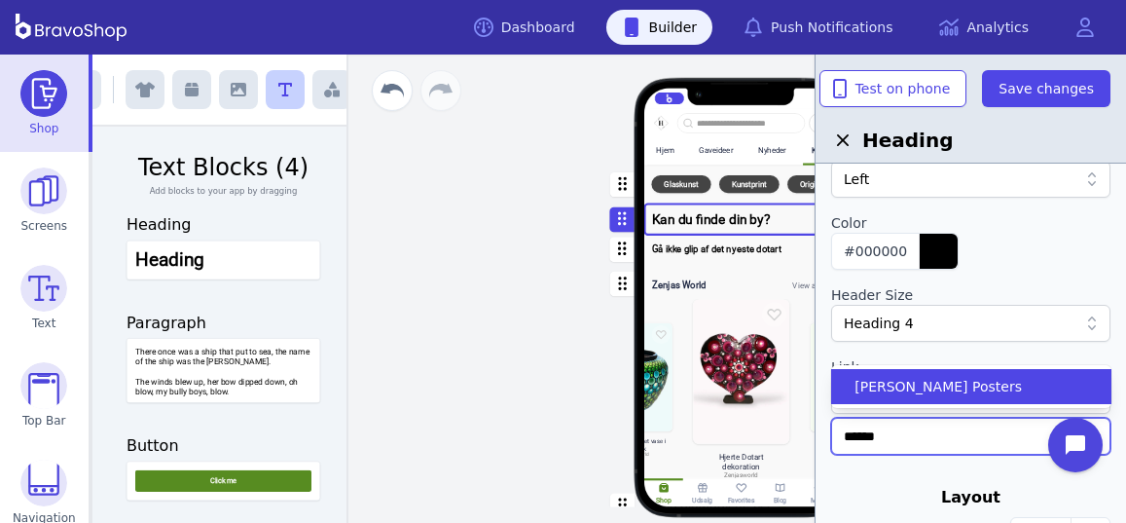
click at [924, 381] on span "[PERSON_NAME] Posters" at bounding box center [938, 386] width 167 height 19
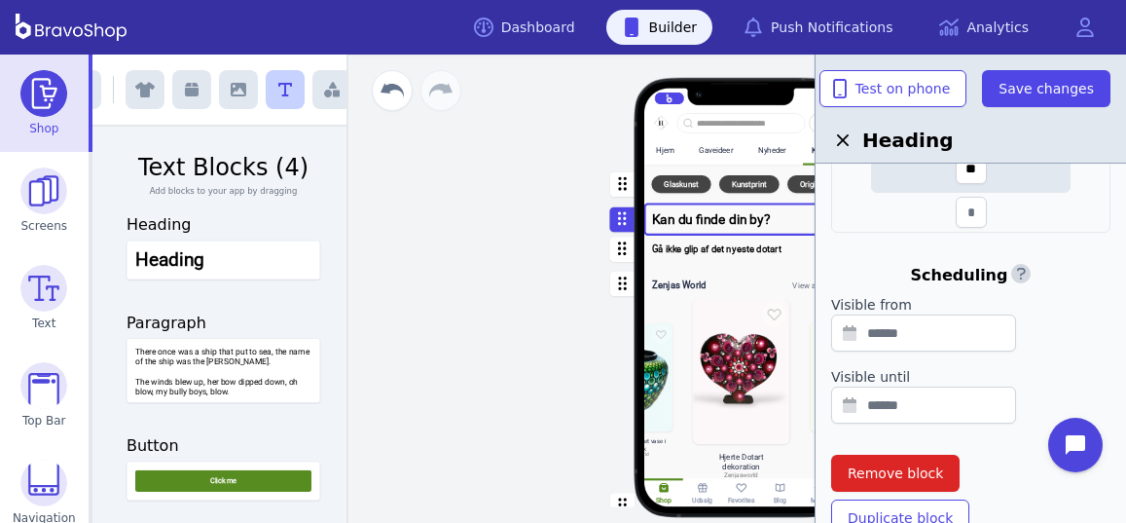
scroll to position [807, 0]
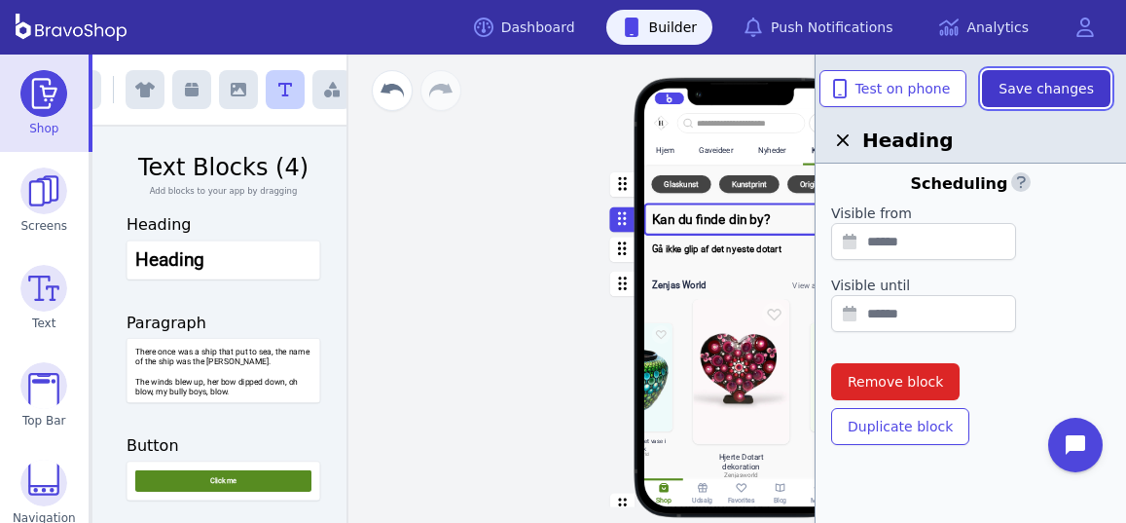
click at [1041, 92] on span "Save changes" at bounding box center [1046, 88] width 95 height 19
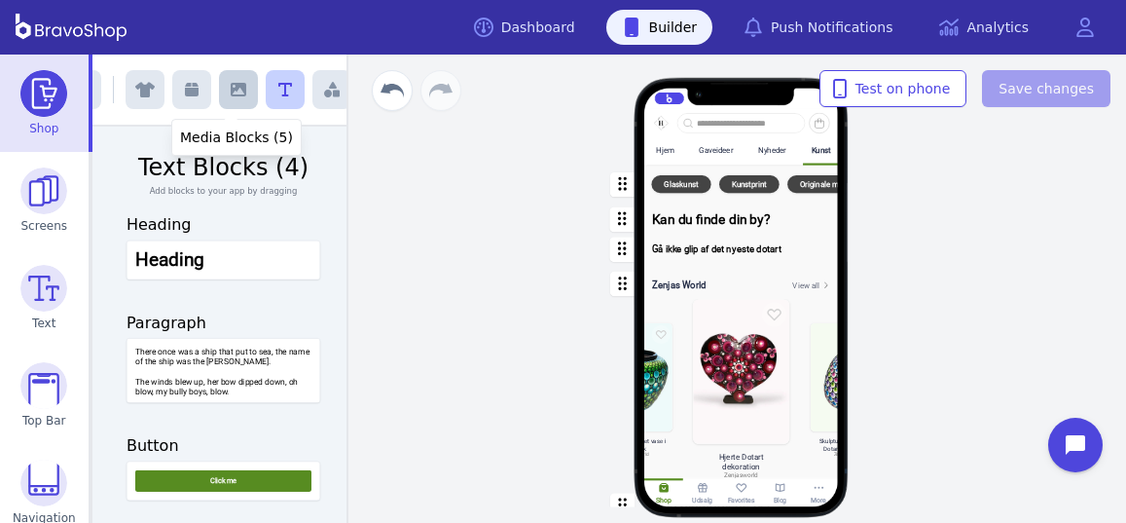
click at [237, 93] on icon "button" at bounding box center [239, 90] width 16 height 14
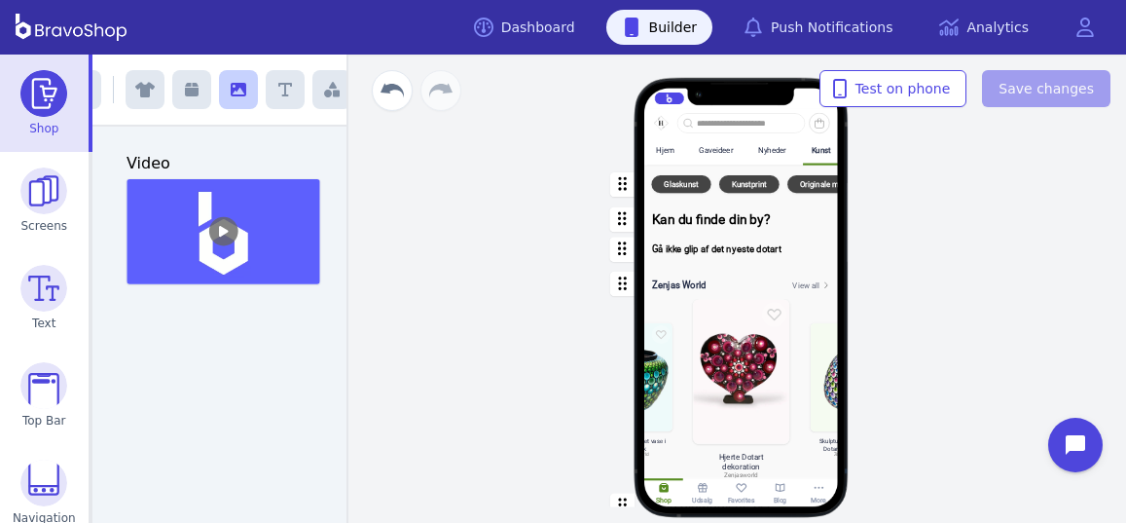
scroll to position [749, 0]
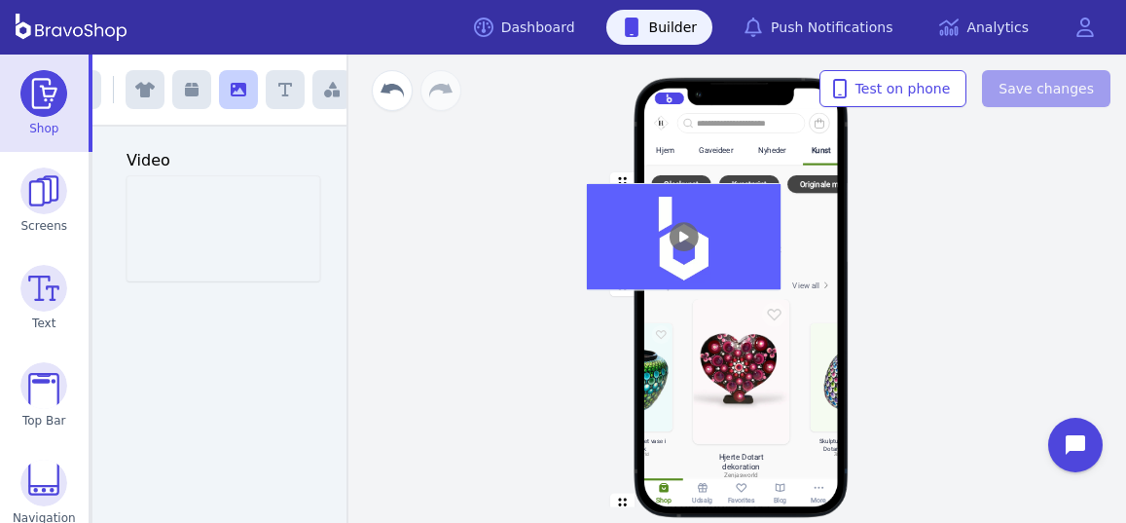
drag, startPoint x: 264, startPoint y: 222, endPoint x: 737, endPoint y: 233, distance: 473.2
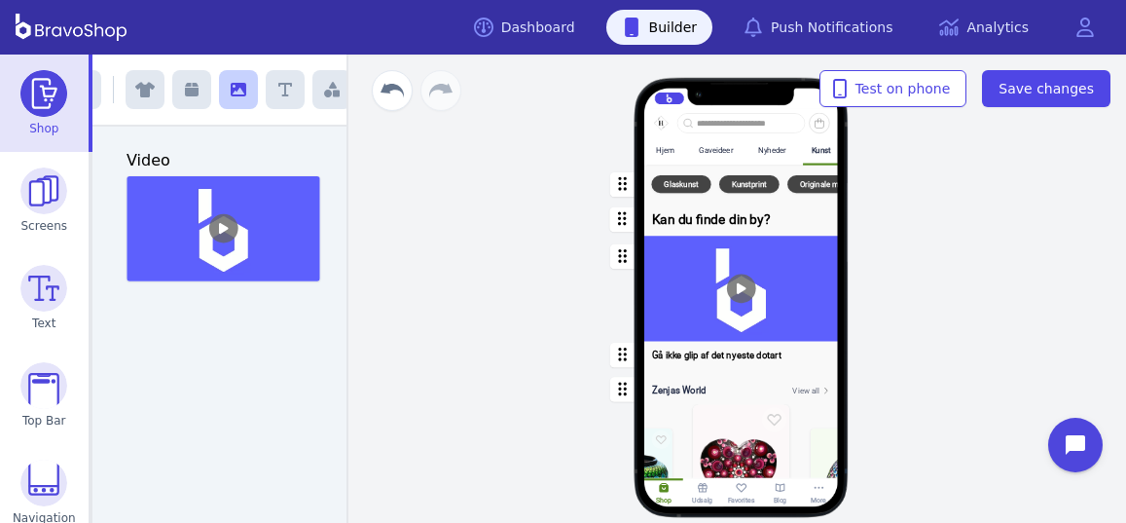
click at [781, 276] on div "button" at bounding box center [741, 288] width 194 height 105
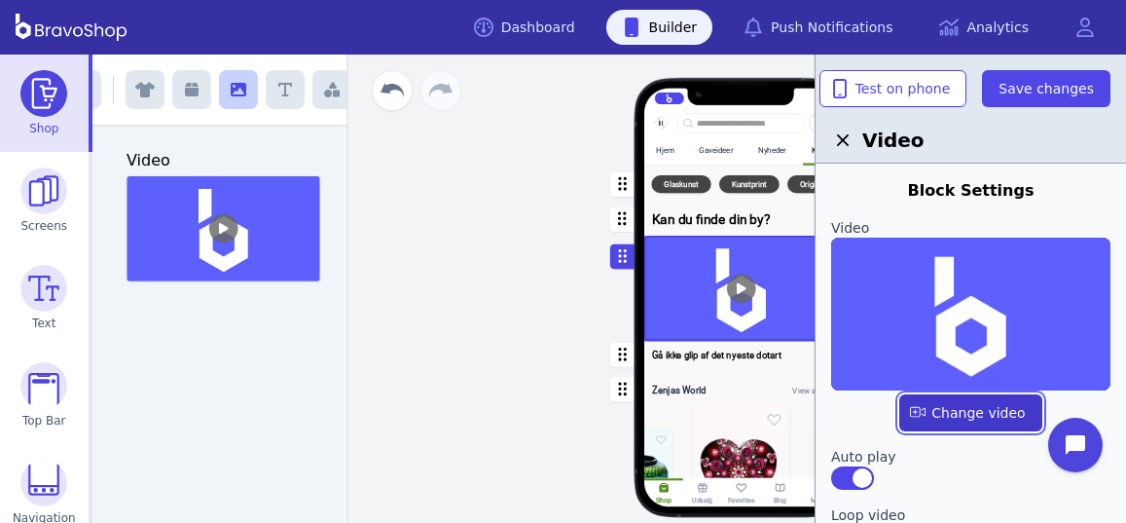
click at [968, 413] on label "button" at bounding box center [970, 412] width 142 height 37
click at [0, 0] on input "file" at bounding box center [0, 0] width 0 height 0
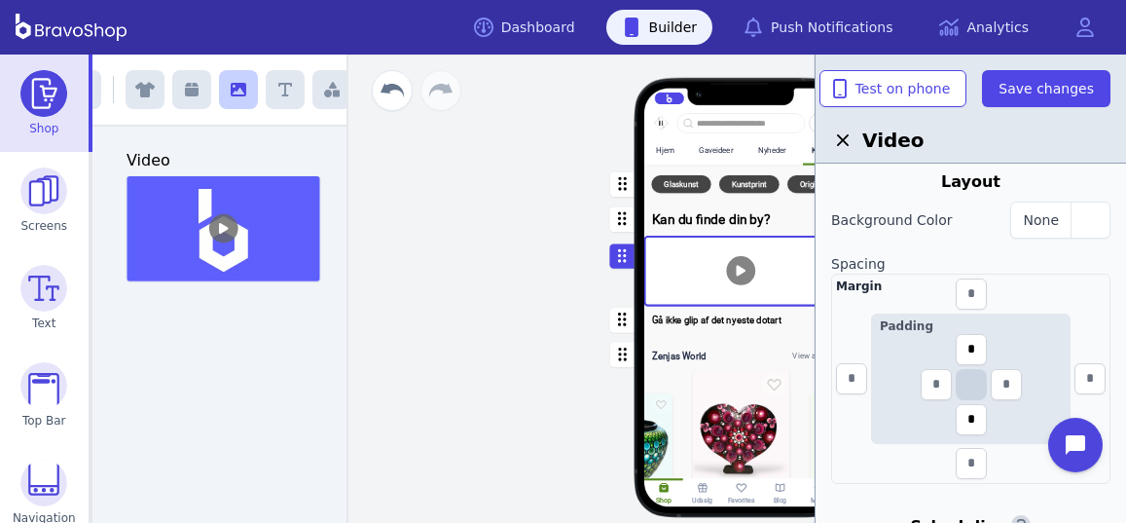
scroll to position [421, 0]
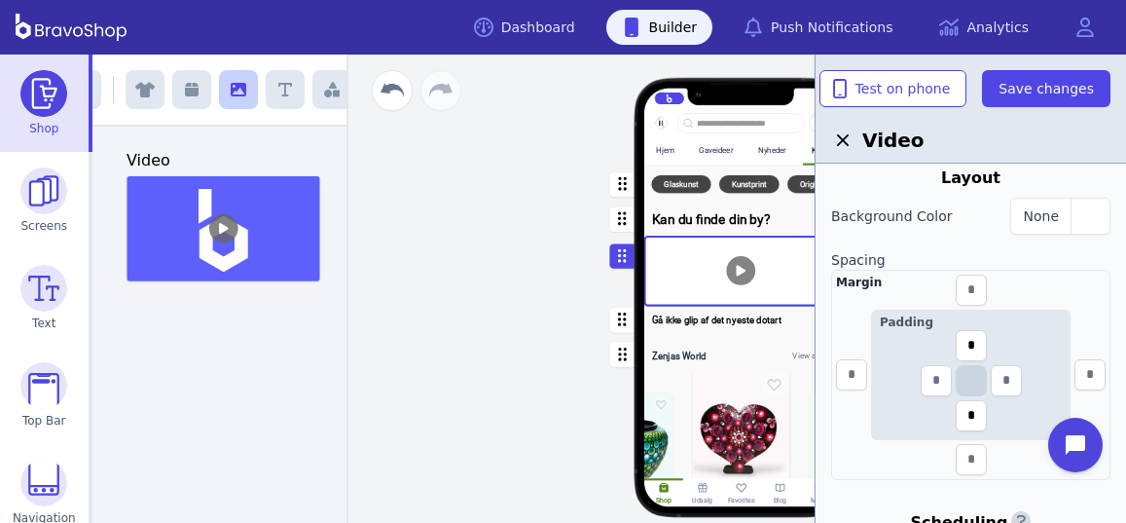
click at [720, 421] on div "button" at bounding box center [741, 447] width 194 height 227
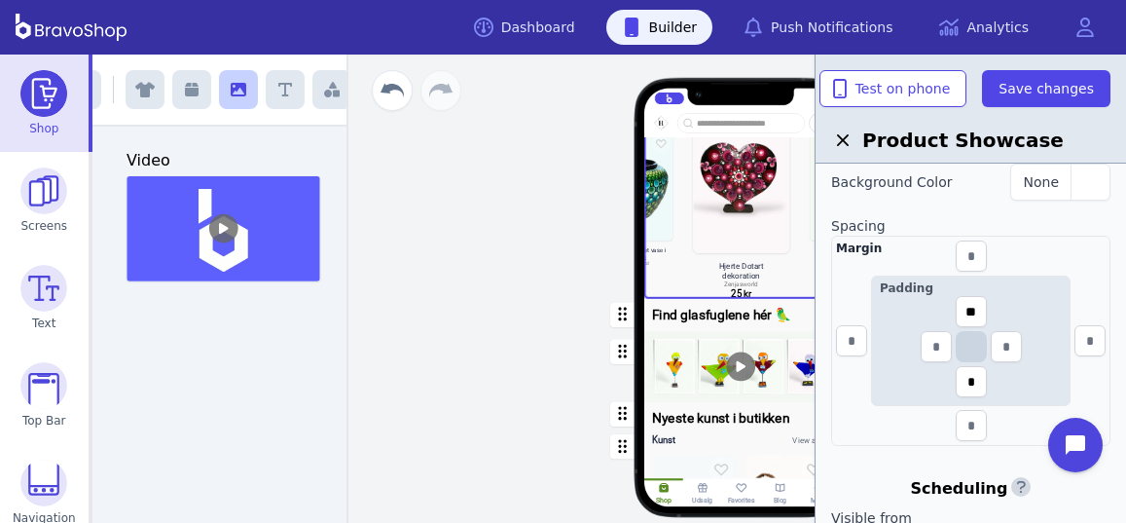
scroll to position [499, 0]
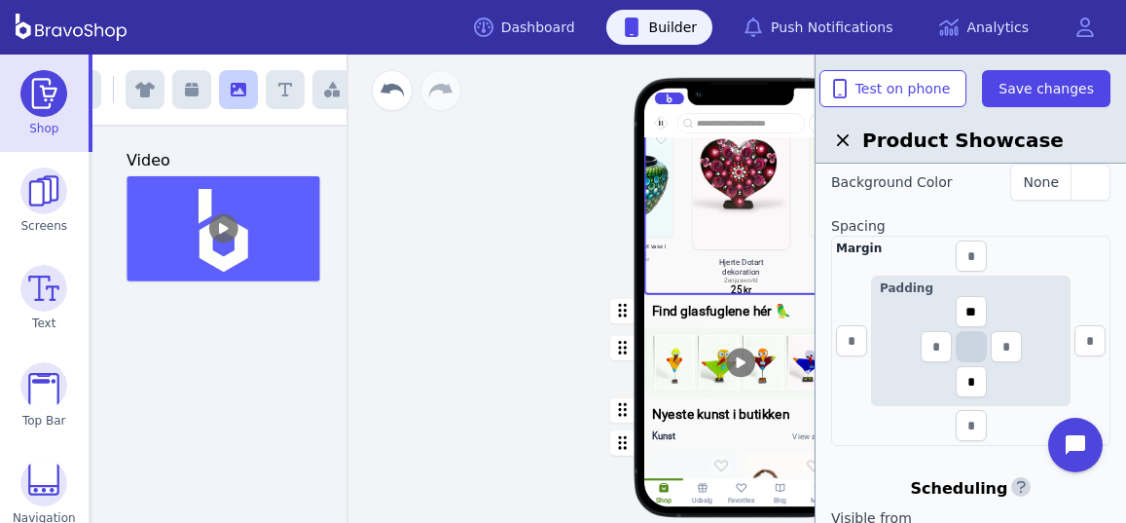
click at [691, 364] on div "button" at bounding box center [741, 362] width 194 height 71
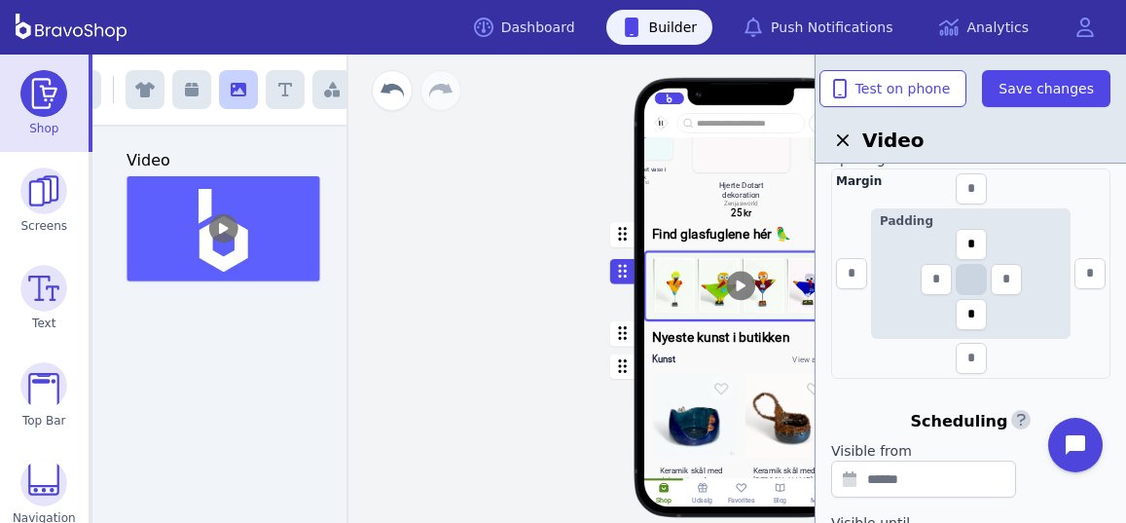
scroll to position [648, 0]
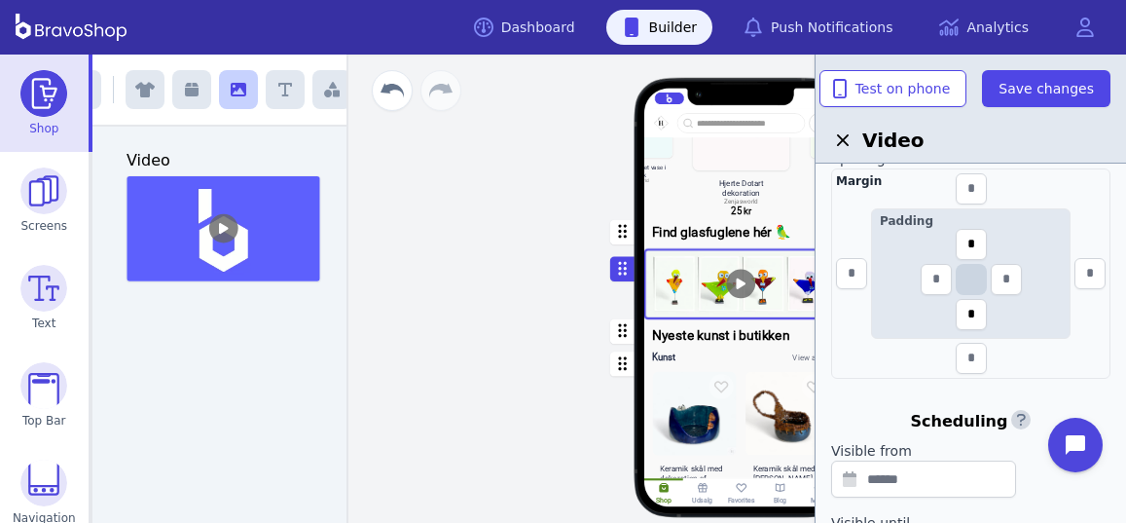
click at [726, 397] on div "button" at bounding box center [741, 517] width 194 height 346
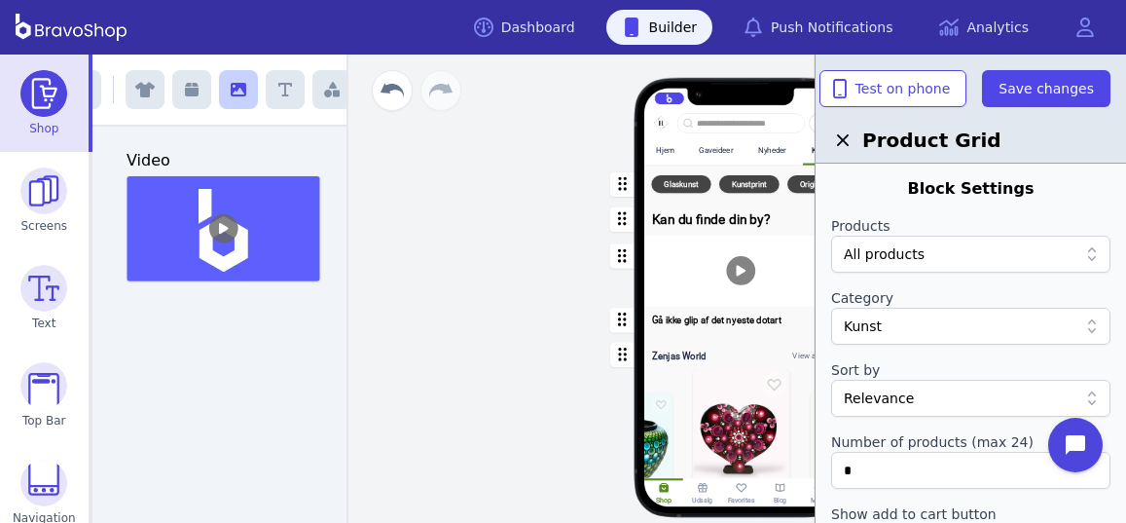
scroll to position [0, 0]
click at [951, 242] on div "All products" at bounding box center [970, 256] width 279 height 37
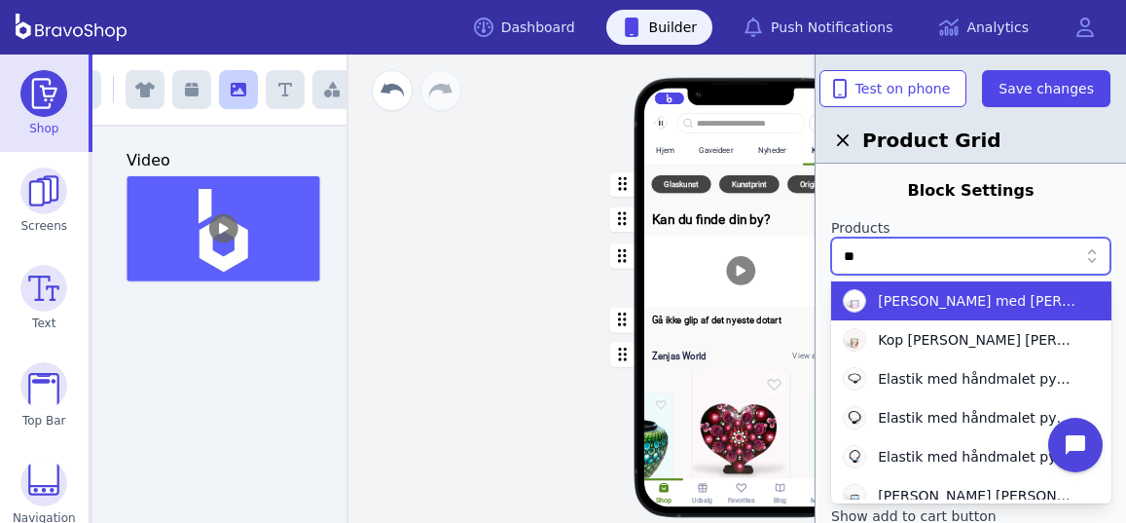
type input "*"
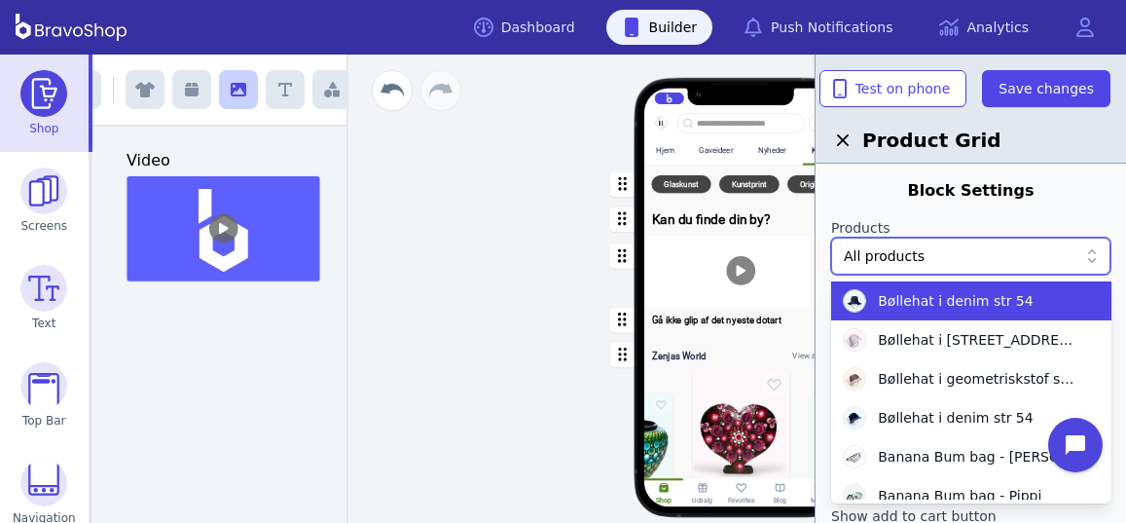
click at [1005, 222] on label "Products" at bounding box center [970, 227] width 279 height 19
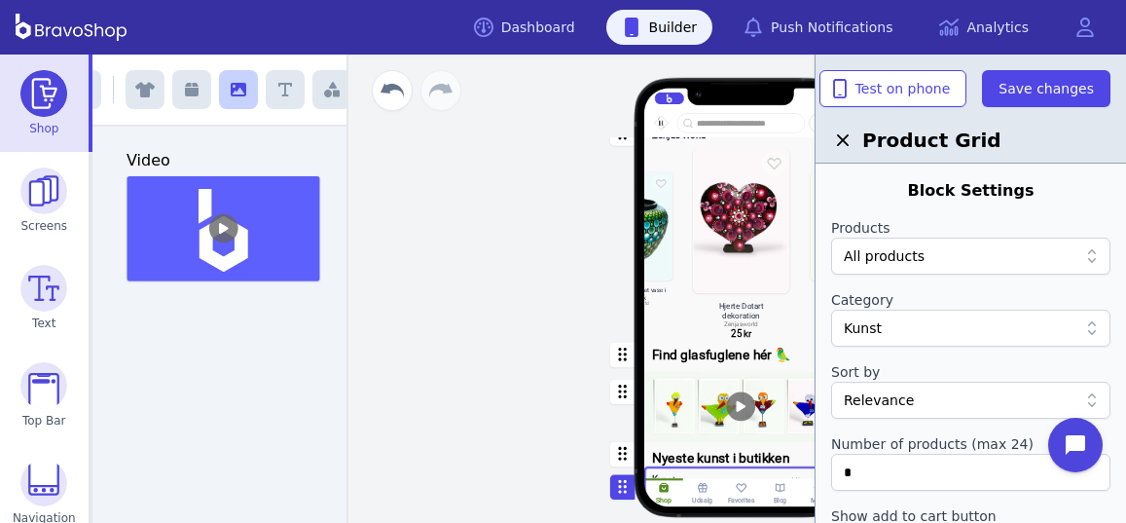
scroll to position [418, 0]
click at [675, 371] on div "button" at bounding box center [741, 406] width 194 height 71
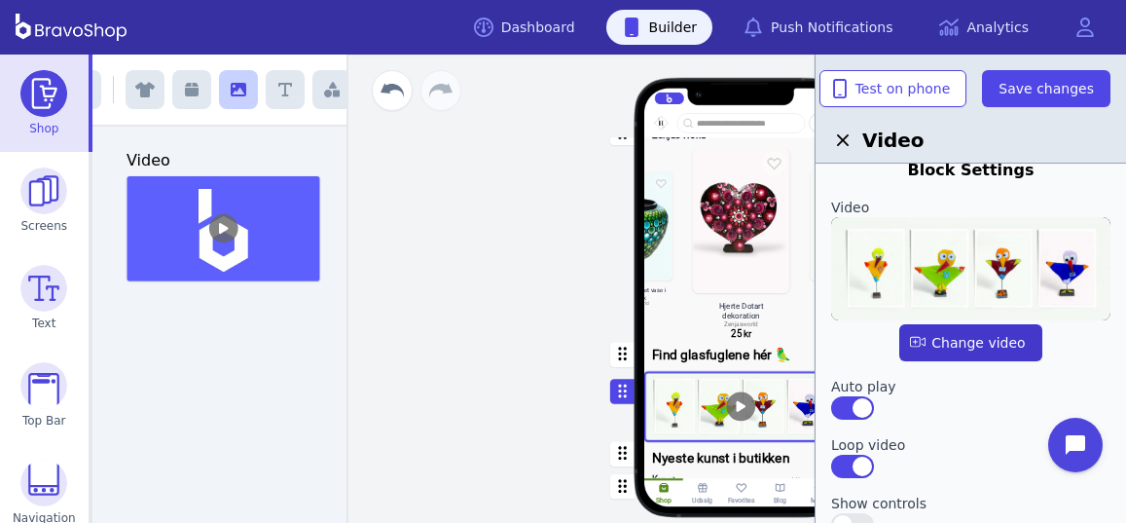
scroll to position [0, 0]
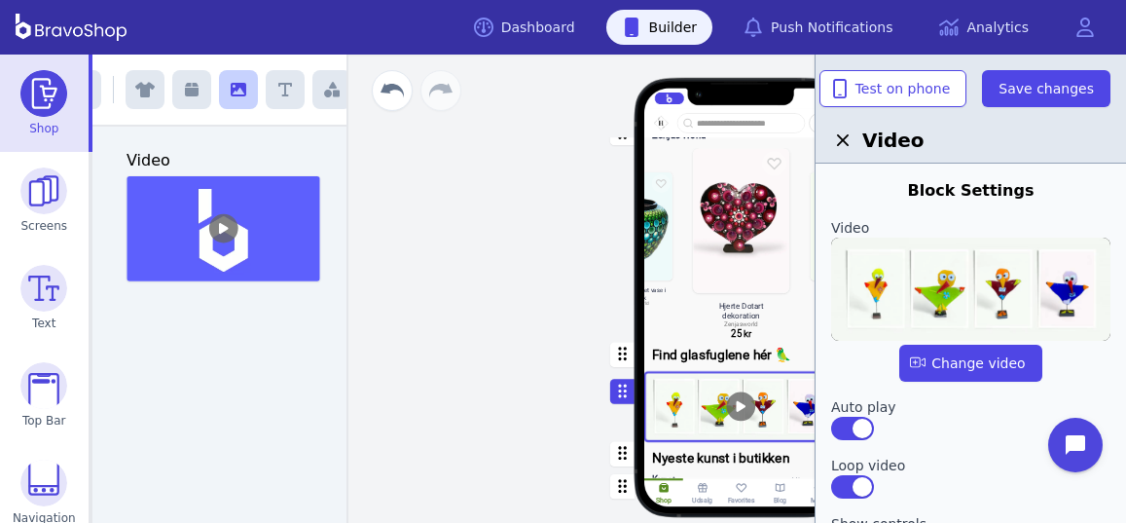
click at [841, 143] on icon "button" at bounding box center [842, 139] width 23 height 23
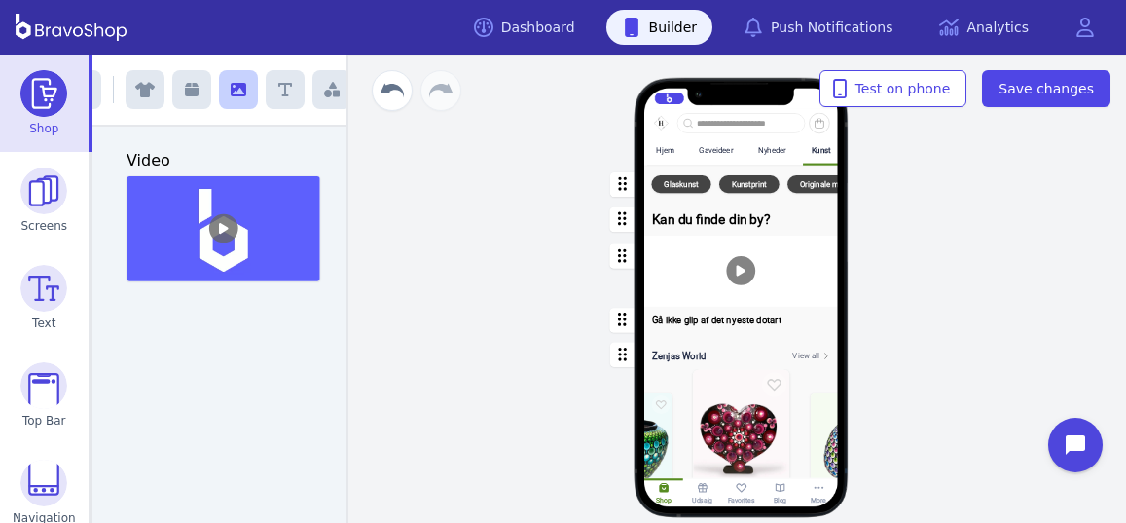
click at [793, 255] on div "button" at bounding box center [741, 271] width 194 height 71
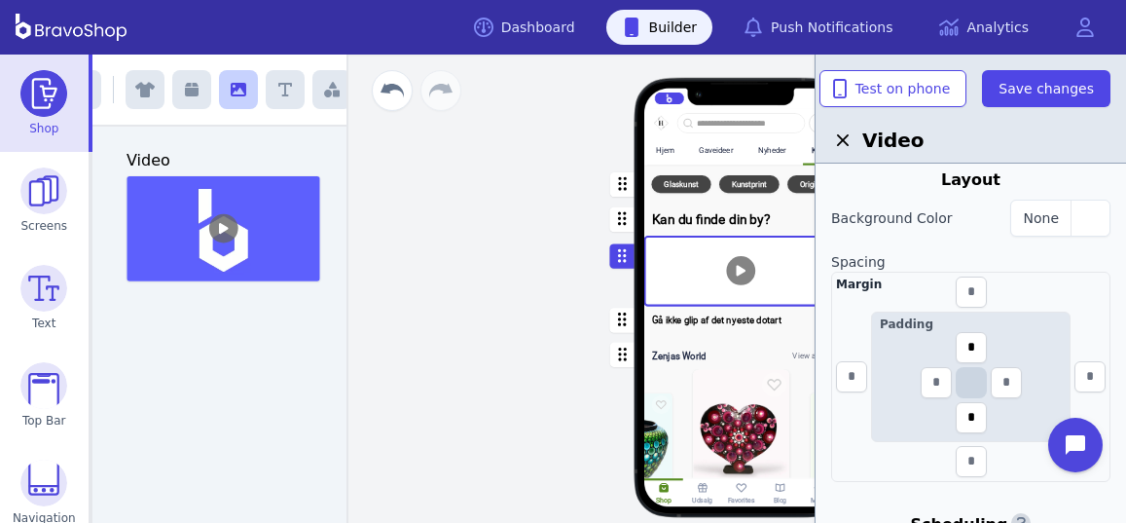
scroll to position [408, 0]
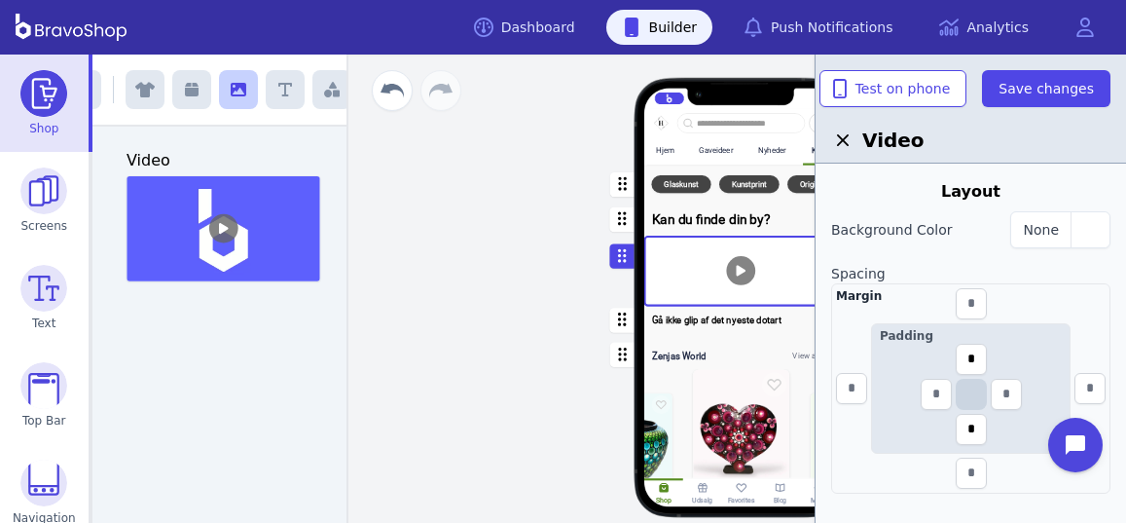
click at [702, 222] on div "button" at bounding box center [741, 219] width 194 height 32
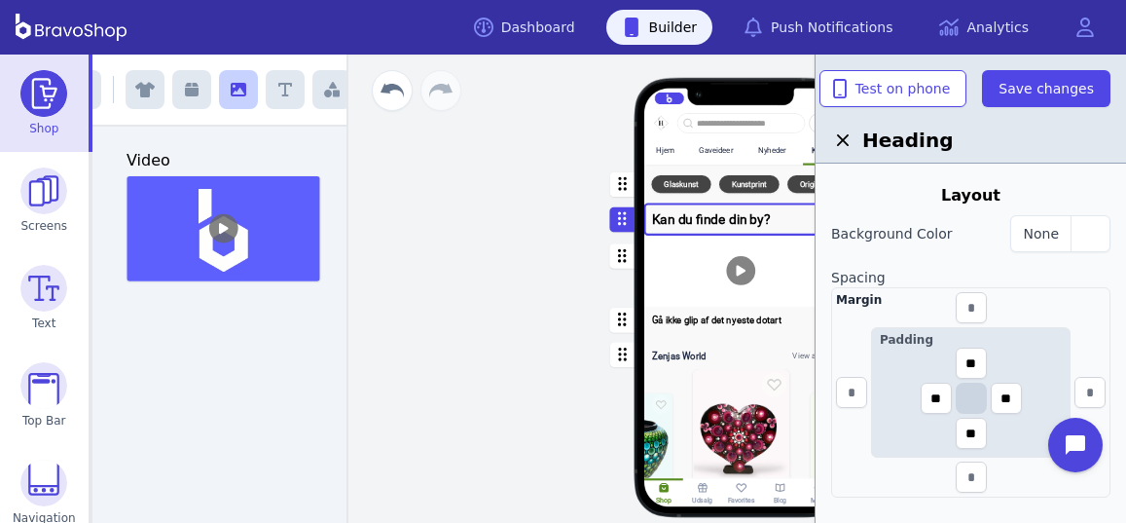
scroll to position [465, 0]
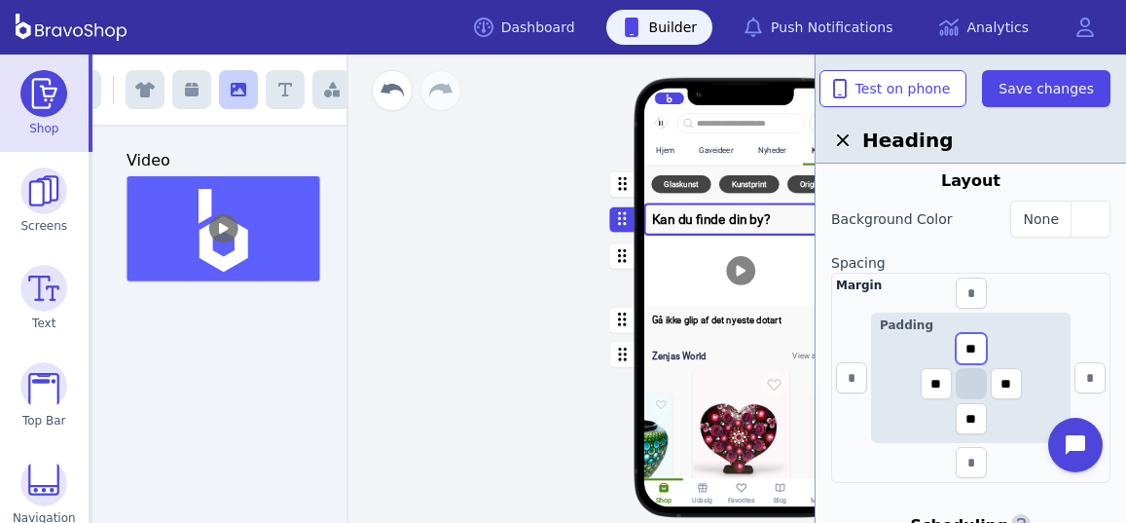
click at [976, 346] on input "**" at bounding box center [971, 348] width 31 height 31
type input "*"
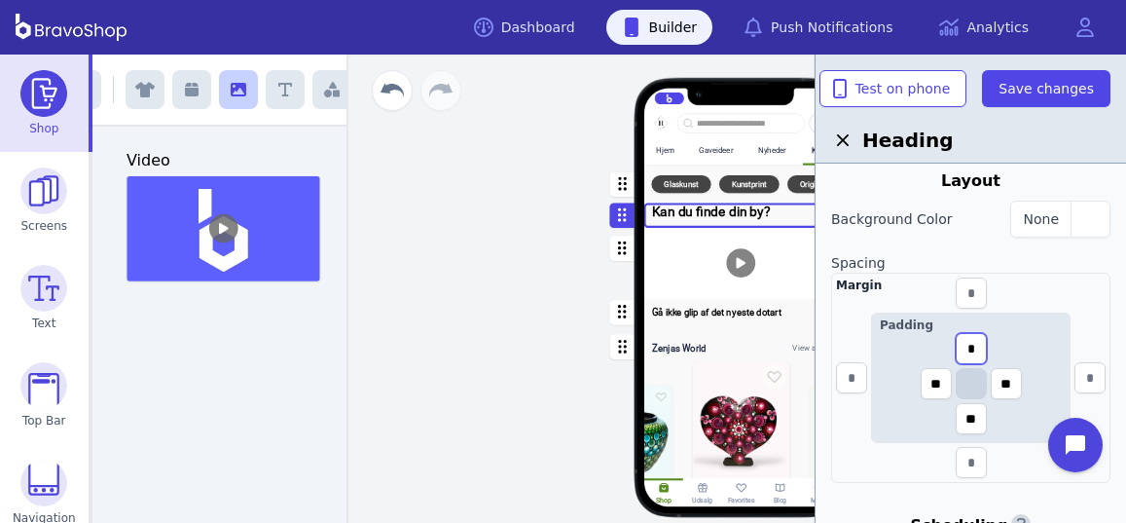
type input "**"
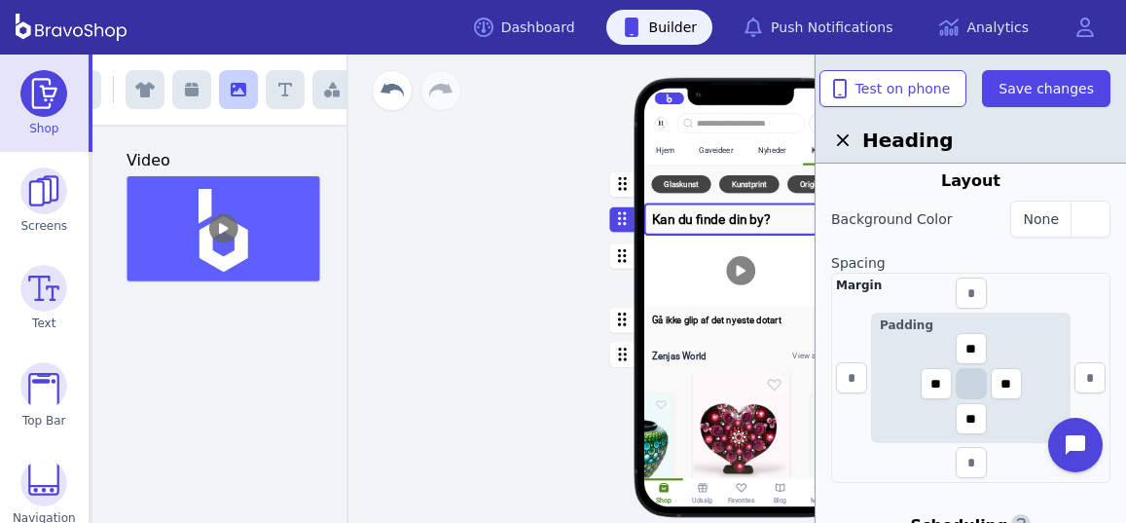
click at [690, 274] on div "button" at bounding box center [741, 271] width 194 height 71
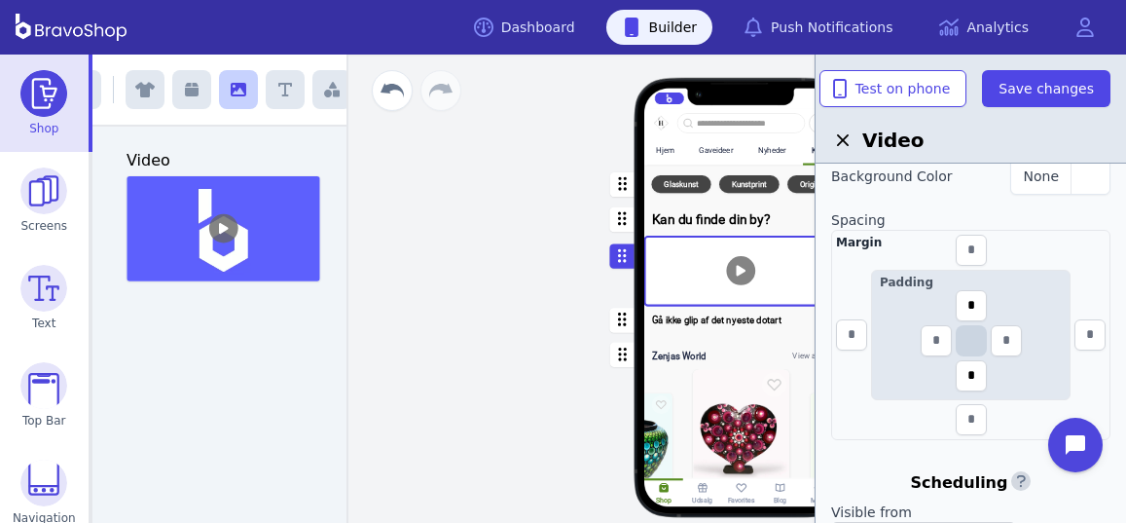
scroll to position [461, 0]
click at [976, 424] on input "text" at bounding box center [971, 419] width 31 height 31
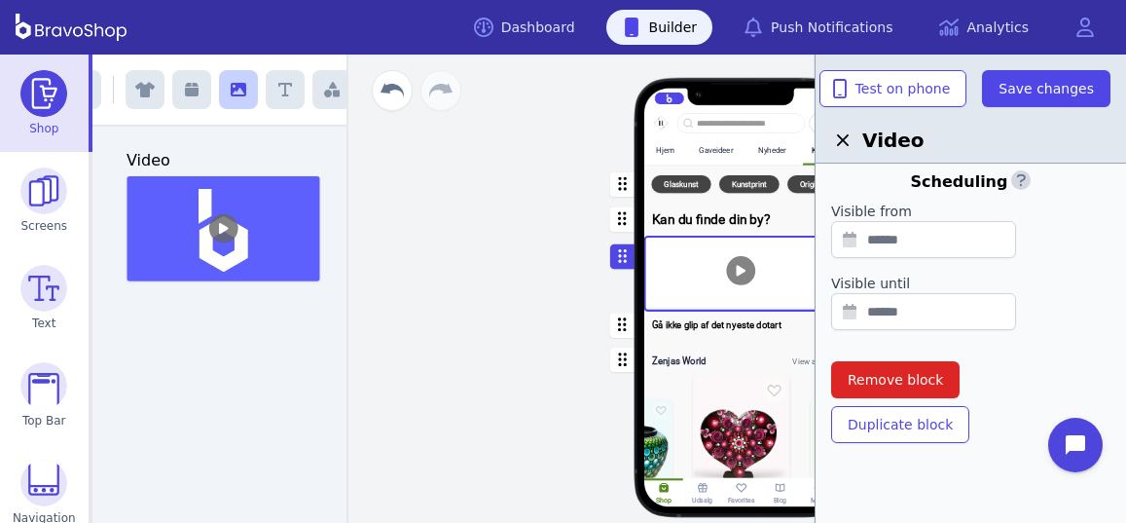
scroll to position [0, 0]
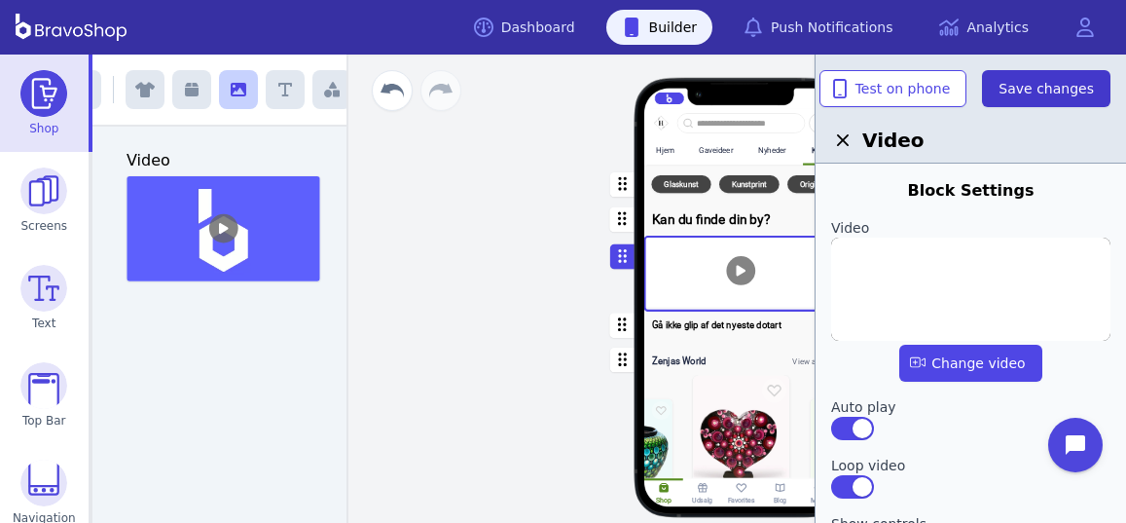
type input "**"
click at [1039, 89] on span "Save changes" at bounding box center [1046, 88] width 95 height 19
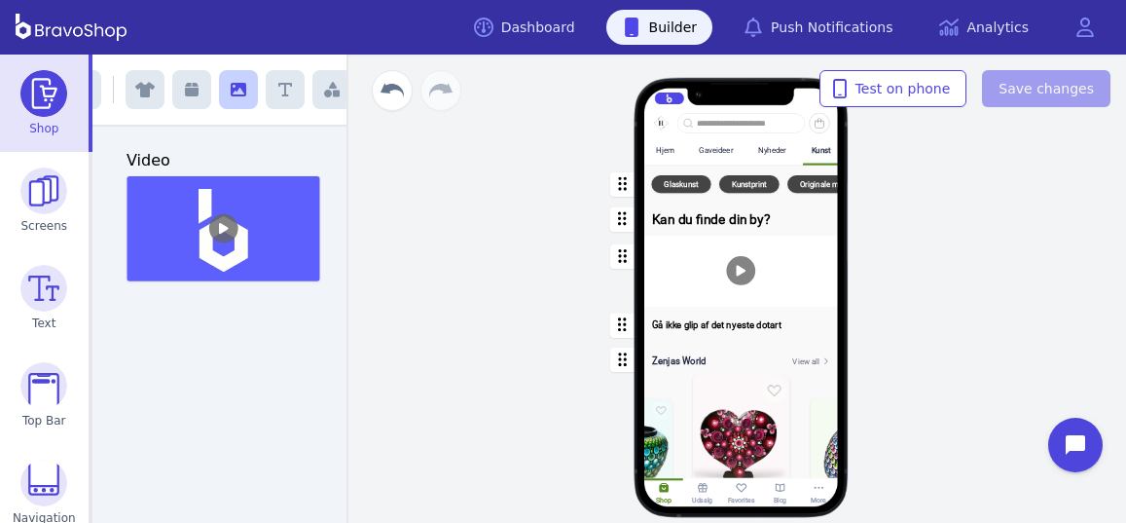
click at [740, 275] on div "button" at bounding box center [741, 274] width 194 height 76
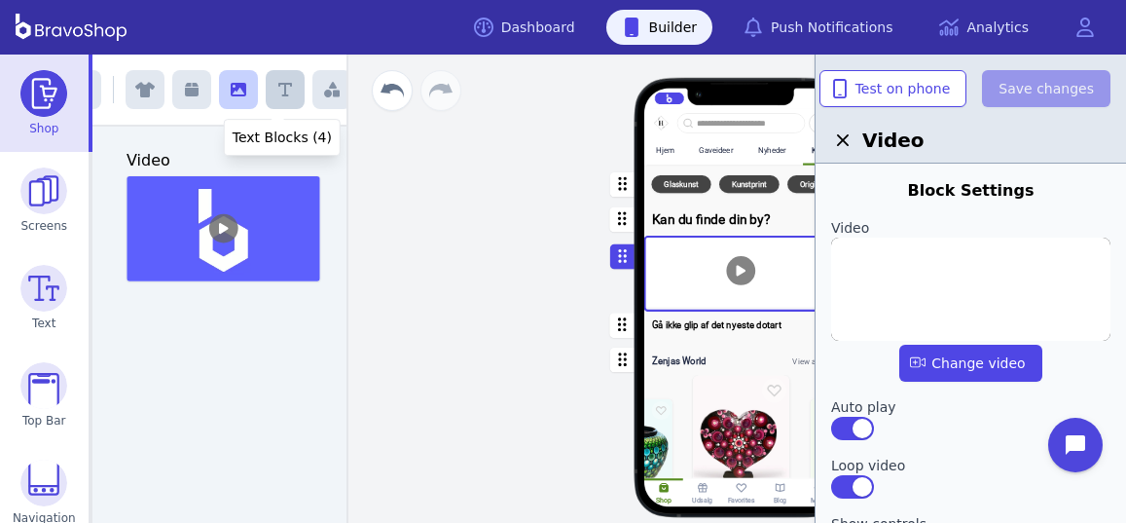
click at [280, 89] on icon "button" at bounding box center [285, 90] width 14 height 16
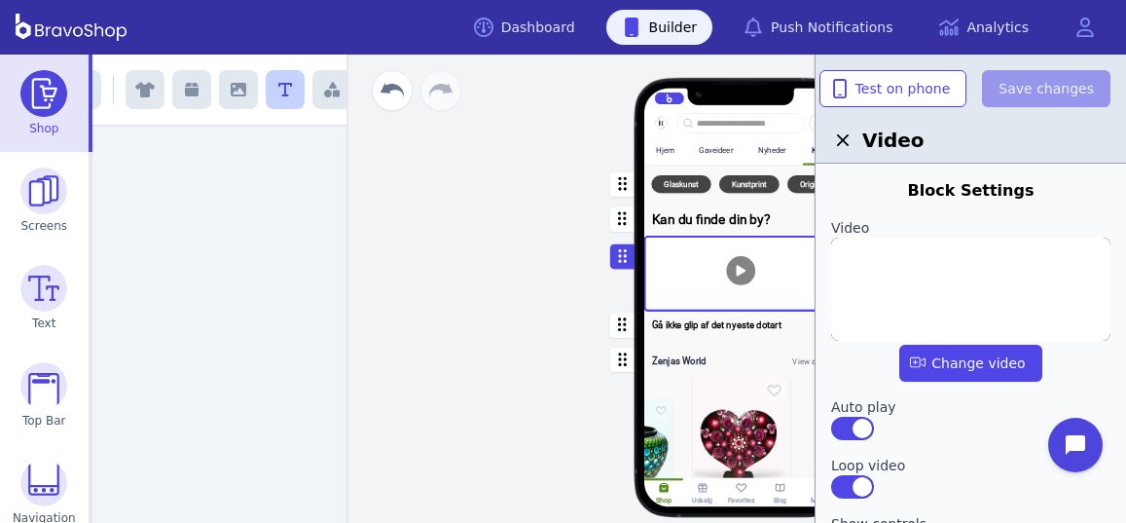
scroll to position [586, 0]
click at [278, 91] on icon "button" at bounding box center [285, 90] width 14 height 16
click at [457, 280] on div "Hjem Gaveideer Nyheder Kunst Tøj Smykker Interiør Keramik Accessories Gør det s…" at bounding box center [741, 289] width 770 height 468
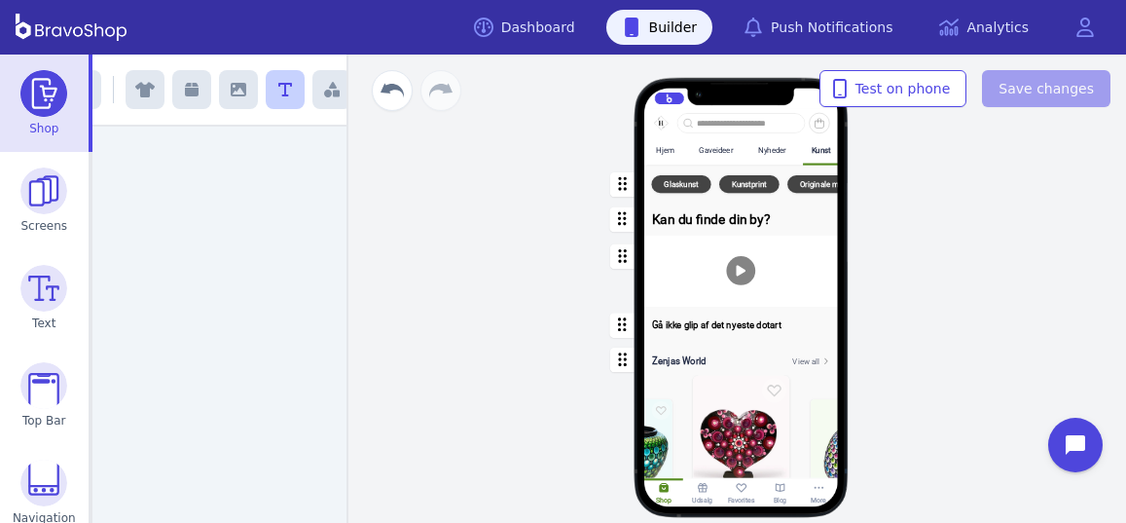
click at [278, 87] on icon "button" at bounding box center [285, 90] width 14 height 16
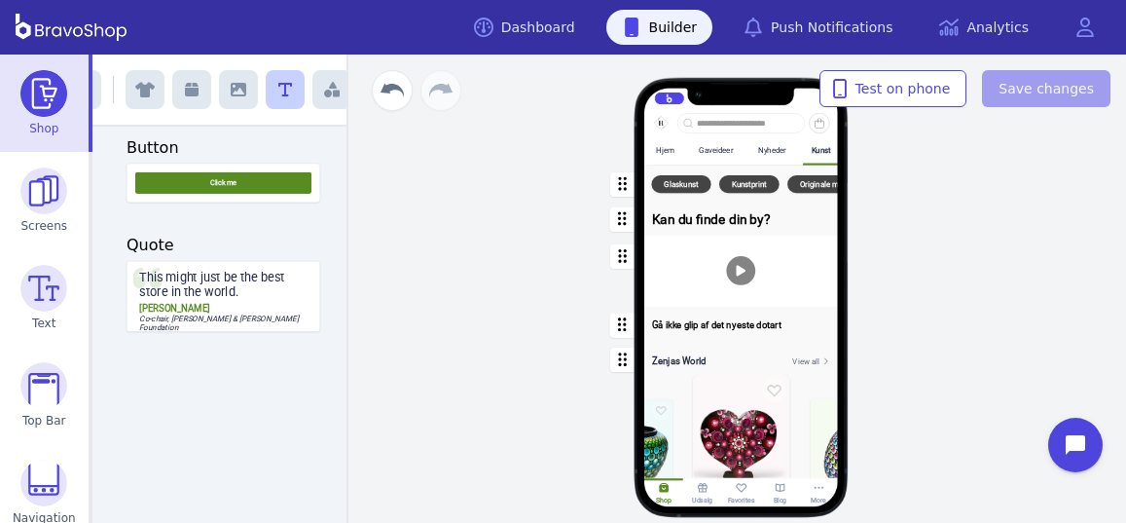
scroll to position [0, 0]
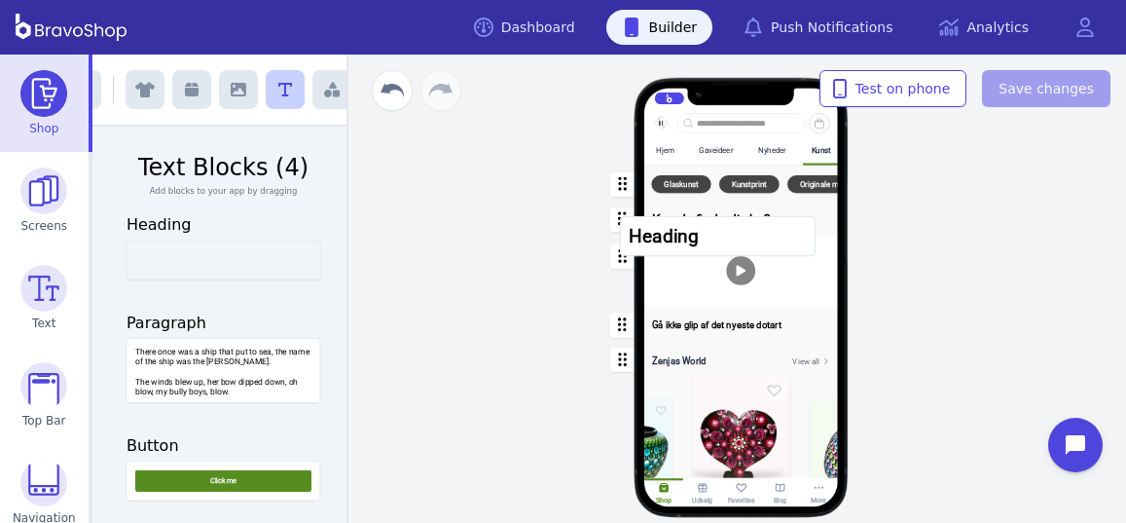
drag, startPoint x: 245, startPoint y: 259, endPoint x: 750, endPoint y: 236, distance: 504.8
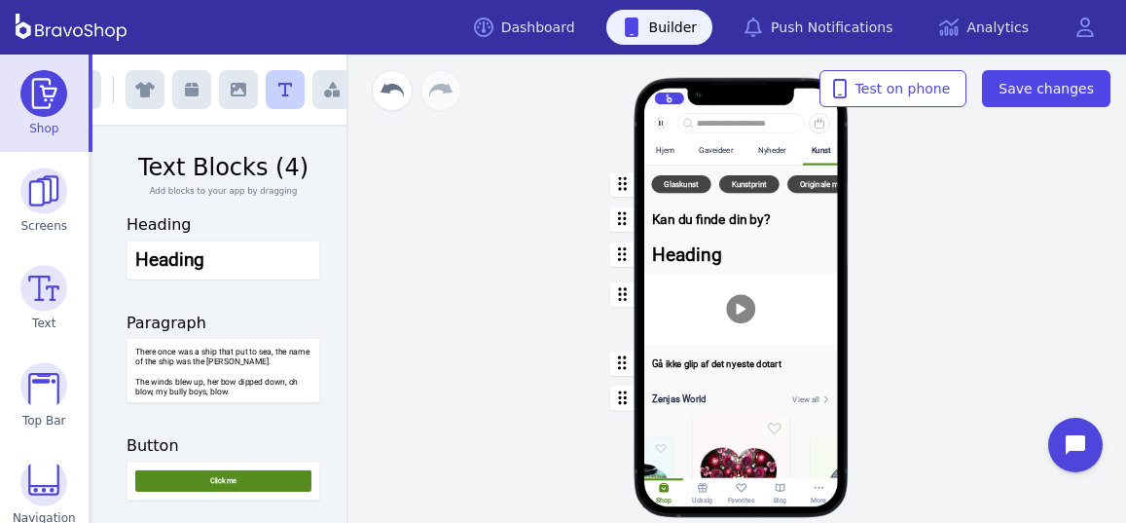
click at [693, 257] on div "button" at bounding box center [741, 255] width 194 height 38
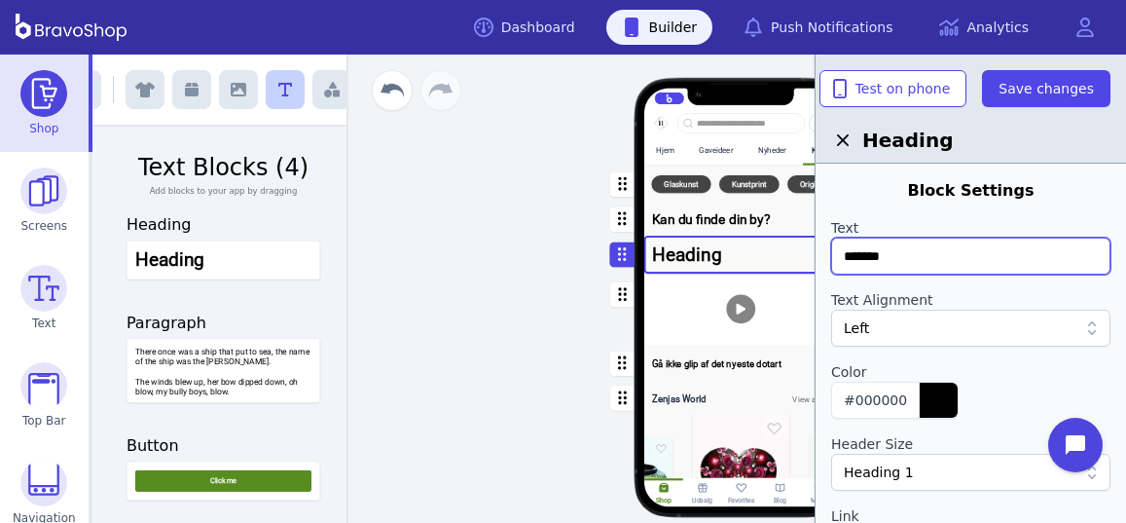
click at [906, 254] on input "*******" at bounding box center [970, 256] width 279 height 37
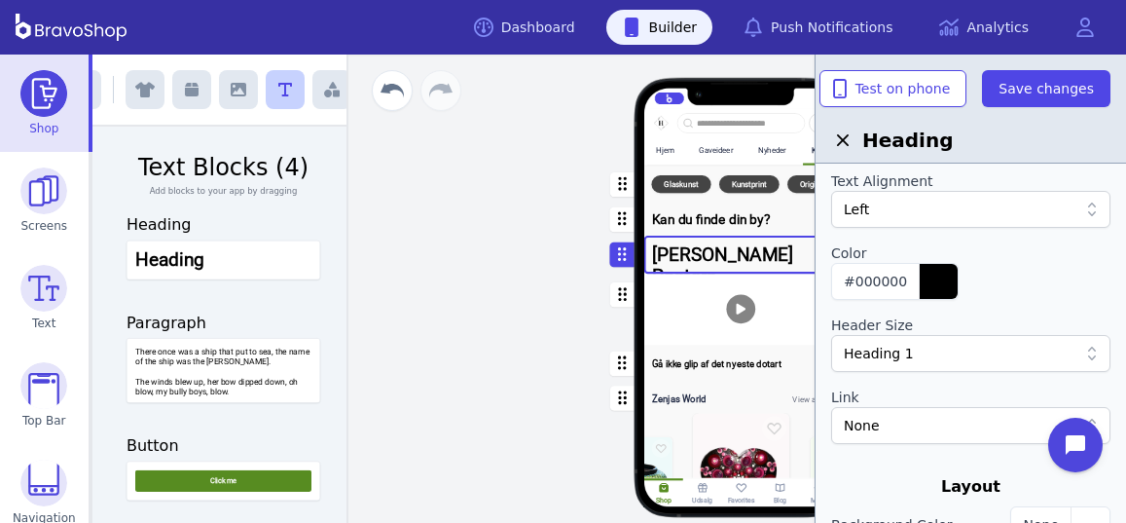
scroll to position [122, 0]
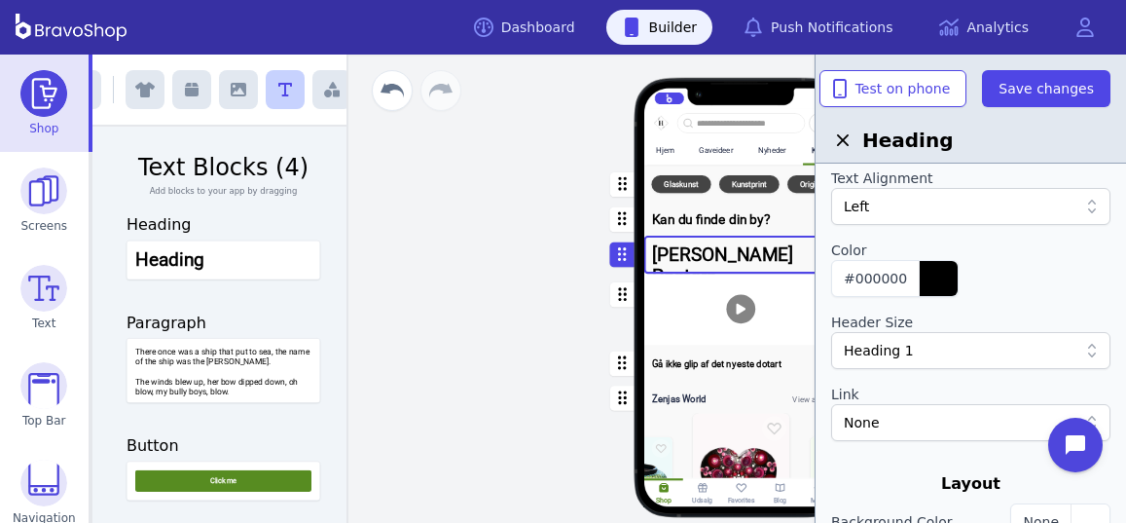
type input "**********"
click at [994, 355] on div "Heading 1" at bounding box center [961, 350] width 234 height 19
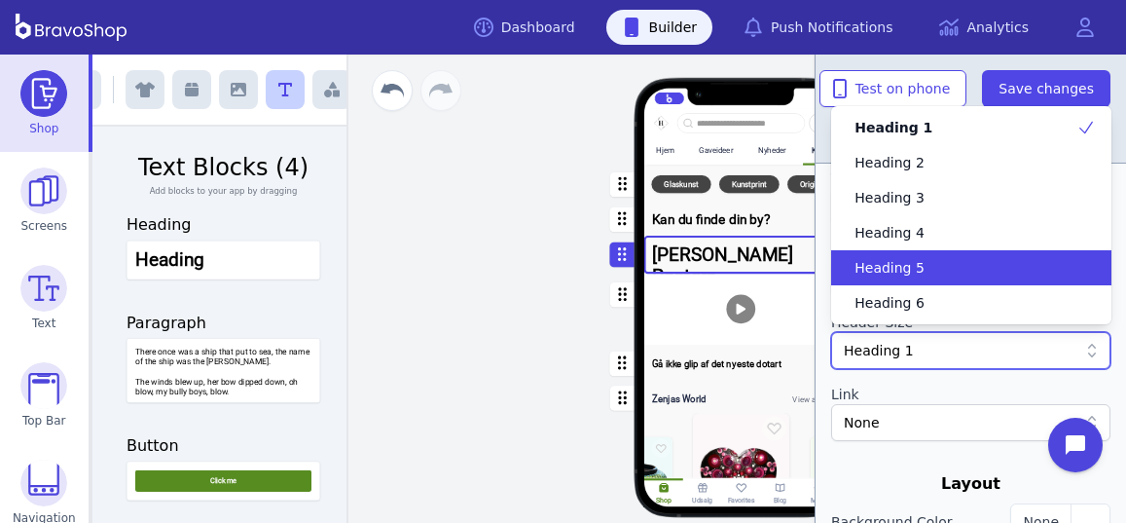
click at [902, 271] on span "Heading 5" at bounding box center [890, 267] width 70 height 19
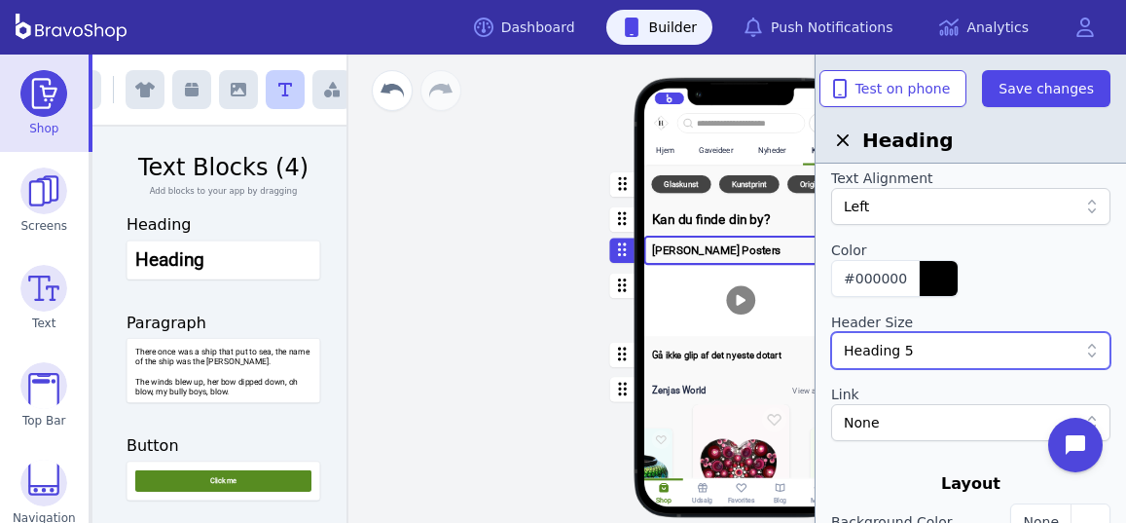
click at [956, 349] on div "Heading 5" at bounding box center [961, 350] width 234 height 19
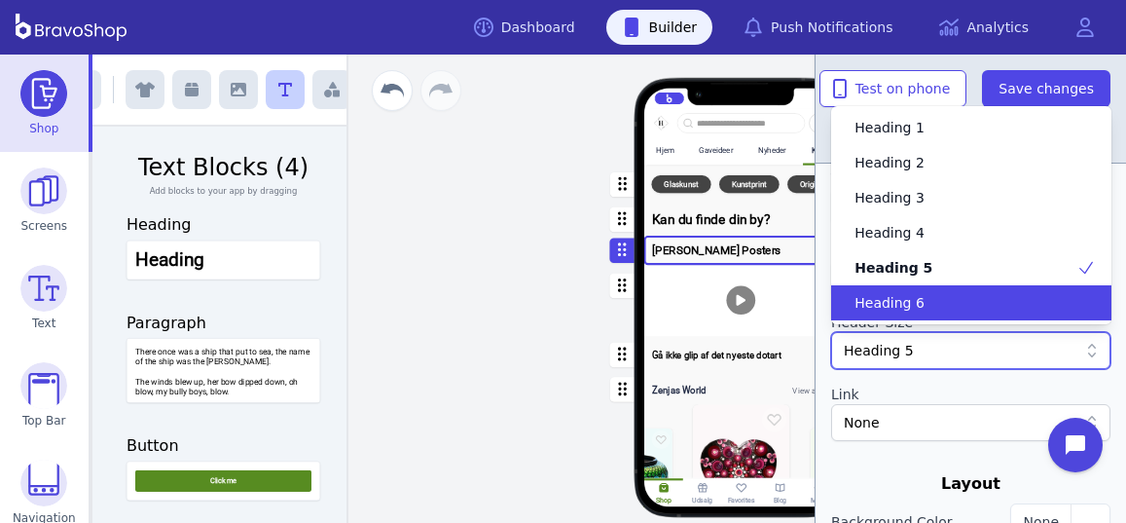
click at [894, 297] on span "Heading 6" at bounding box center [890, 302] width 70 height 19
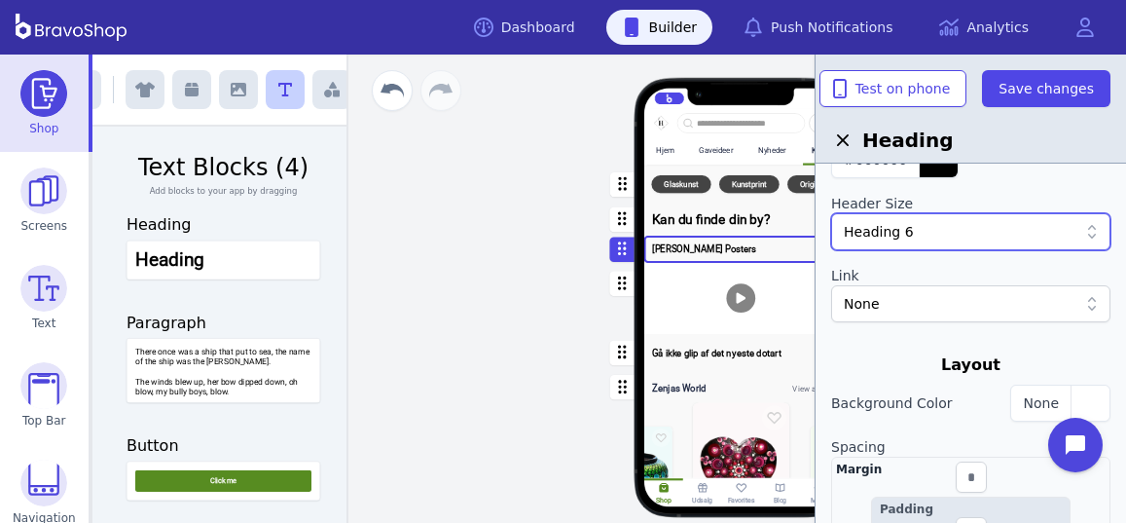
scroll to position [242, 0]
click at [967, 304] on div "None" at bounding box center [961, 301] width 234 height 19
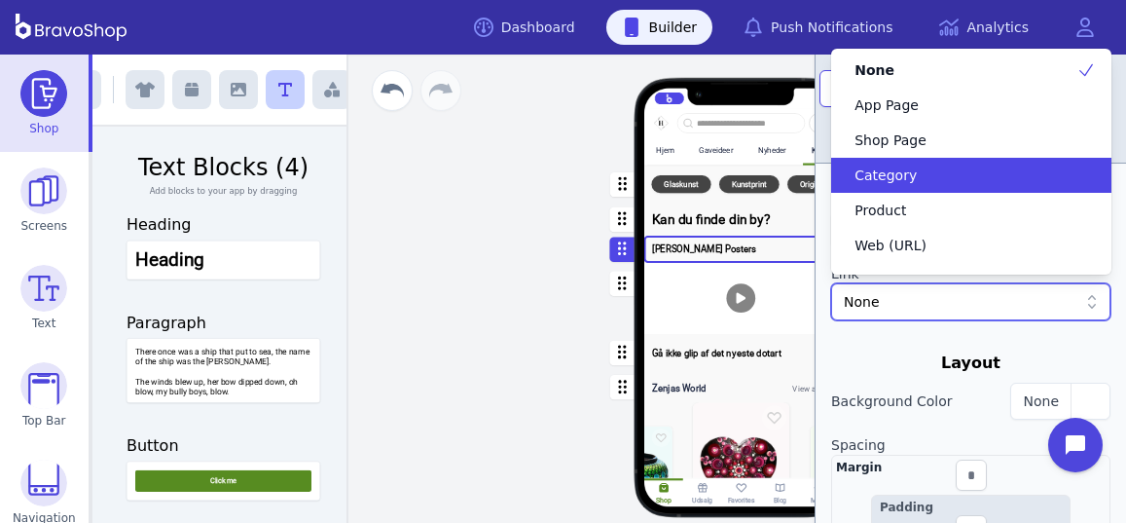
click at [902, 176] on span "Category" at bounding box center [886, 174] width 62 height 19
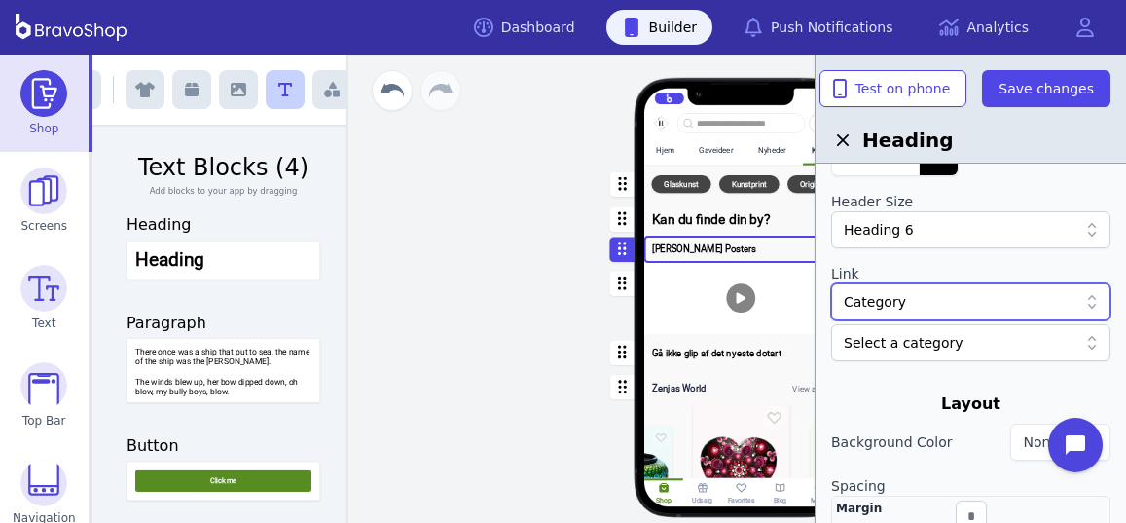
click at [882, 345] on div at bounding box center [961, 342] width 234 height 19
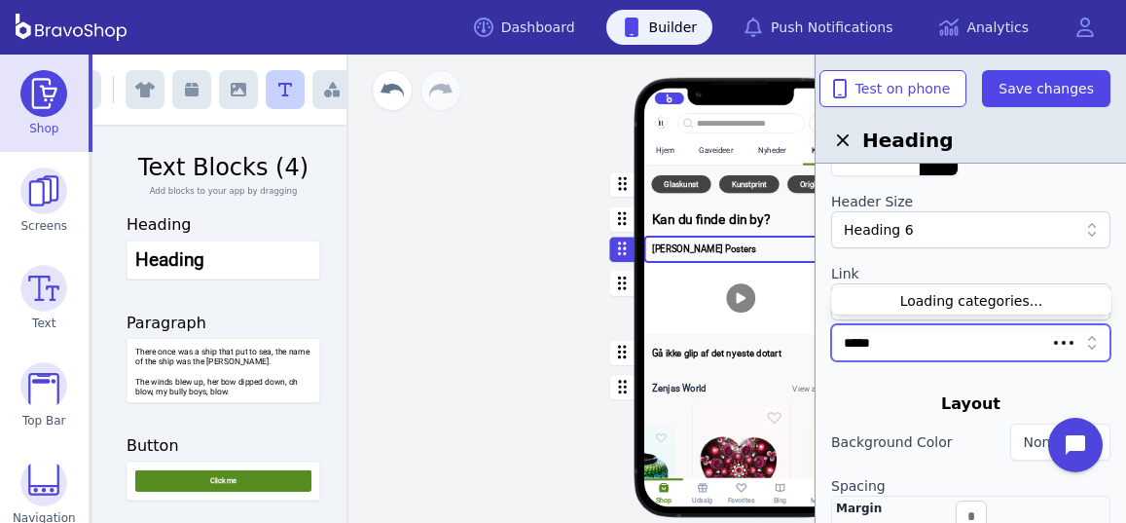
type input "******"
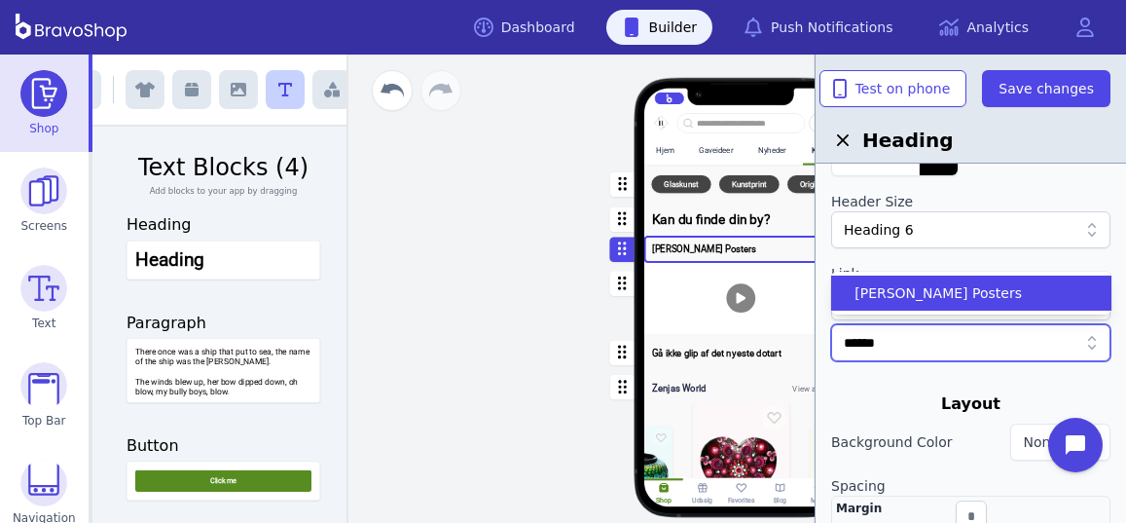
click at [894, 287] on span "[PERSON_NAME] Posters" at bounding box center [938, 292] width 167 height 19
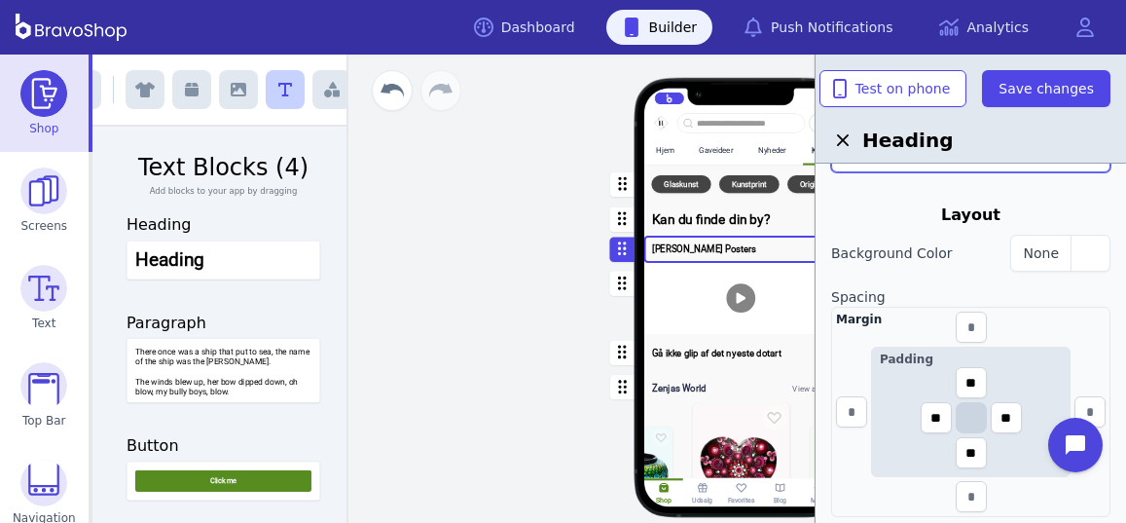
scroll to position [438, 0]
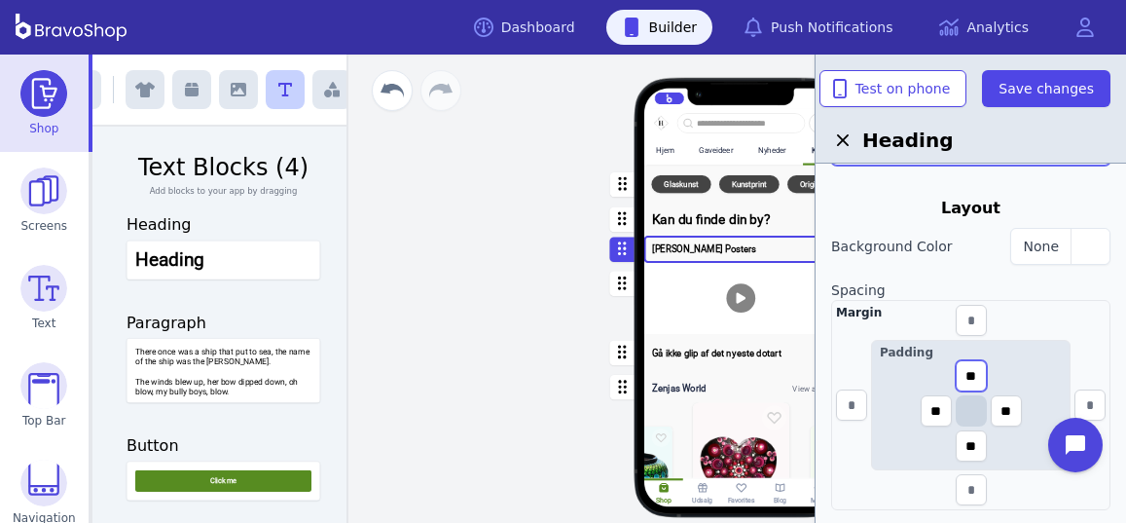
click at [984, 372] on input "**" at bounding box center [971, 375] width 31 height 31
type input "*"
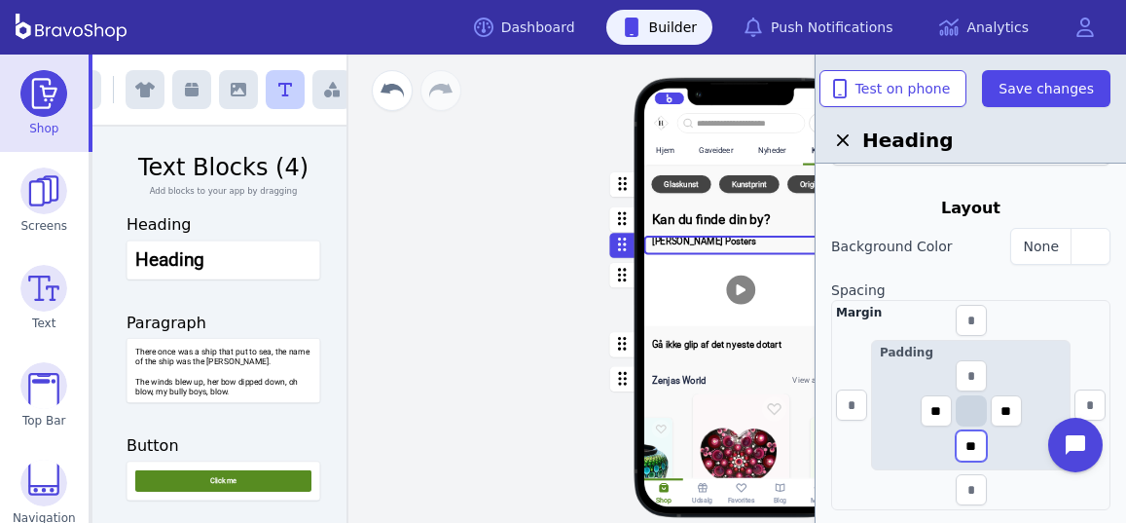
click at [979, 443] on input "**" at bounding box center [971, 445] width 31 height 31
type input "*"
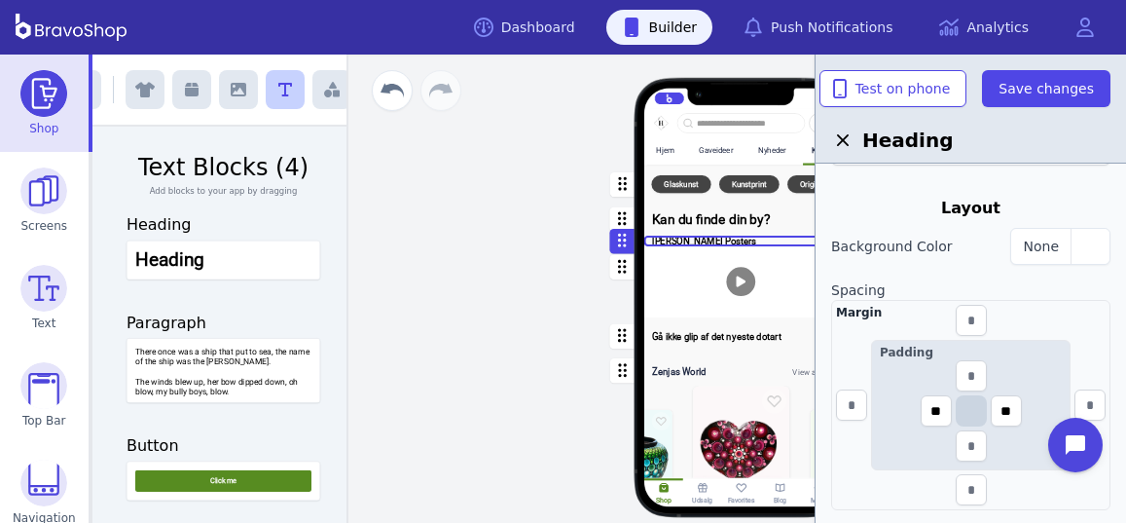
click at [732, 220] on div "button" at bounding box center [741, 219] width 194 height 32
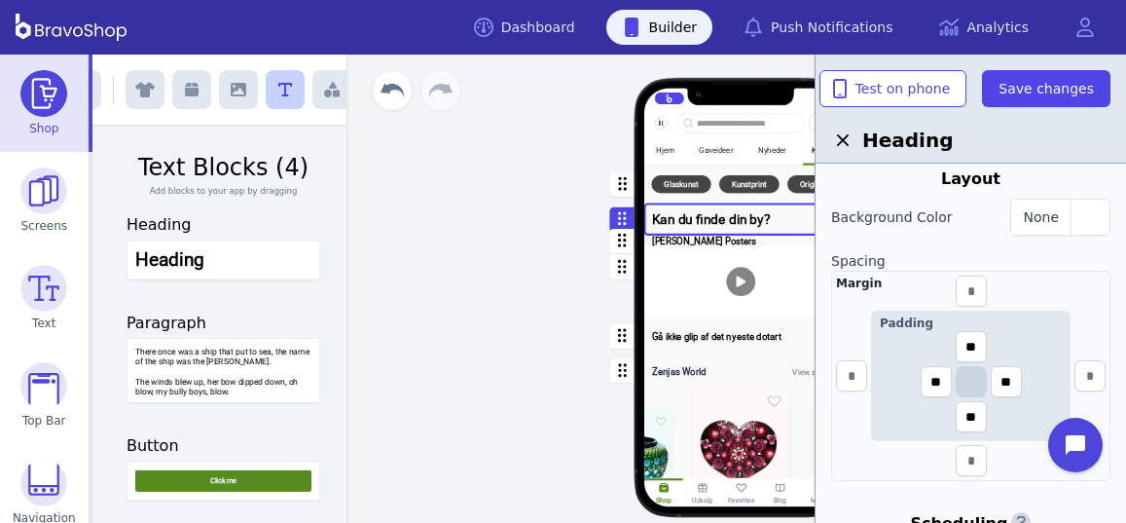
scroll to position [482, 0]
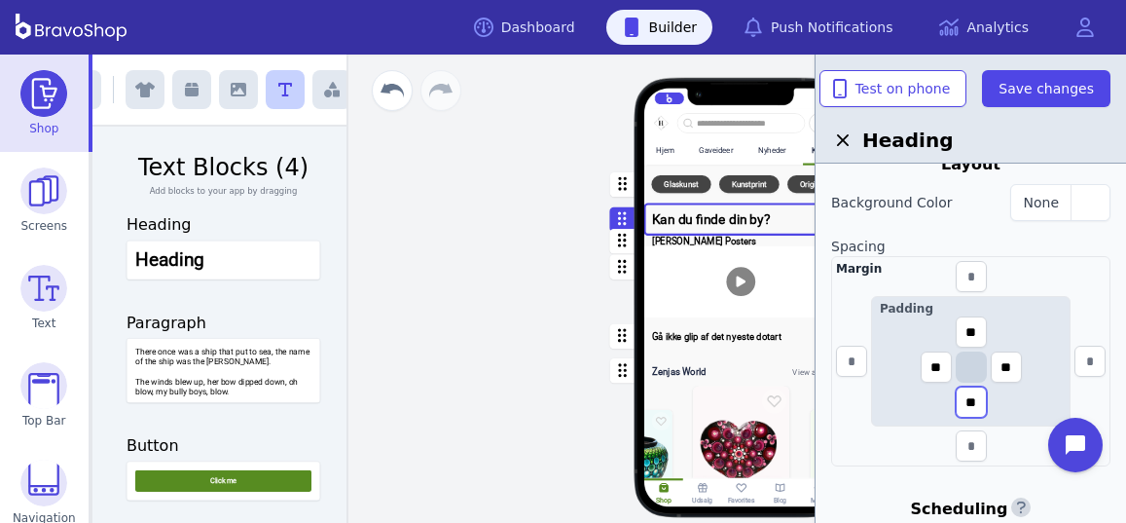
click at [976, 406] on input "**" at bounding box center [971, 401] width 31 height 31
type input "*"
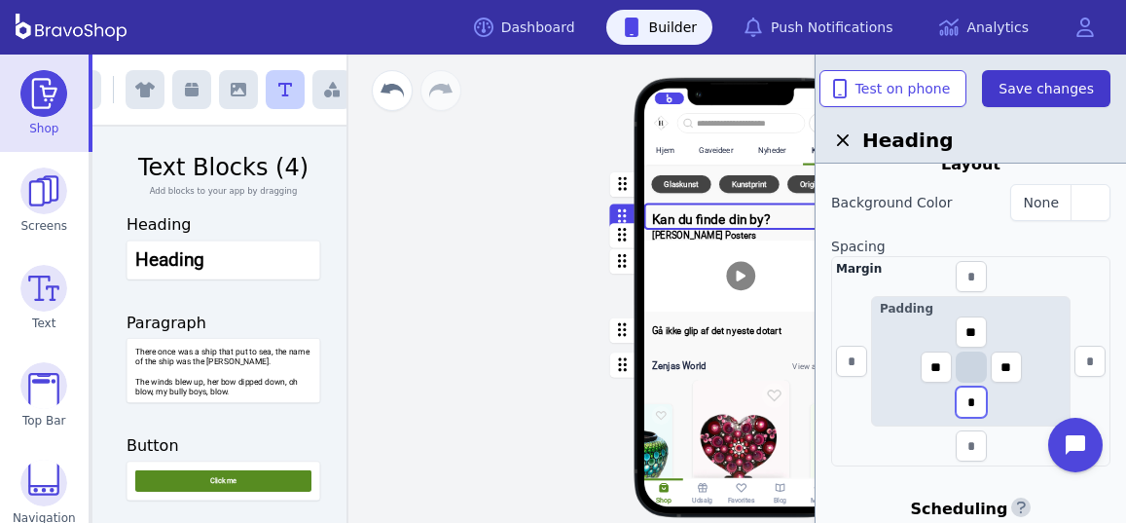
type input "*"
click at [1068, 92] on span "Save changes" at bounding box center [1046, 88] width 95 height 19
